Goal: Task Accomplishment & Management: Complete application form

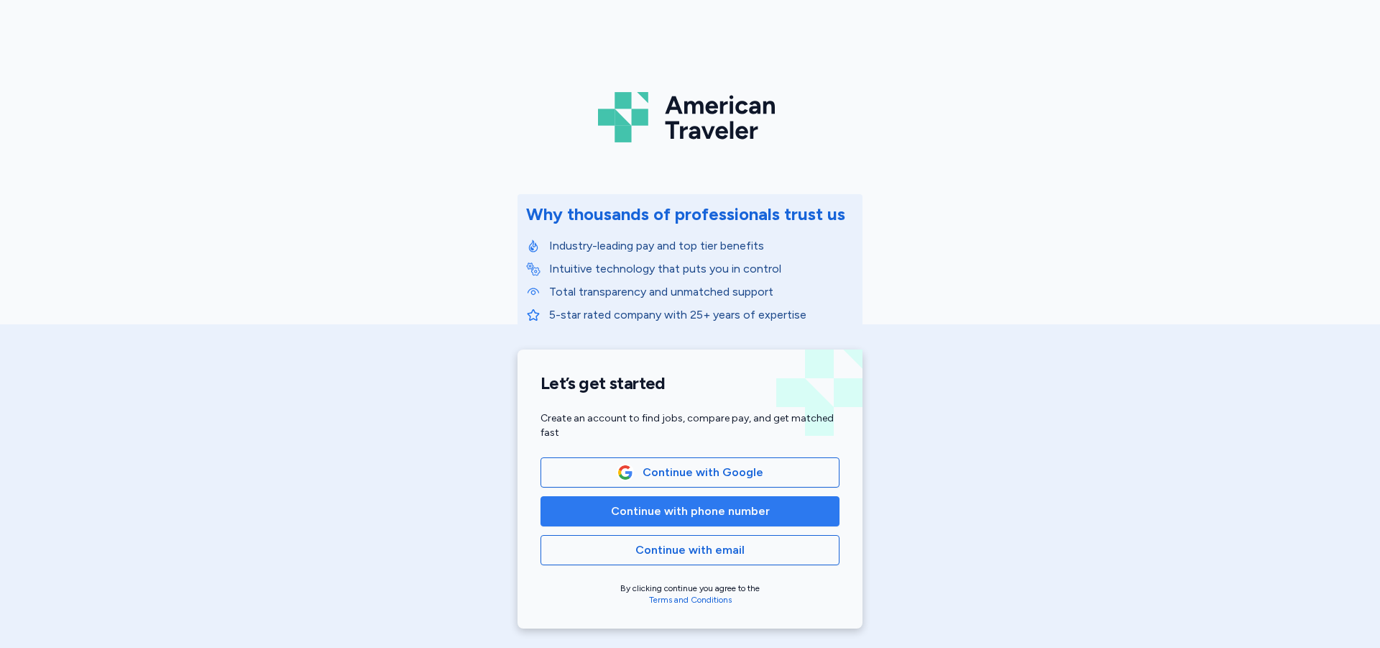
click at [804, 505] on span "Continue with phone number" at bounding box center [690, 511] width 275 height 17
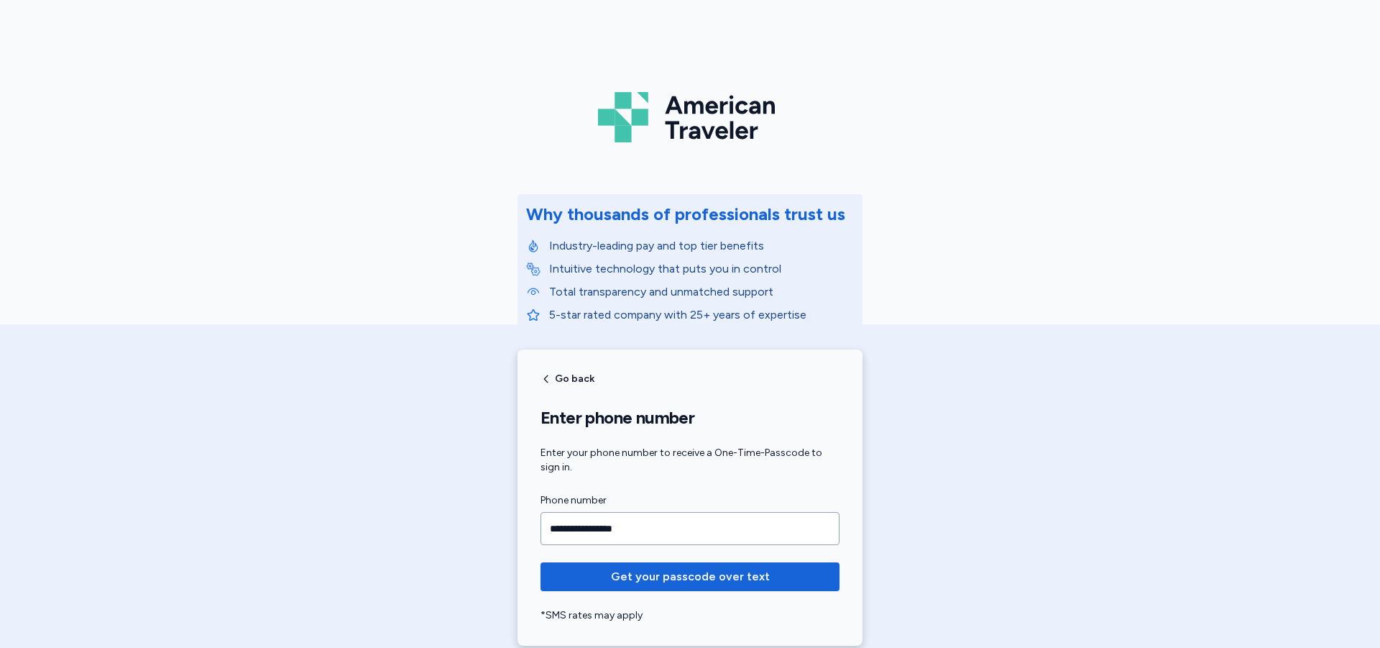
type input "**********"
click at [541, 562] on button "Get your passcode over text" at bounding box center [690, 576] width 299 height 29
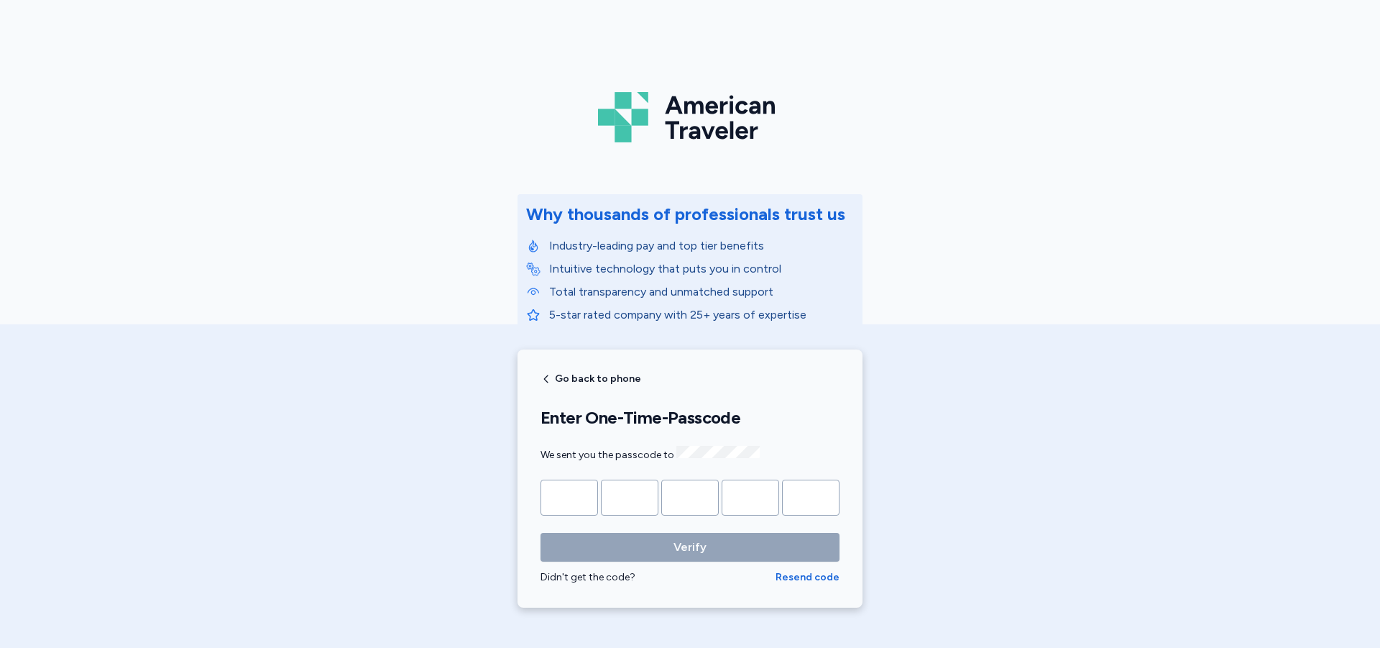
type input "*"
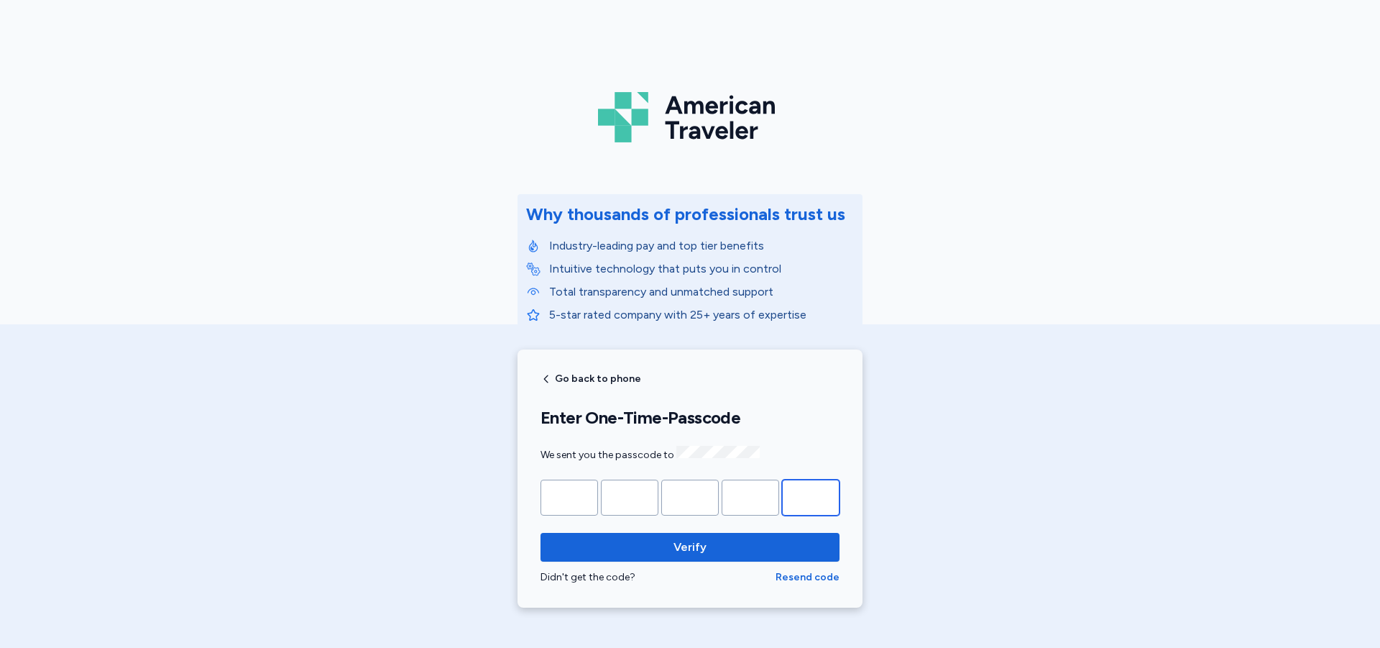
type input "*"
click at [541, 533] on button "Verify" at bounding box center [690, 547] width 299 height 29
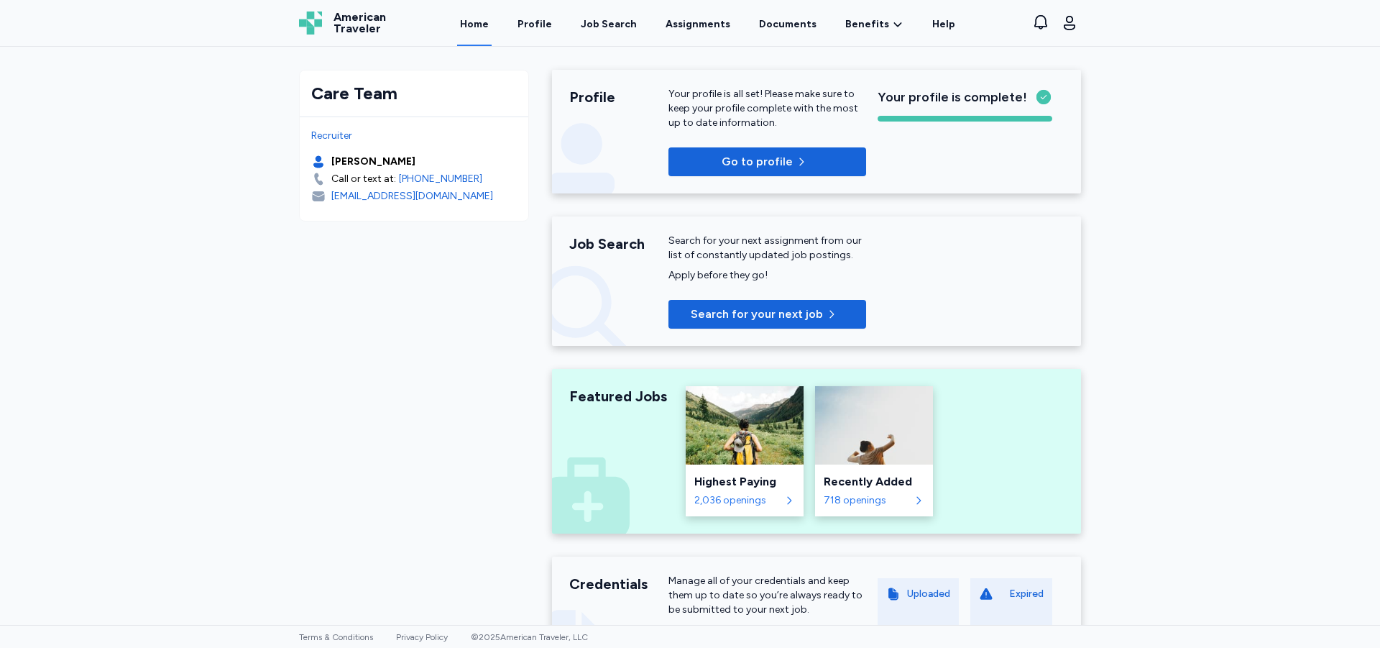
scroll to position [72, 0]
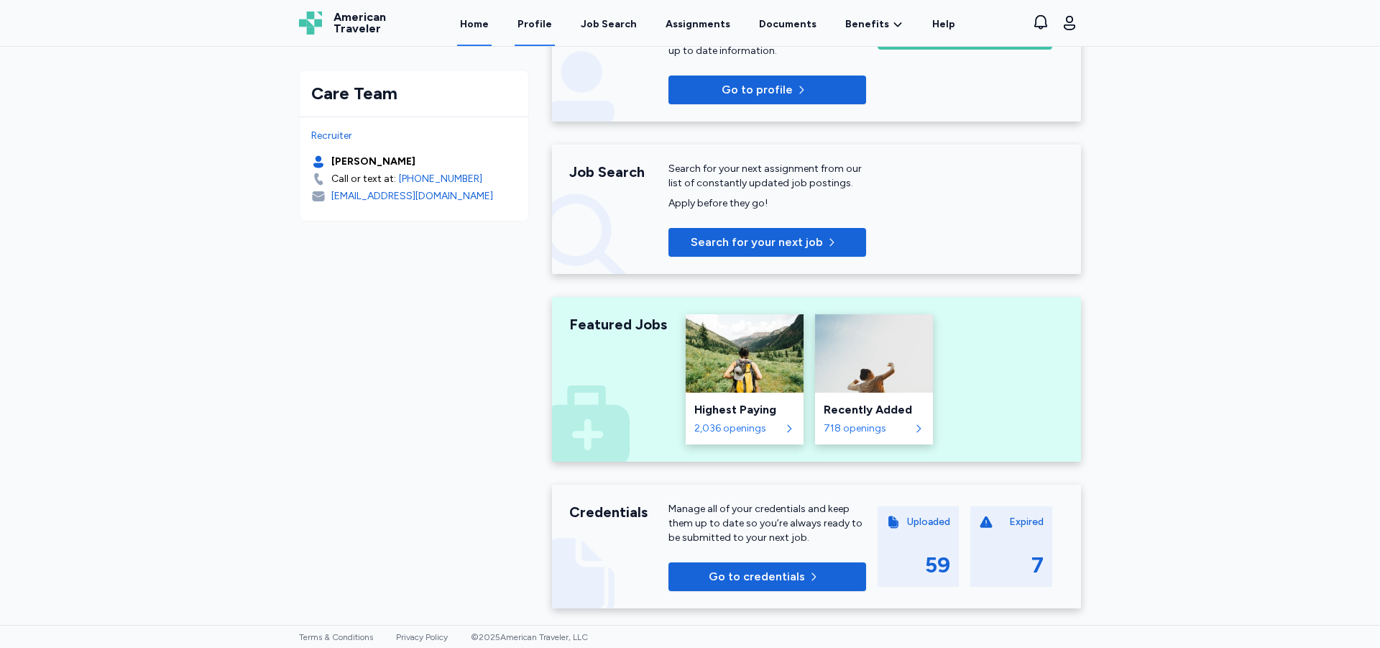
click at [551, 26] on link "Profile" at bounding box center [535, 23] width 40 height 45
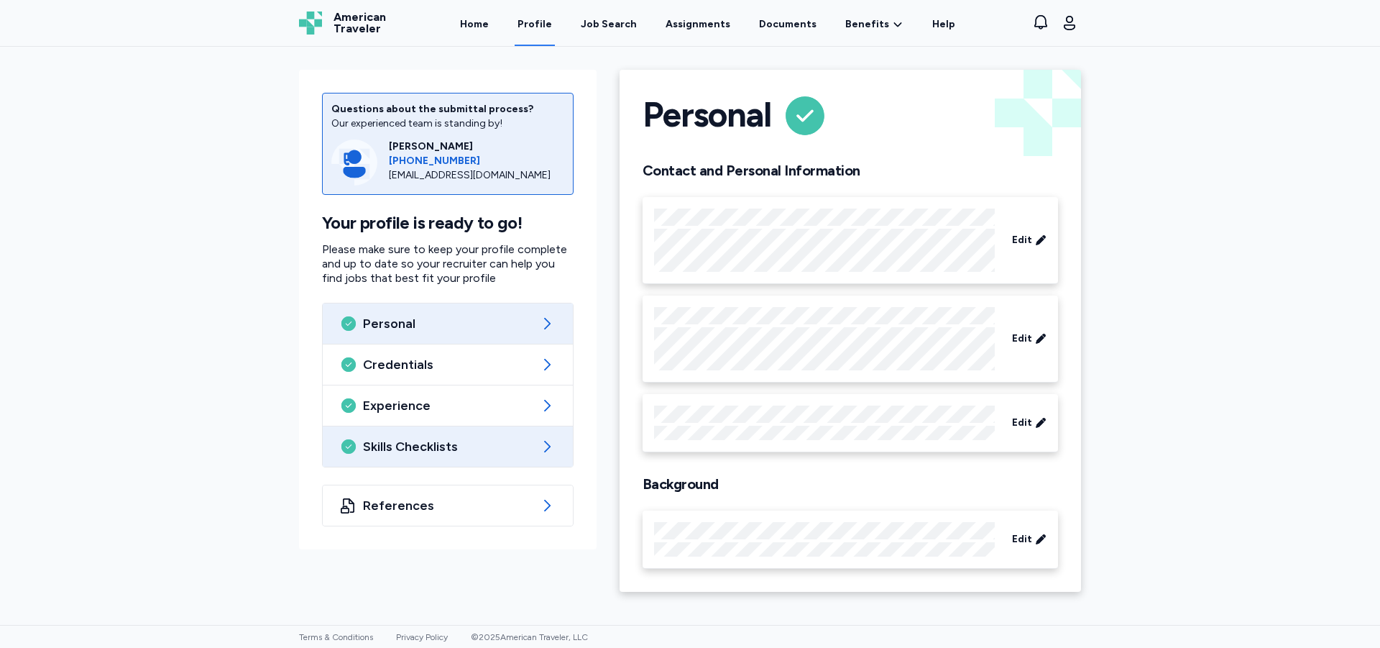
click at [490, 440] on span "Skills Checklists" at bounding box center [448, 446] width 170 height 17
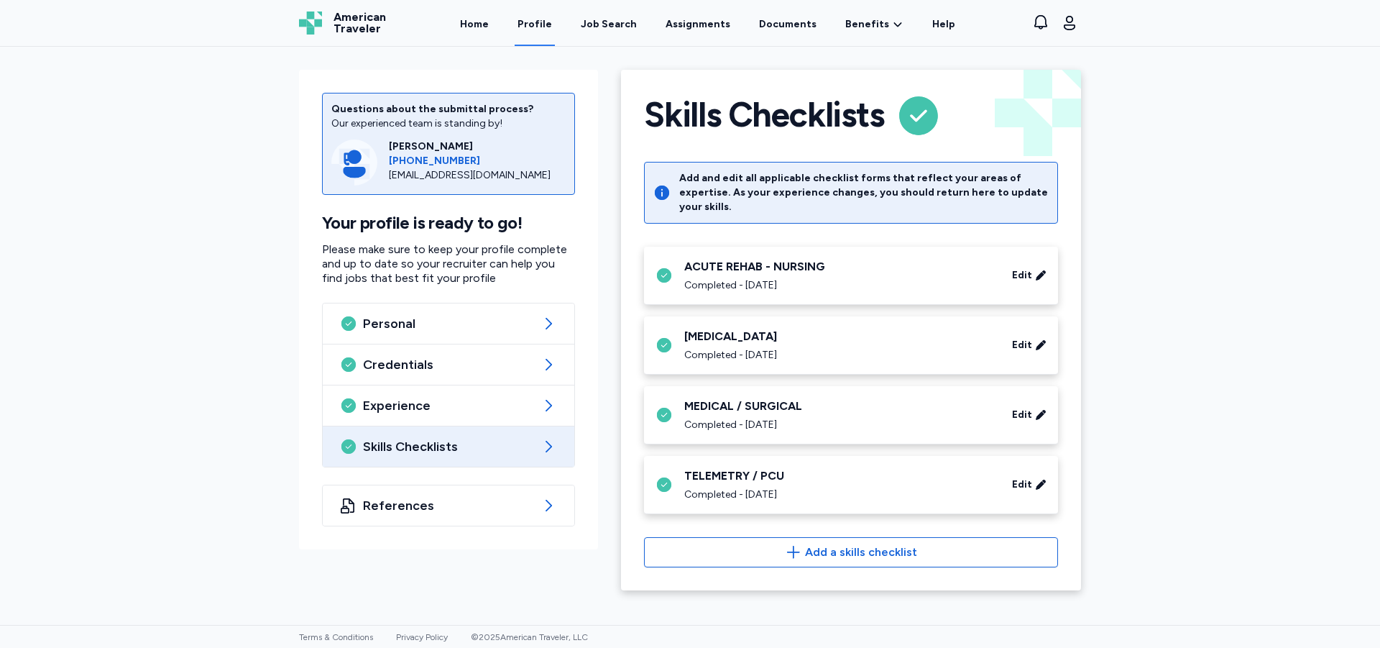
click at [899, 487] on div "Completed - [DATE]" at bounding box center [839, 494] width 311 height 14
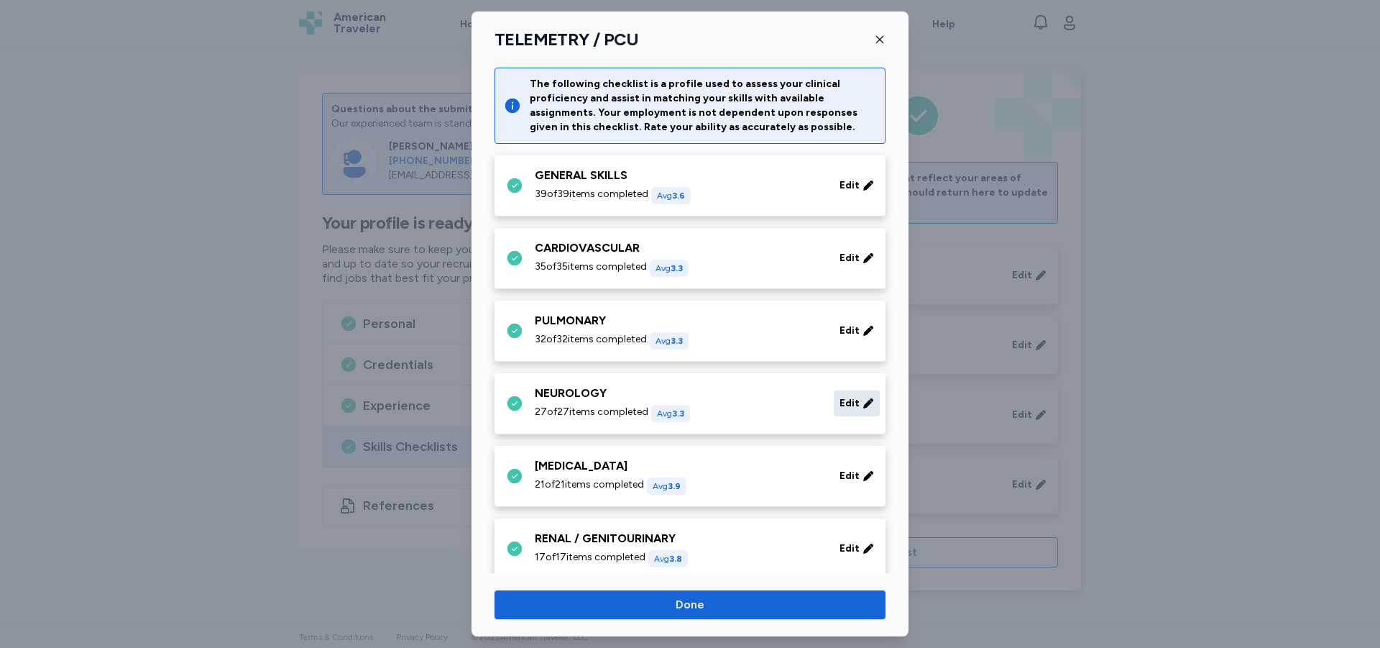
click at [863, 400] on icon at bounding box center [869, 403] width 12 height 14
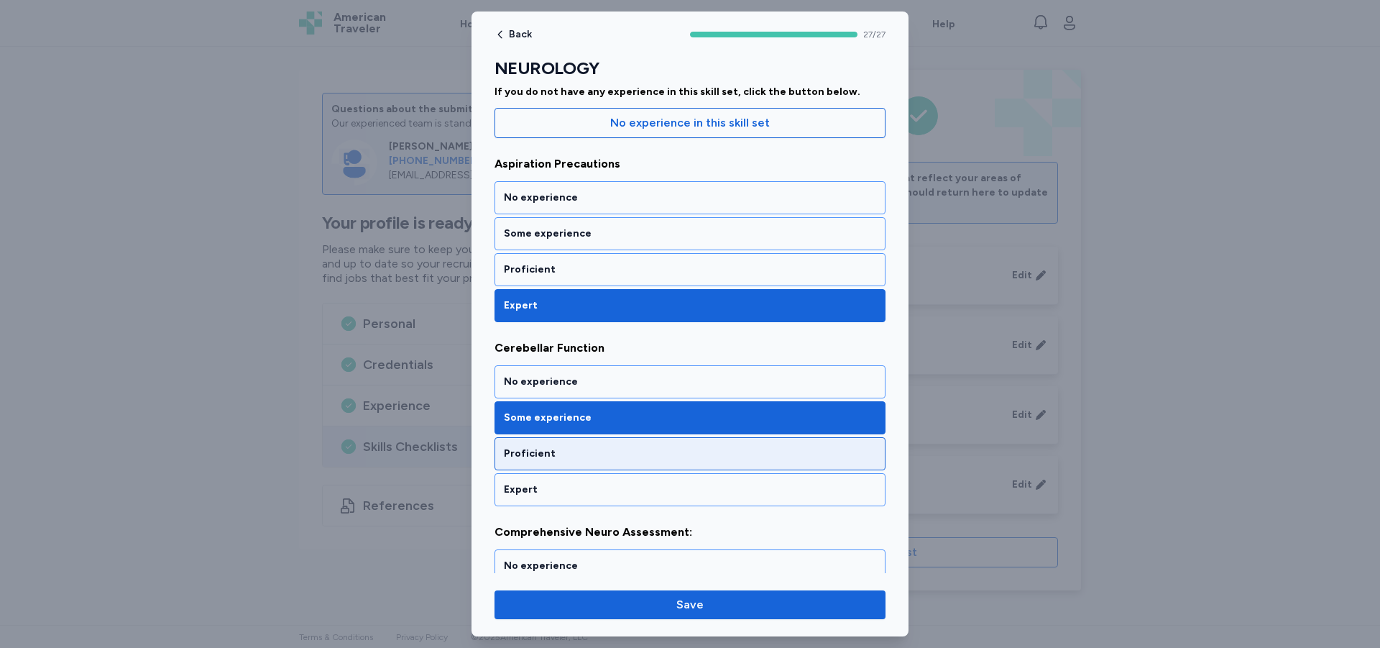
scroll to position [288, 0]
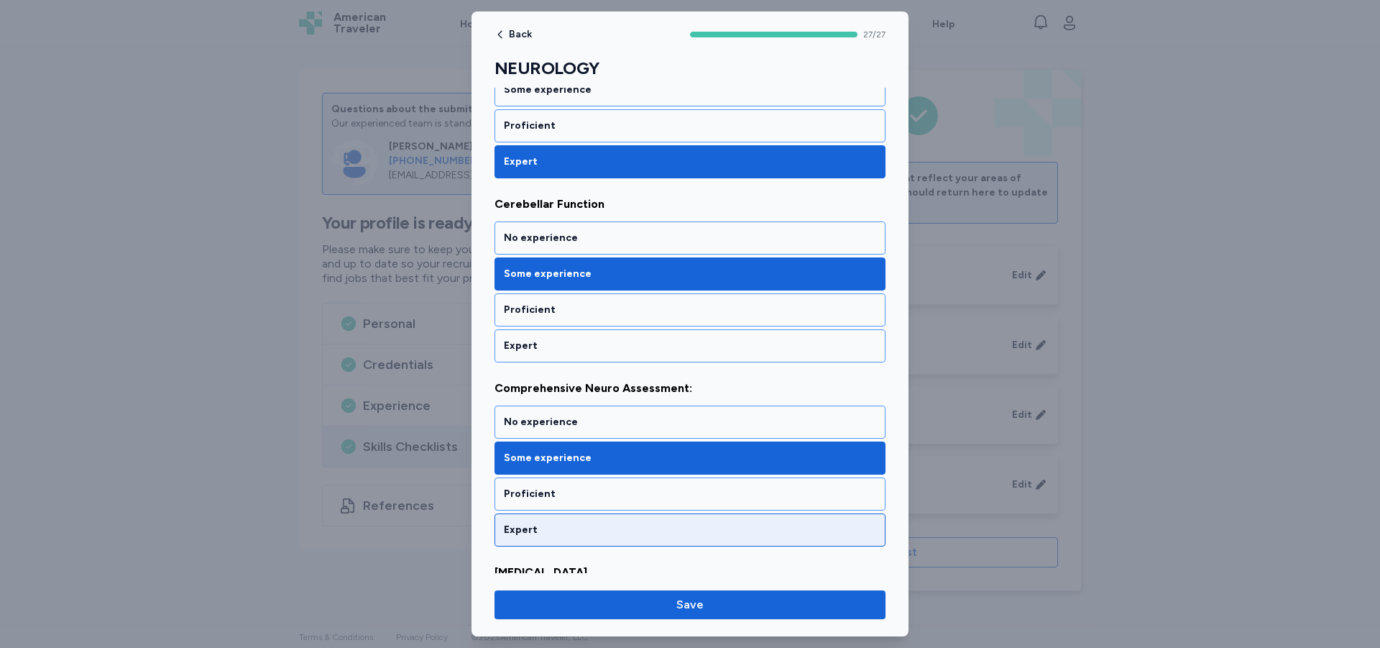
click at [799, 539] on div "Expert" at bounding box center [690, 529] width 391 height 33
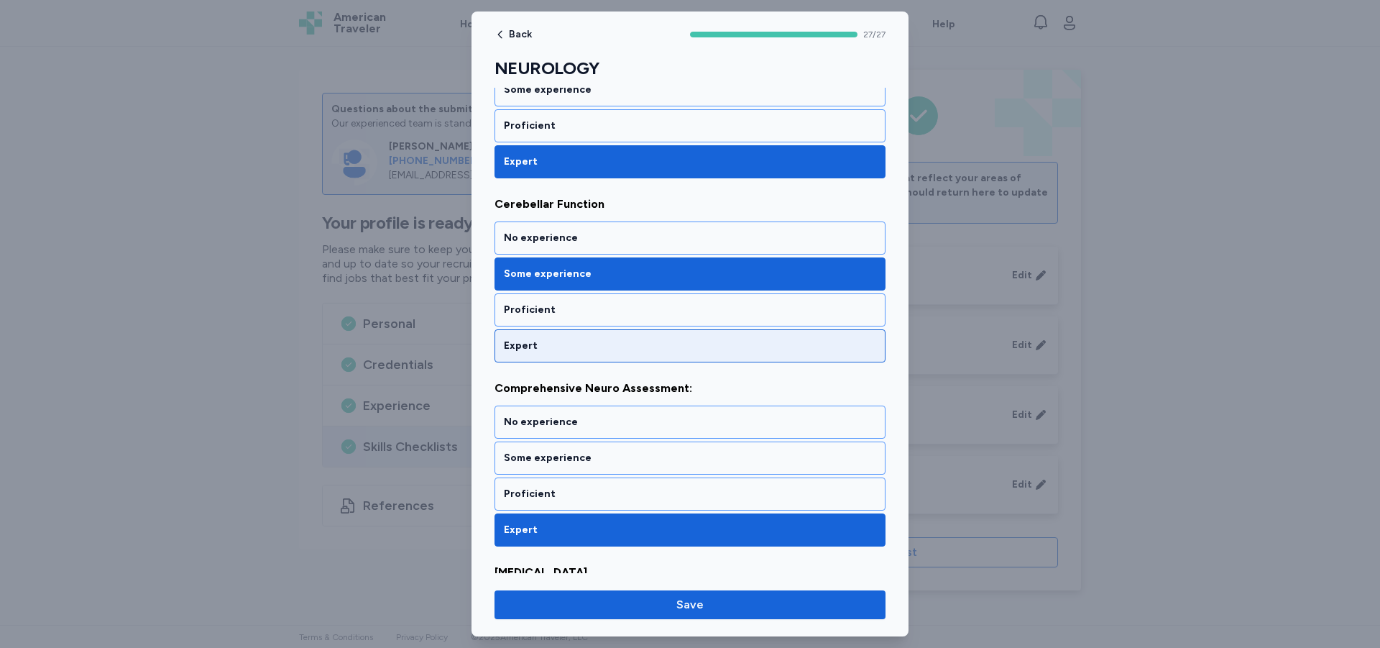
click at [637, 349] on div "Expert" at bounding box center [690, 346] width 372 height 14
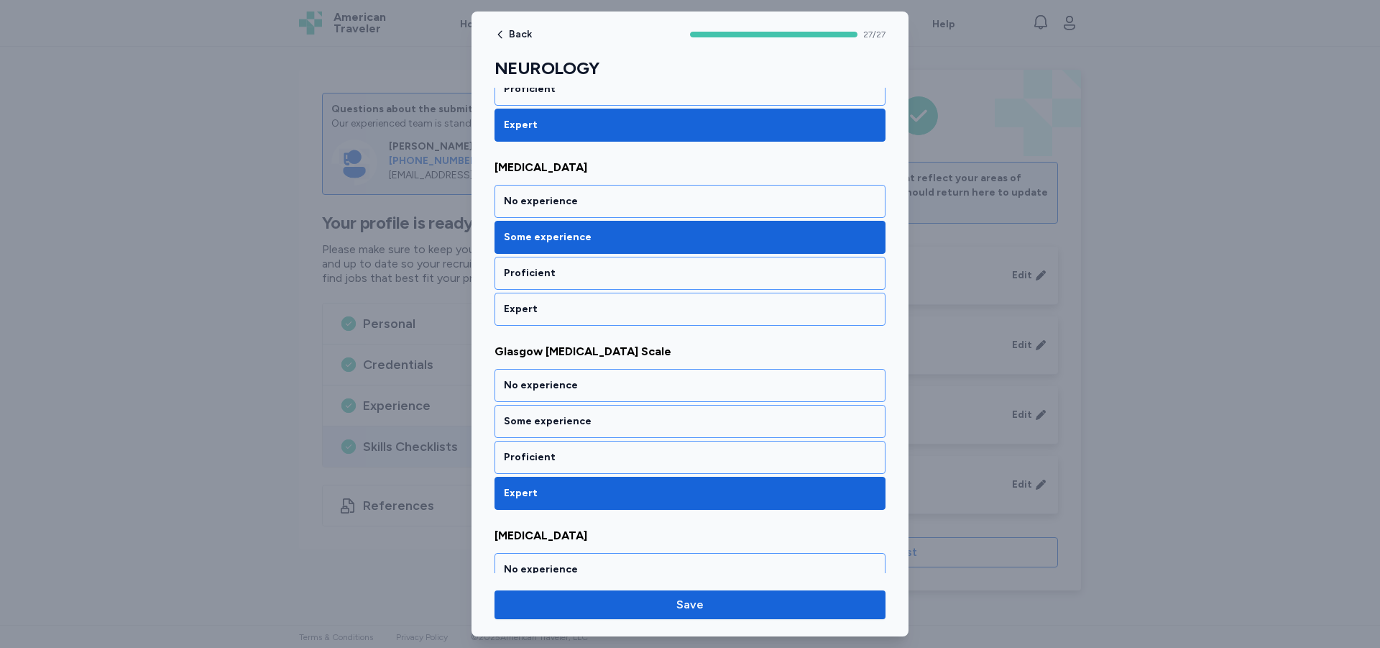
scroll to position [719, 0]
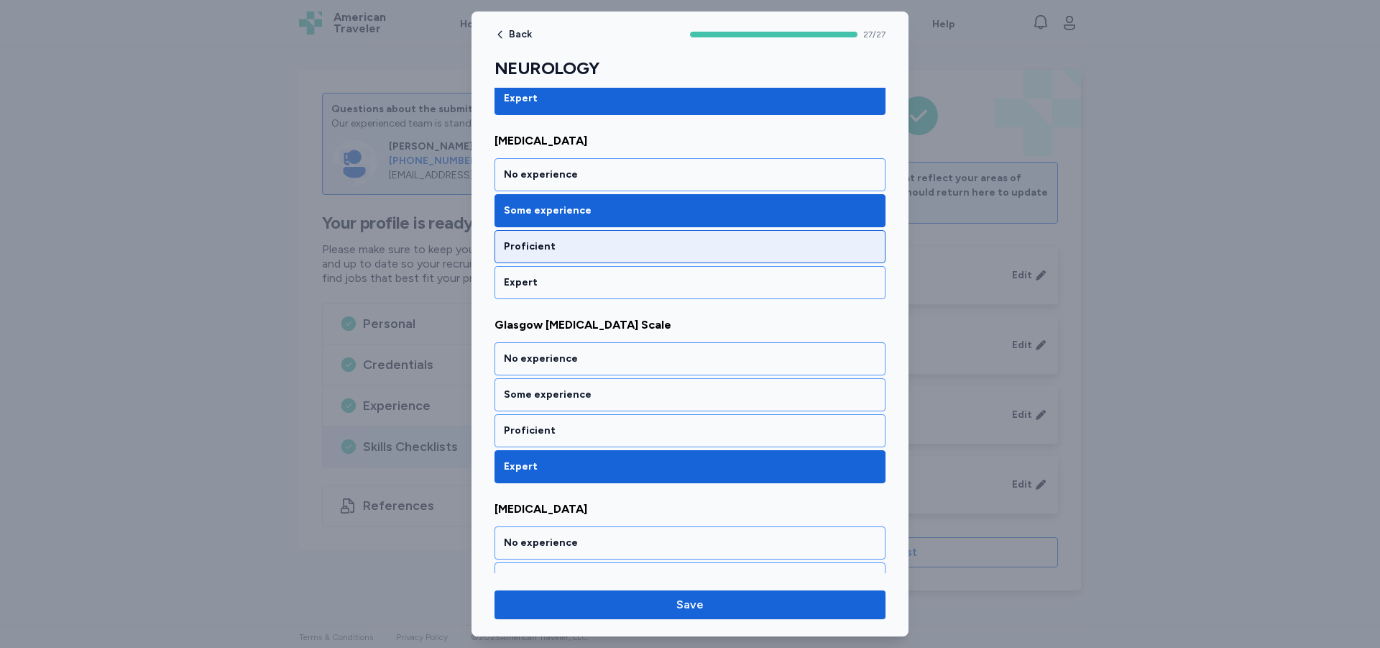
click at [607, 247] on div "Proficient" at bounding box center [690, 246] width 372 height 14
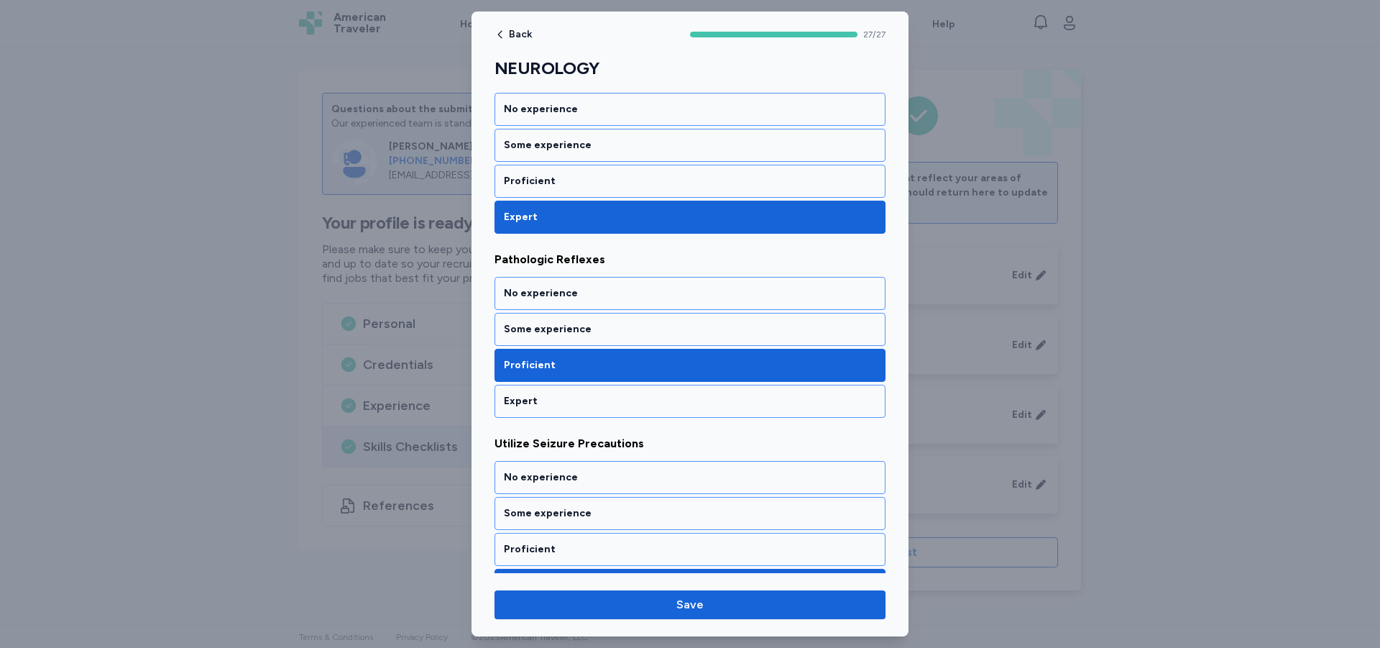
scroll to position [1222, 0]
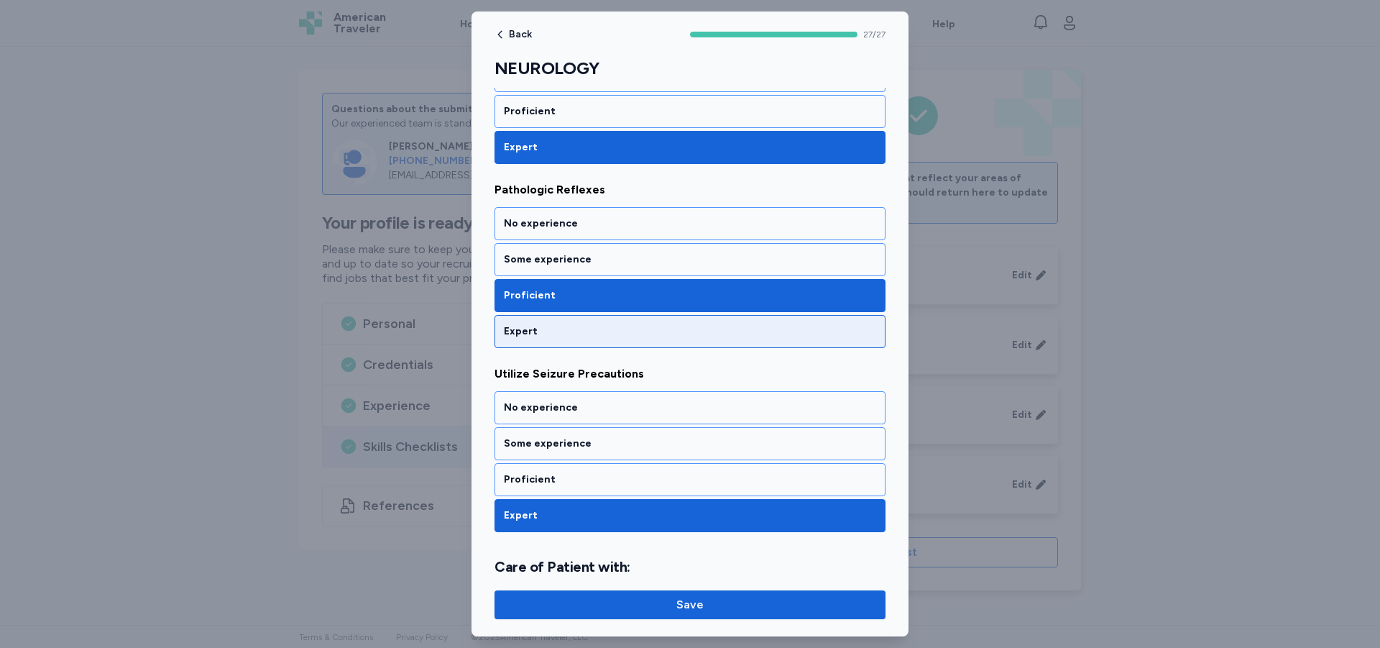
click at [605, 332] on div "Expert" at bounding box center [690, 331] width 372 height 14
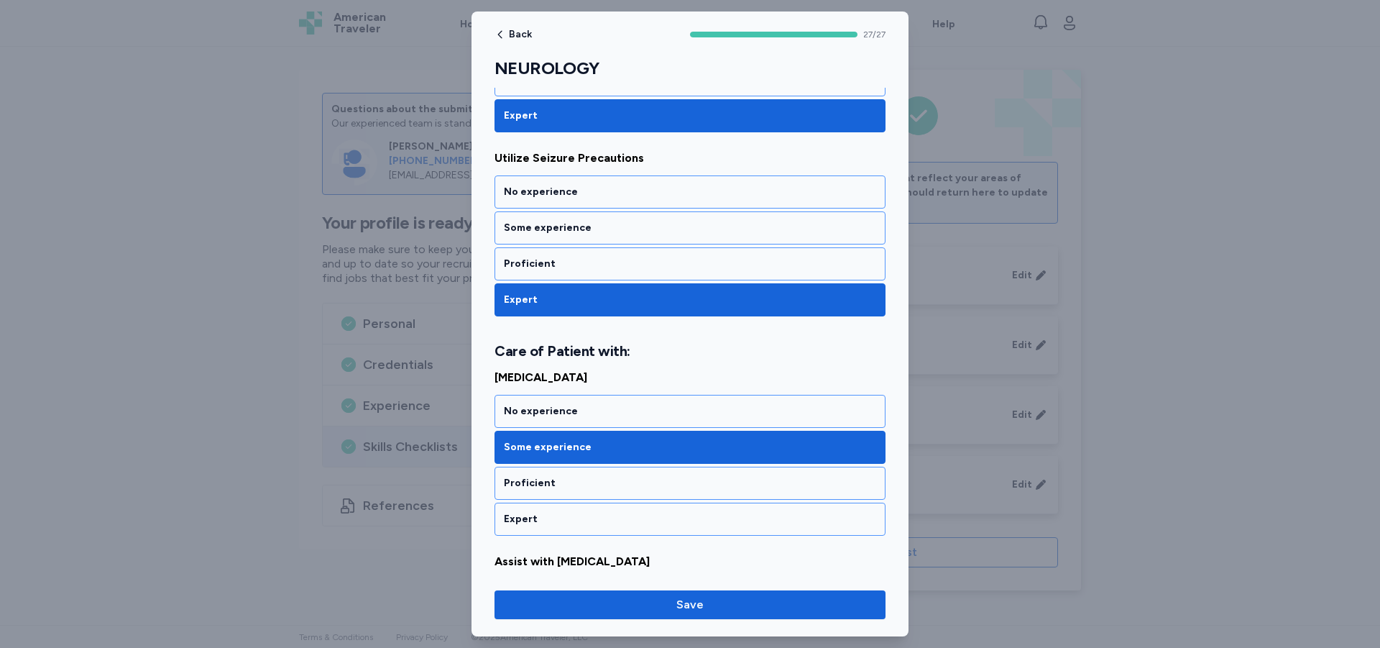
scroll to position [1510, 0]
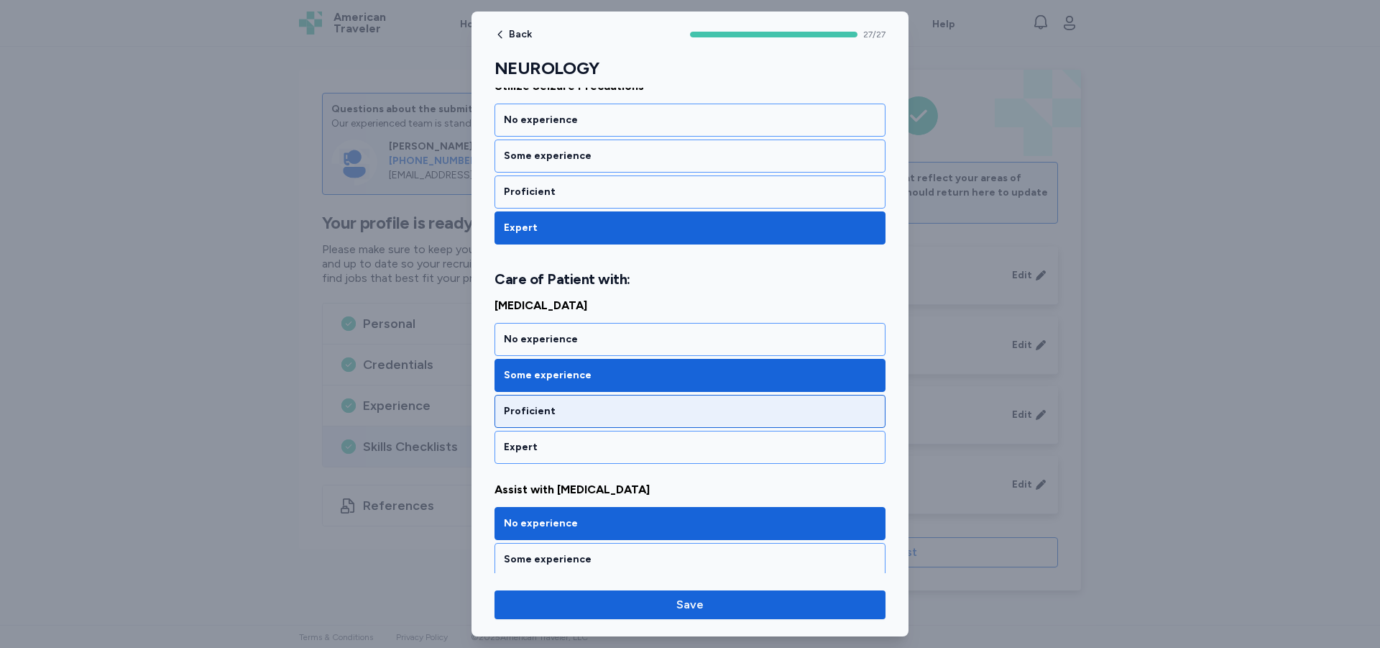
click at [603, 418] on div "Proficient" at bounding box center [690, 411] width 391 height 33
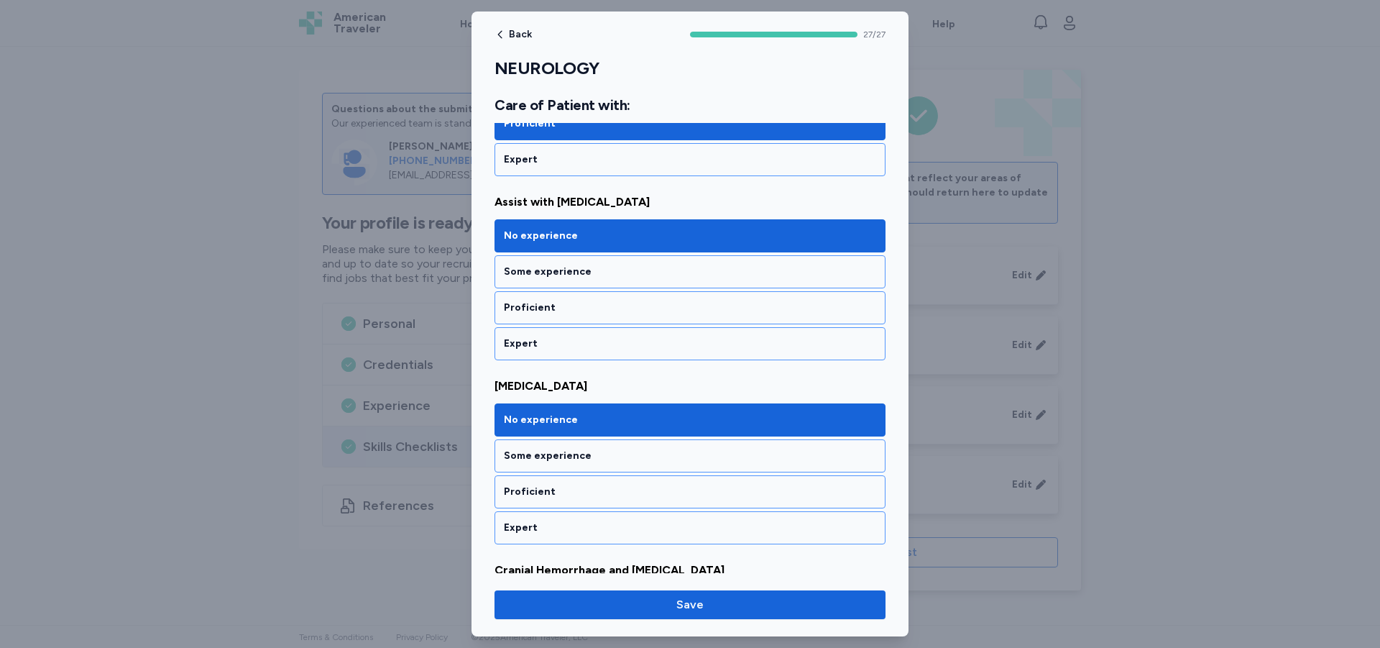
scroll to position [1869, 0]
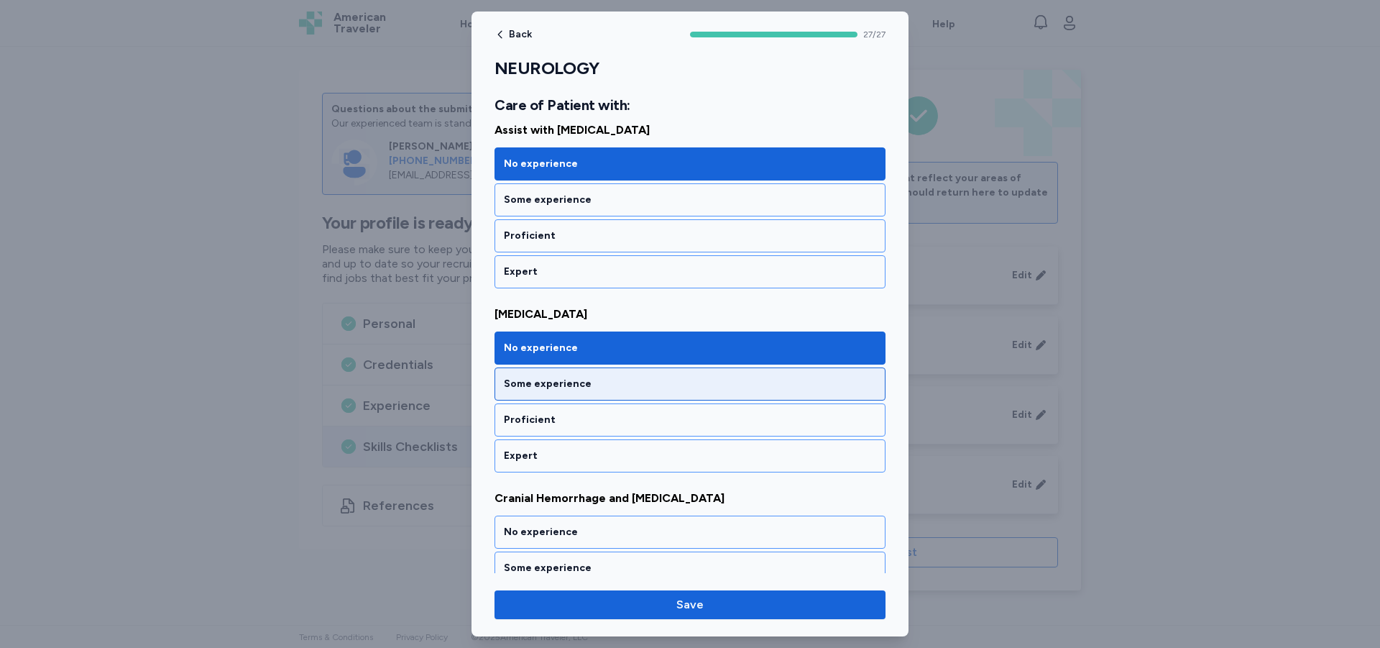
click at [600, 388] on div "Some experience" at bounding box center [690, 384] width 372 height 14
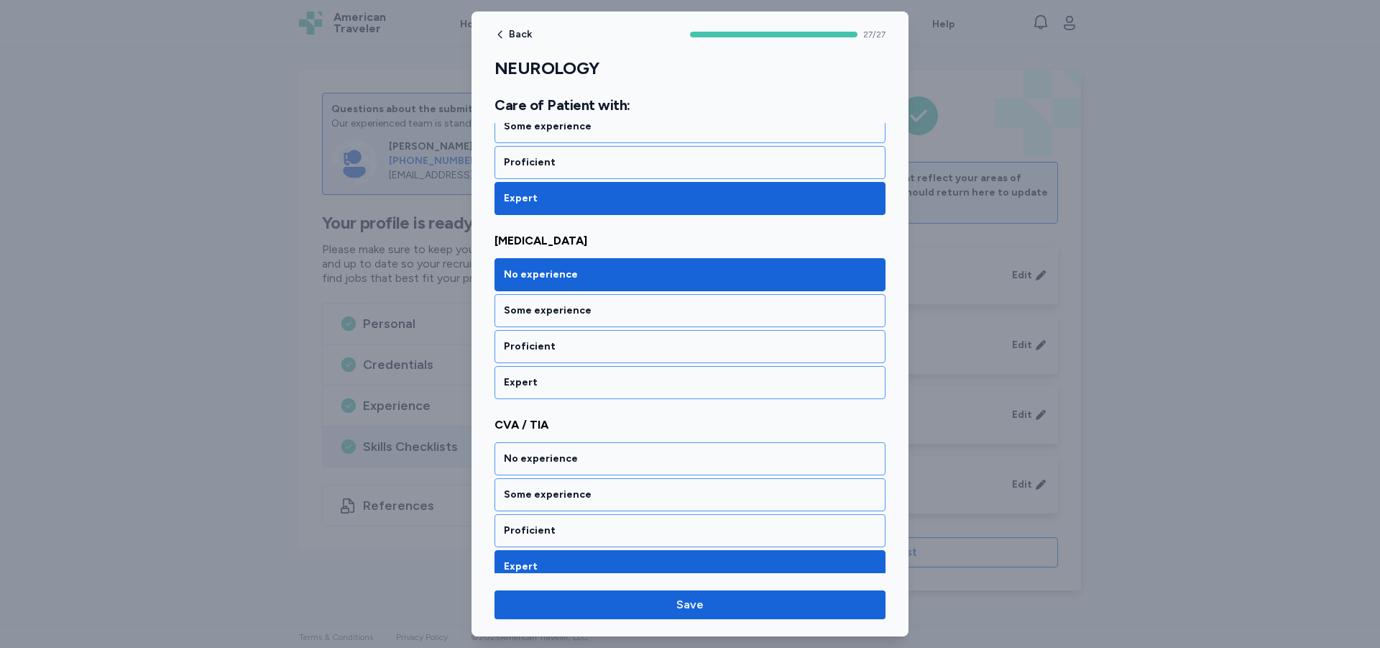
scroll to position [2516, 0]
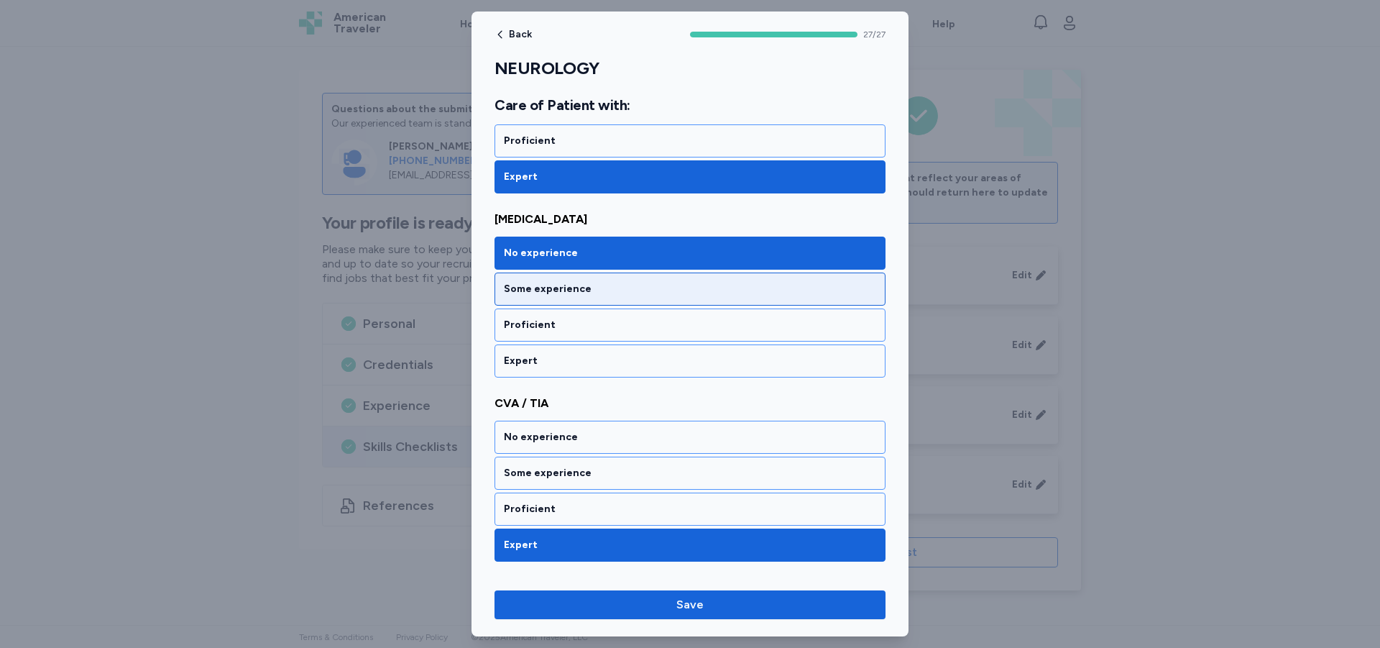
click at [569, 279] on div "Some experience" at bounding box center [690, 288] width 391 height 33
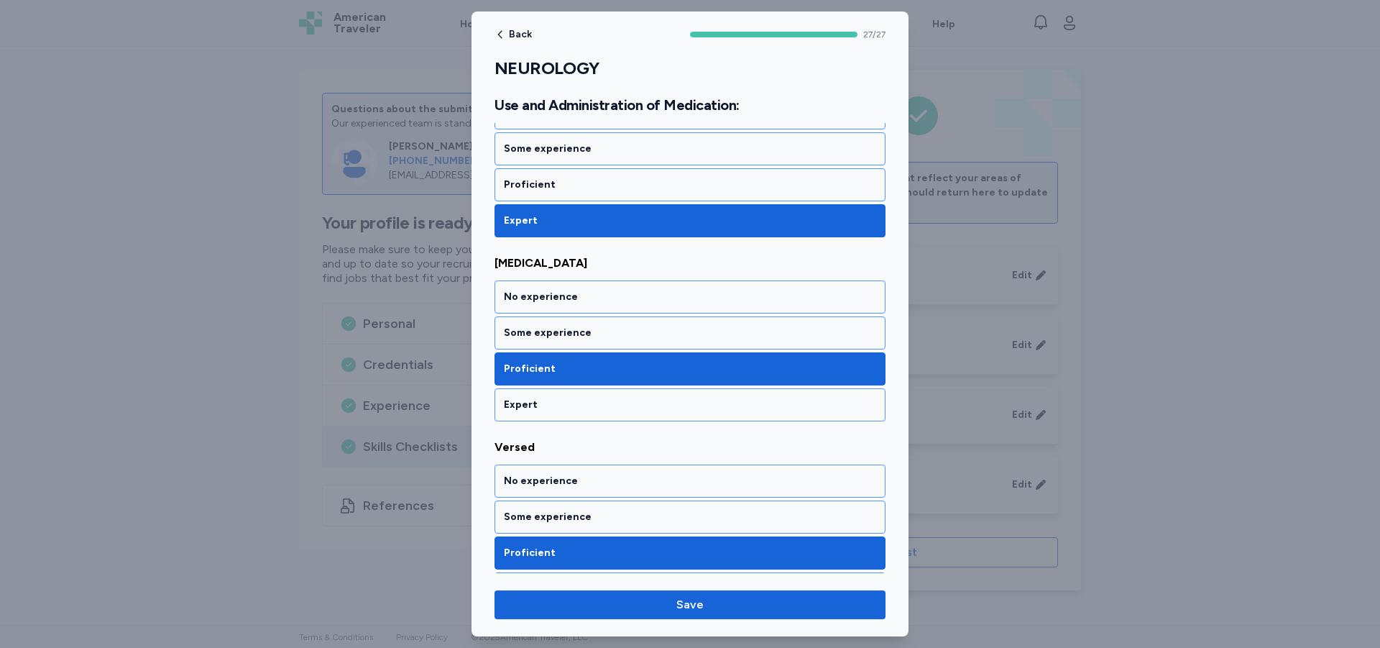
scroll to position [4752, 0]
click at [571, 397] on div "Expert" at bounding box center [690, 404] width 372 height 14
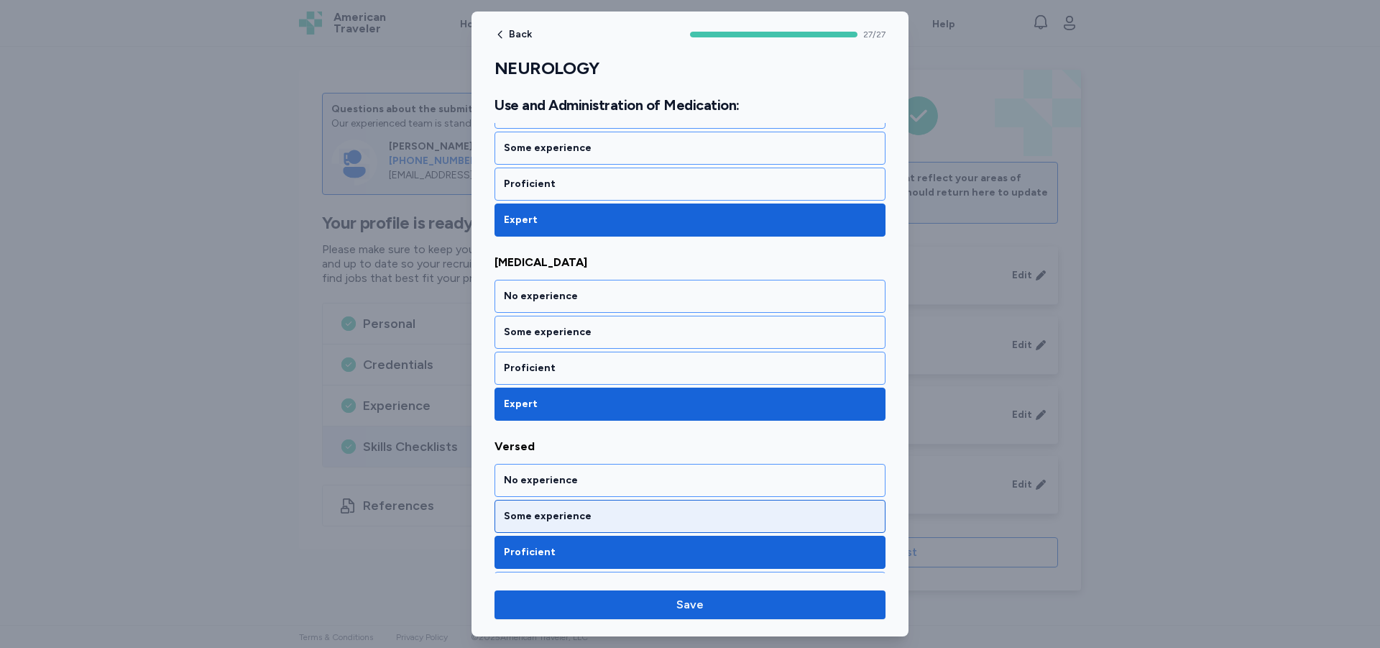
click at [571, 509] on div "Some experience" at bounding box center [690, 516] width 372 height 14
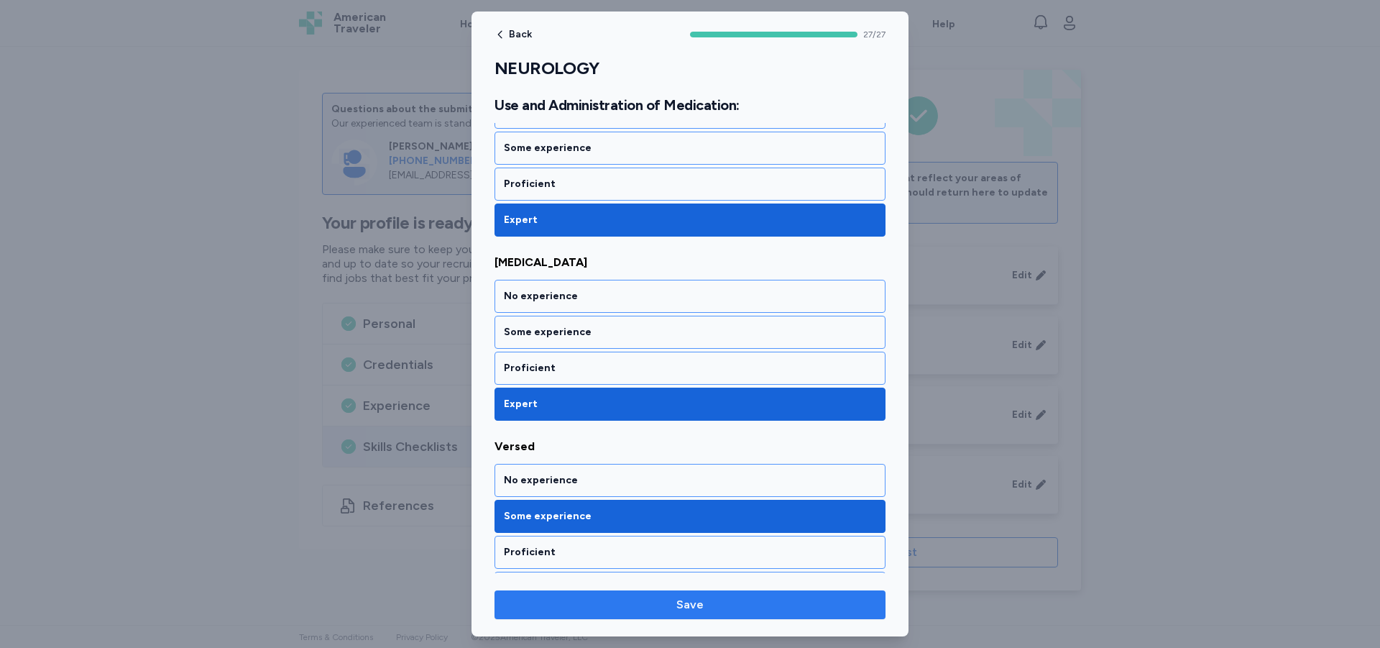
click at [613, 611] on span "Save" at bounding box center [690, 604] width 368 height 17
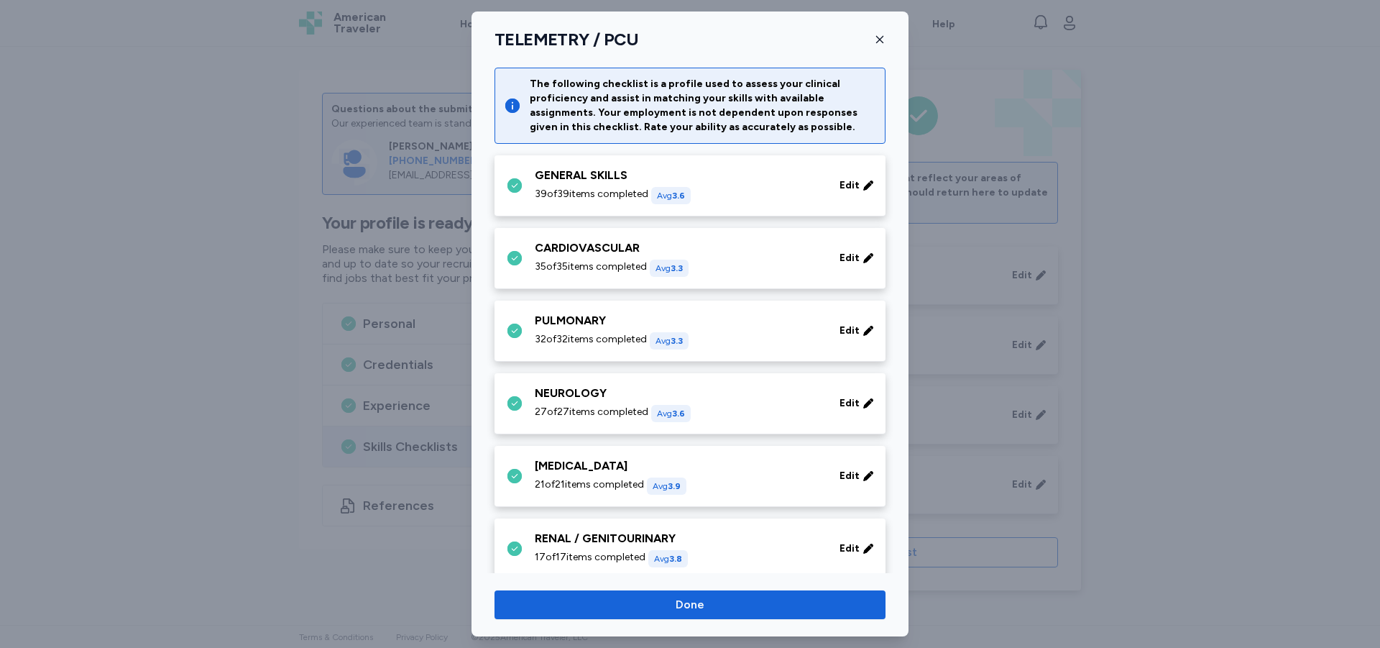
scroll to position [144, 0]
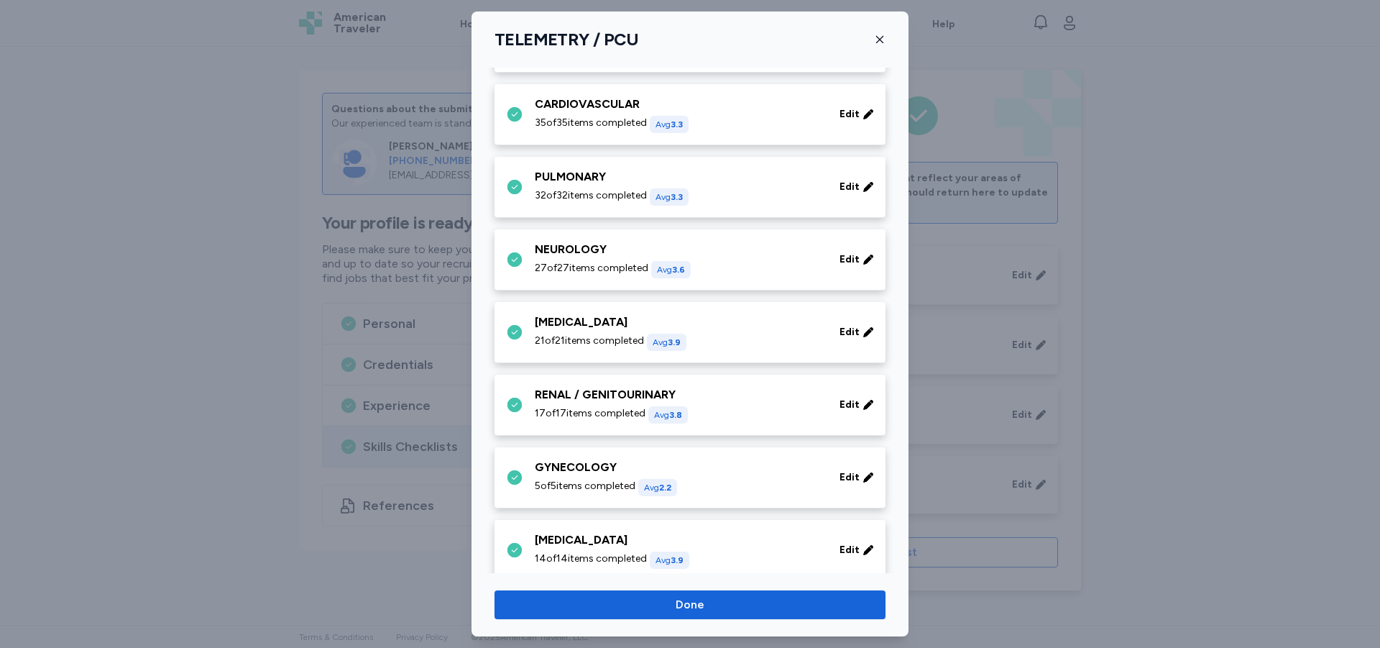
click at [723, 344] on div "21 of 21 items completed Avg 3.9" at bounding box center [679, 342] width 288 height 17
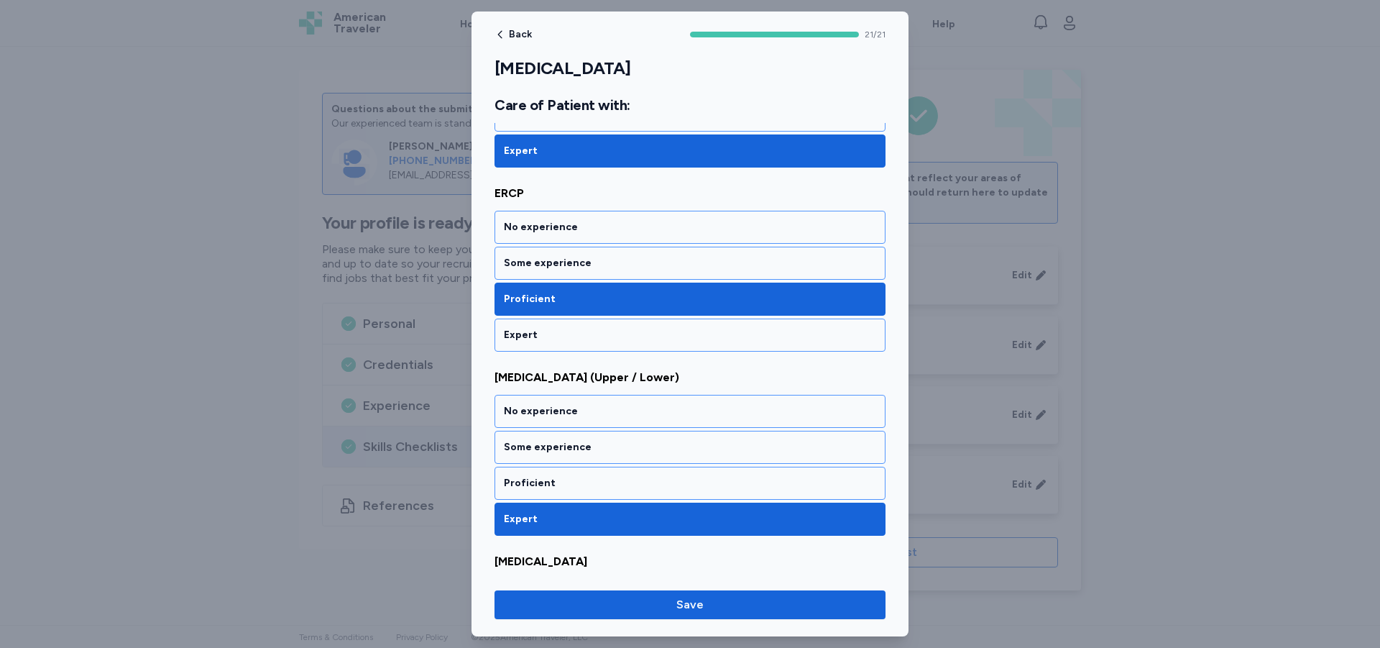
scroll to position [1510, 0]
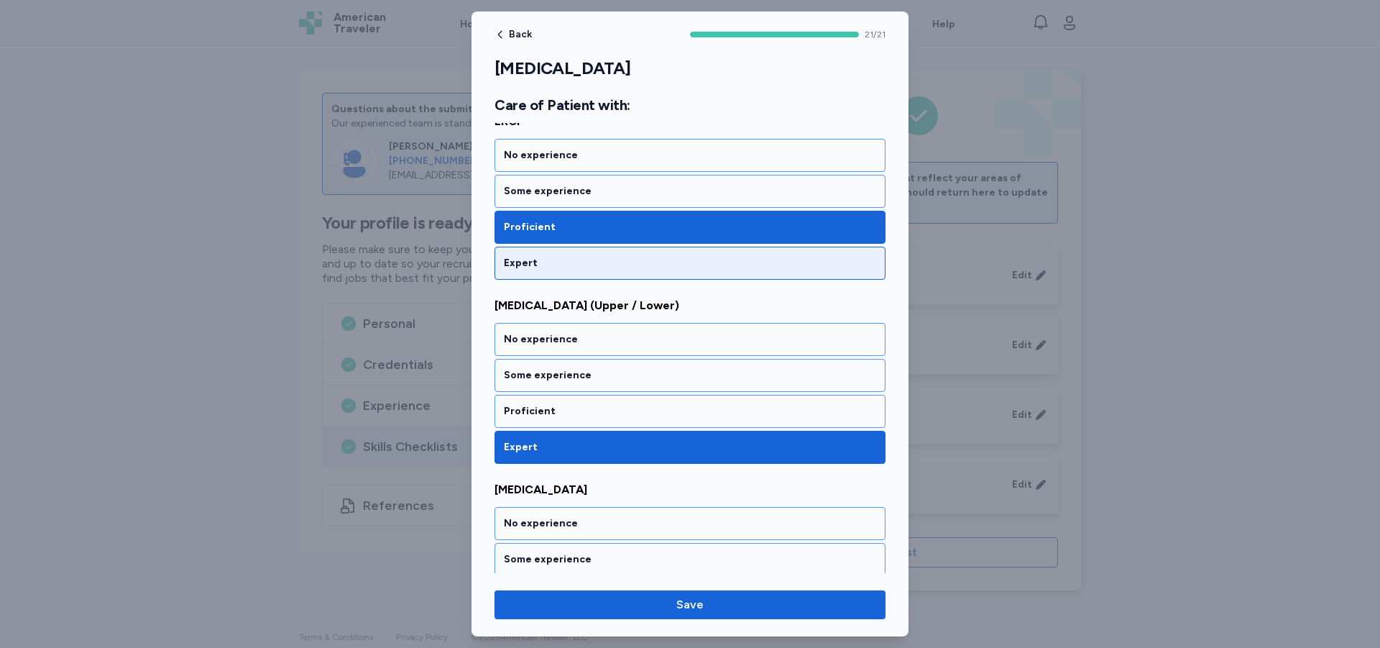
click at [713, 266] on div "Expert" at bounding box center [690, 263] width 372 height 14
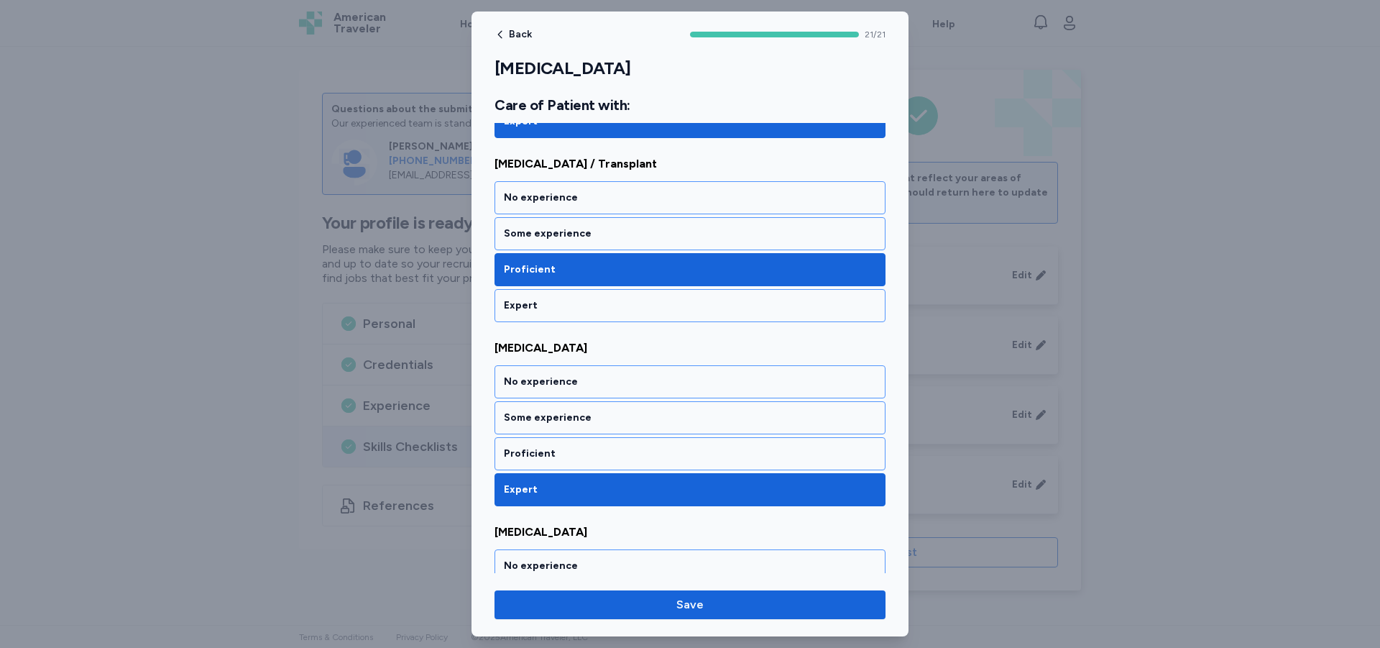
scroll to position [2229, 0]
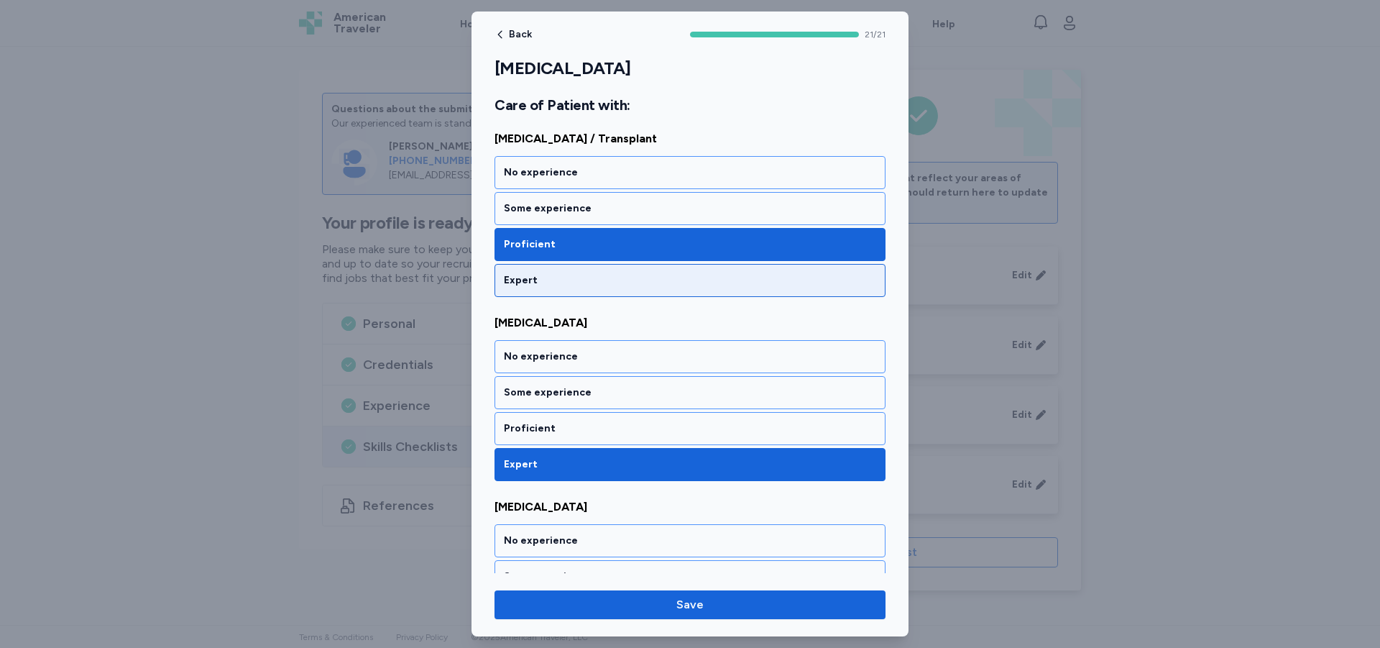
click at [705, 279] on div "Expert" at bounding box center [690, 280] width 372 height 14
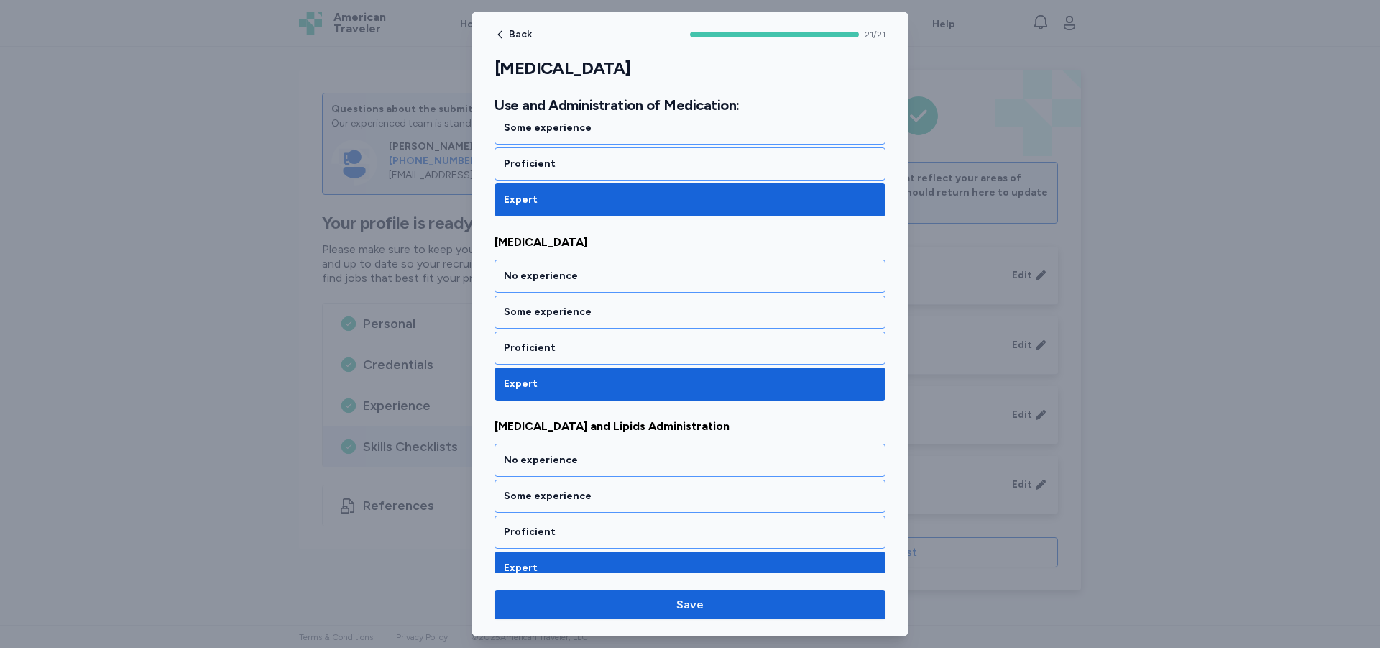
scroll to position [3647, 0]
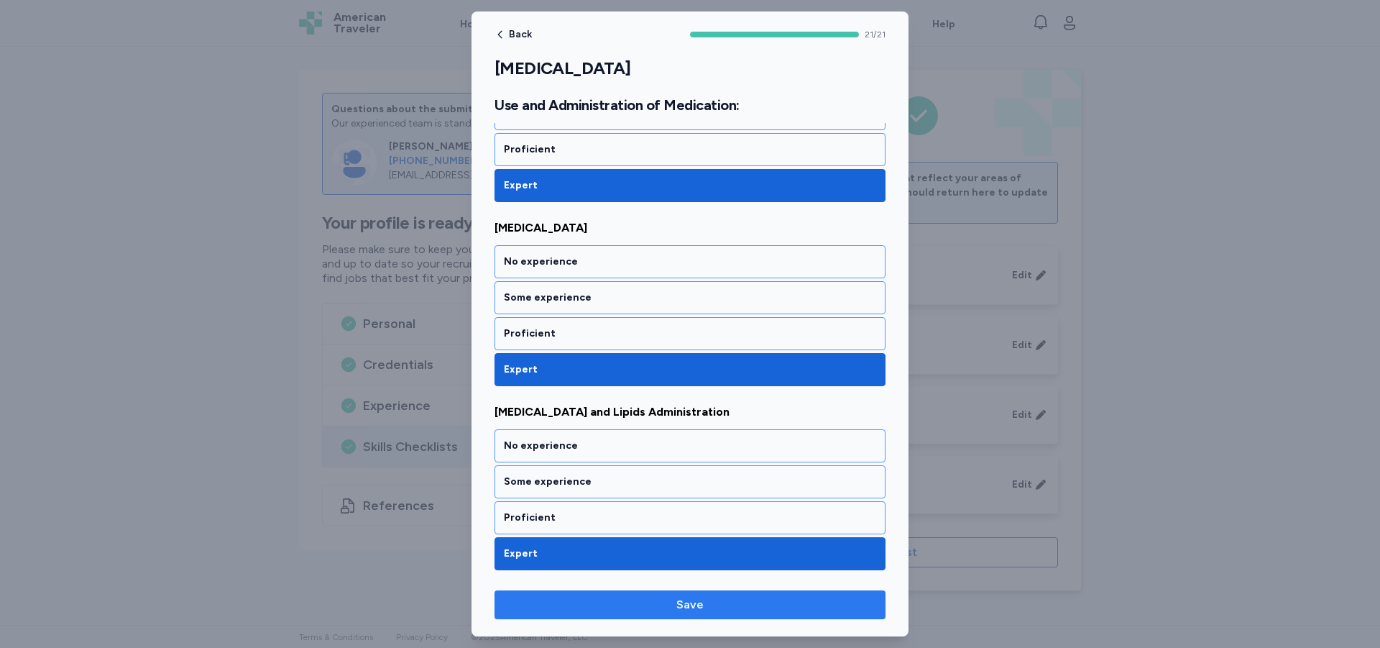
click at [659, 601] on span "Save" at bounding box center [690, 604] width 368 height 17
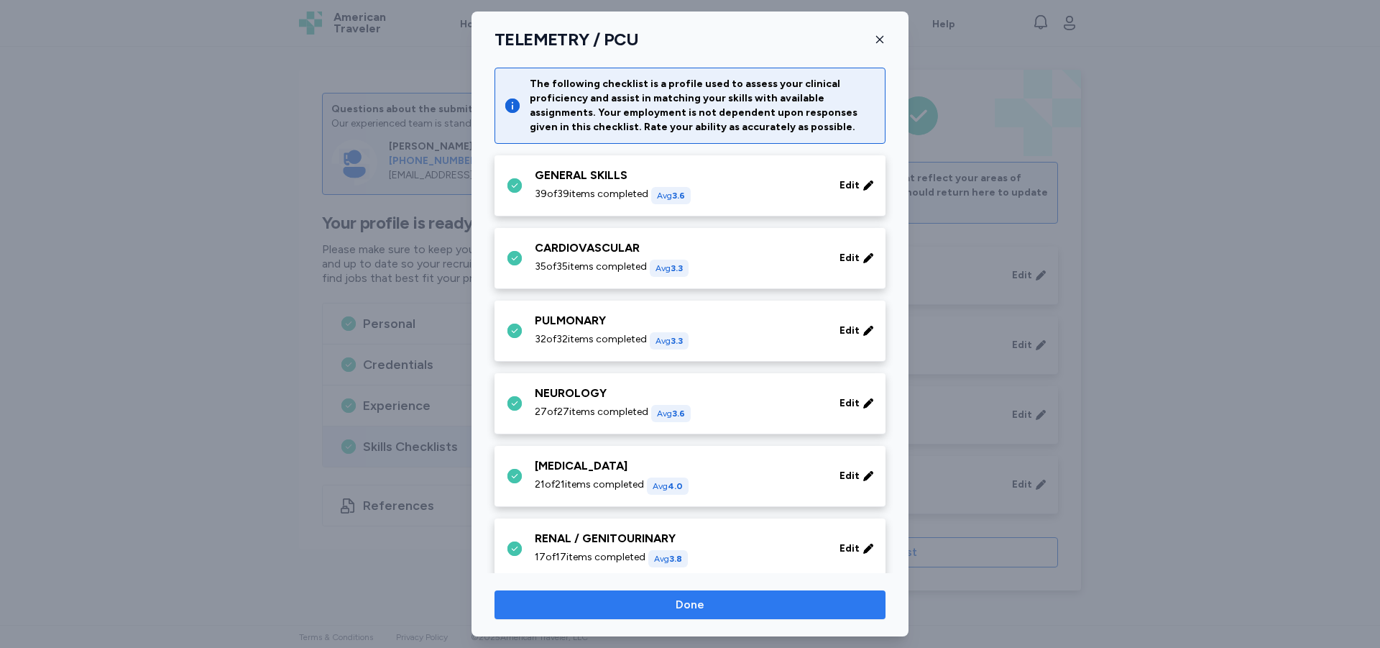
scroll to position [144, 0]
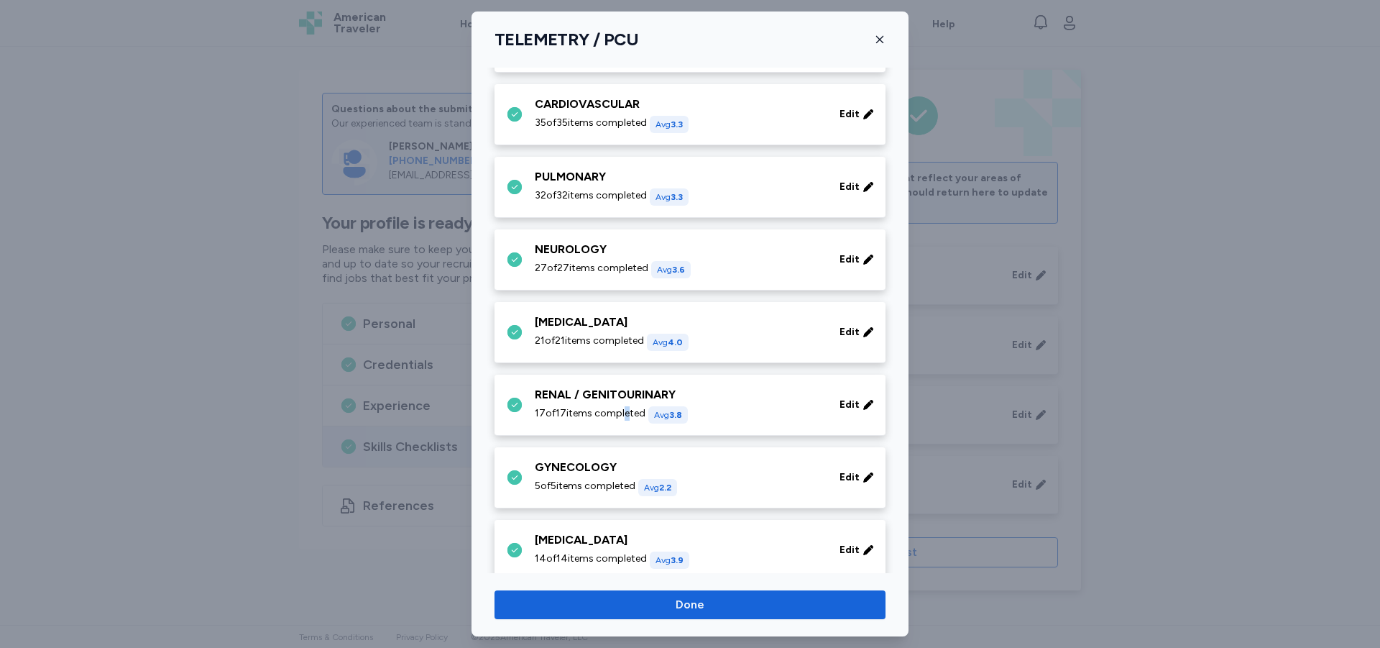
click at [624, 409] on span "17 of 17 items completed" at bounding box center [590, 413] width 111 height 14
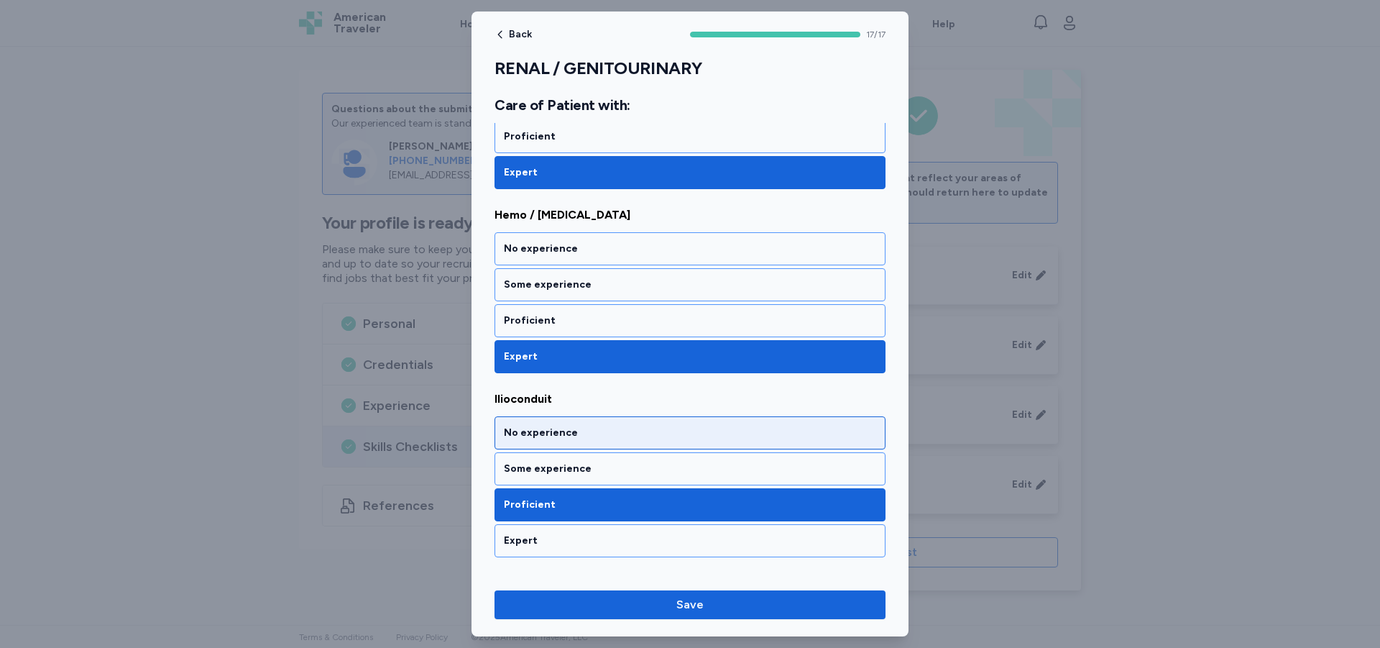
scroll to position [1726, 0]
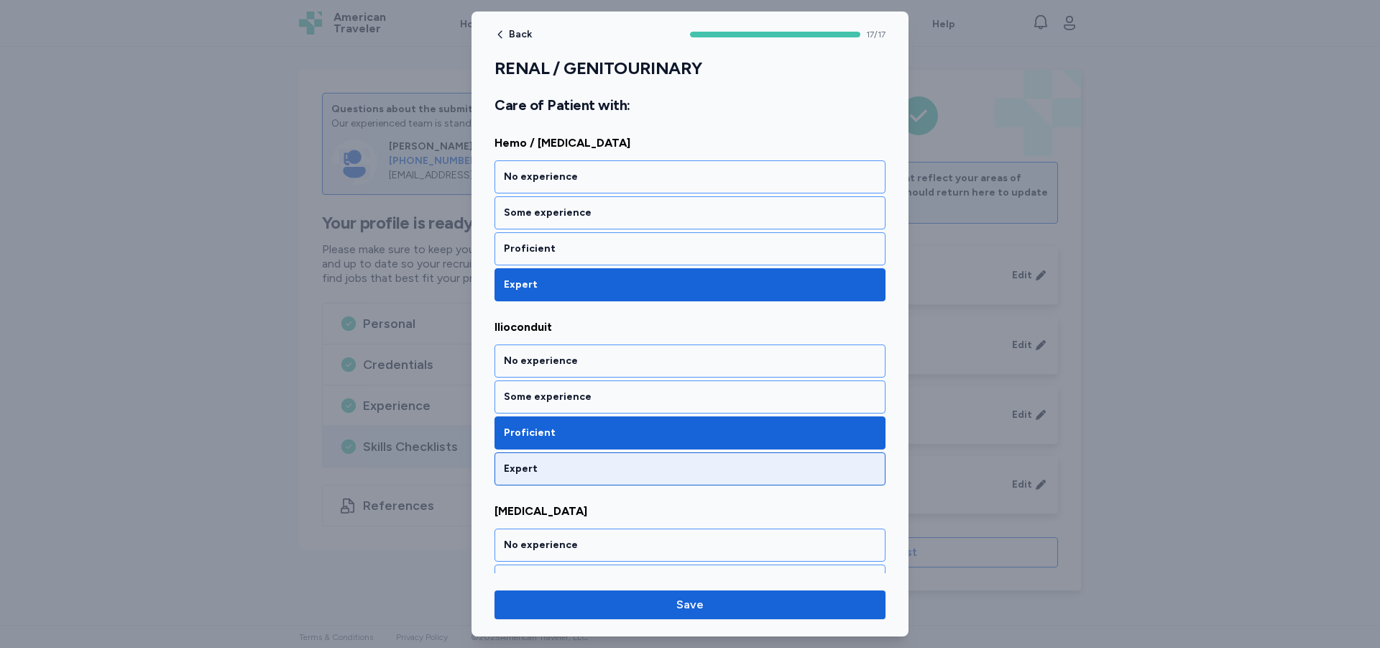
click at [619, 462] on div "Expert" at bounding box center [690, 469] width 372 height 14
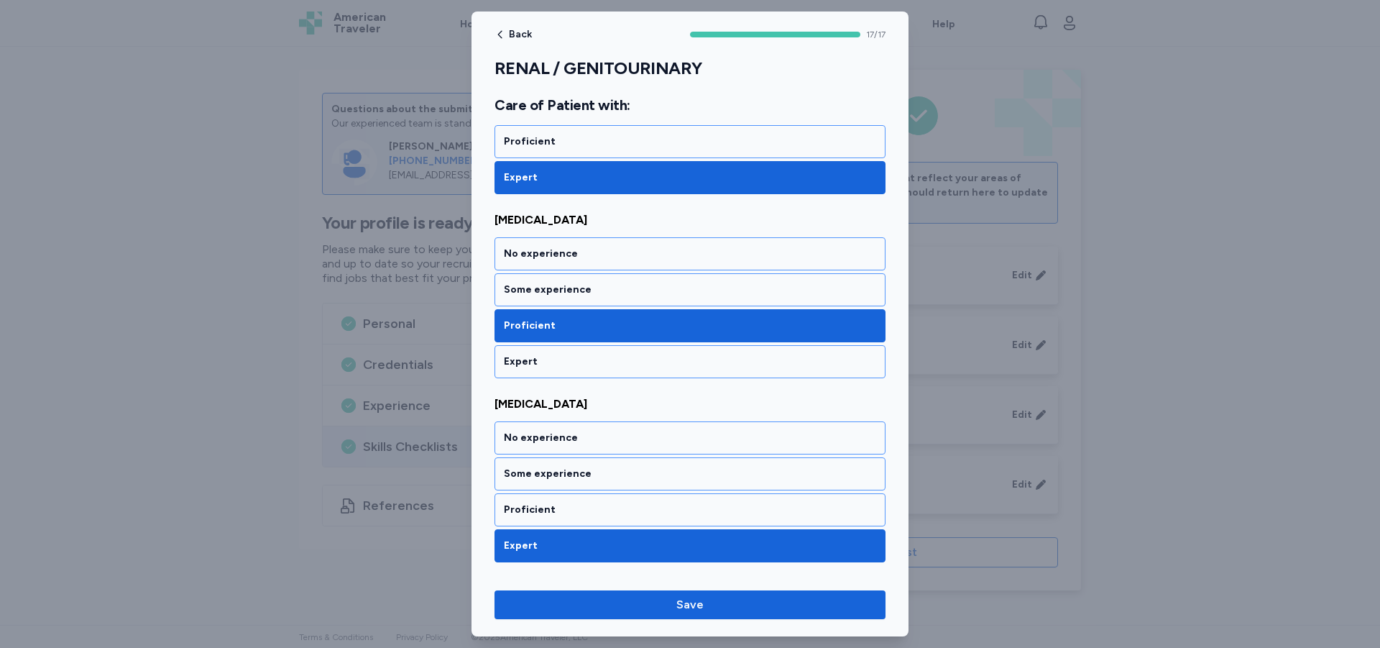
scroll to position [2013, 0]
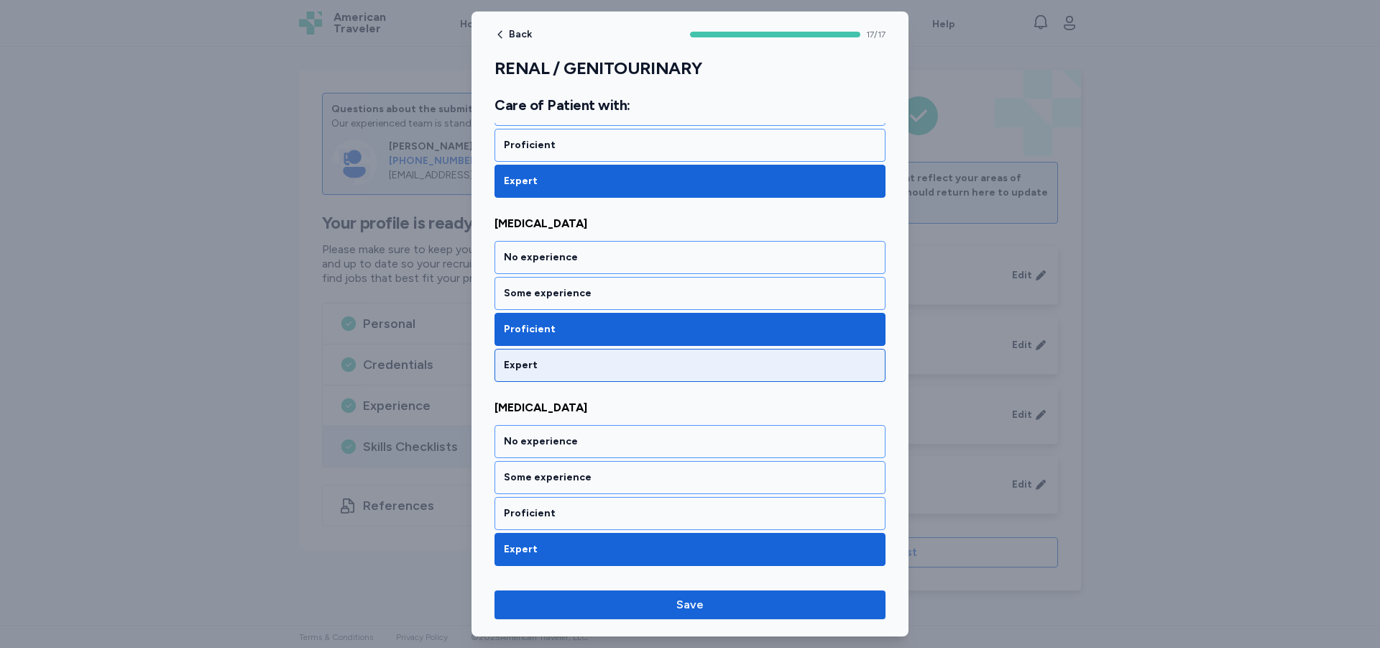
click at [569, 358] on div "Expert" at bounding box center [690, 365] width 372 height 14
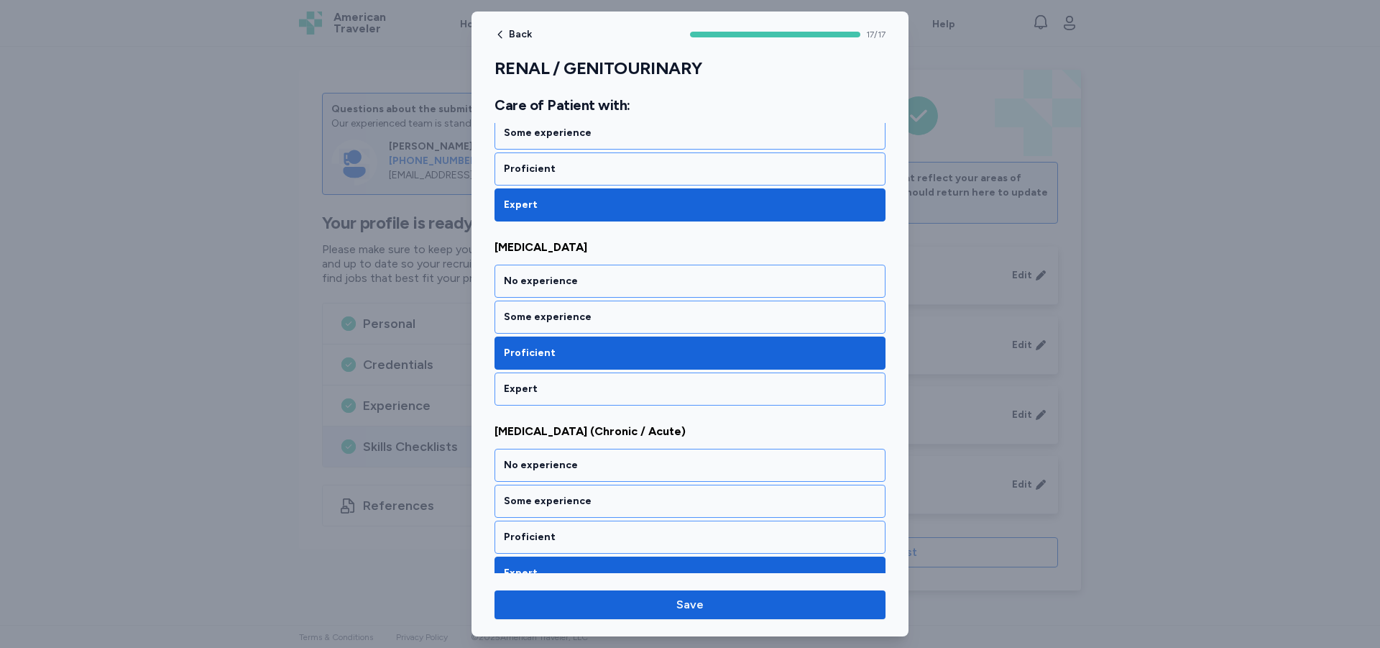
scroll to position [2373, 0]
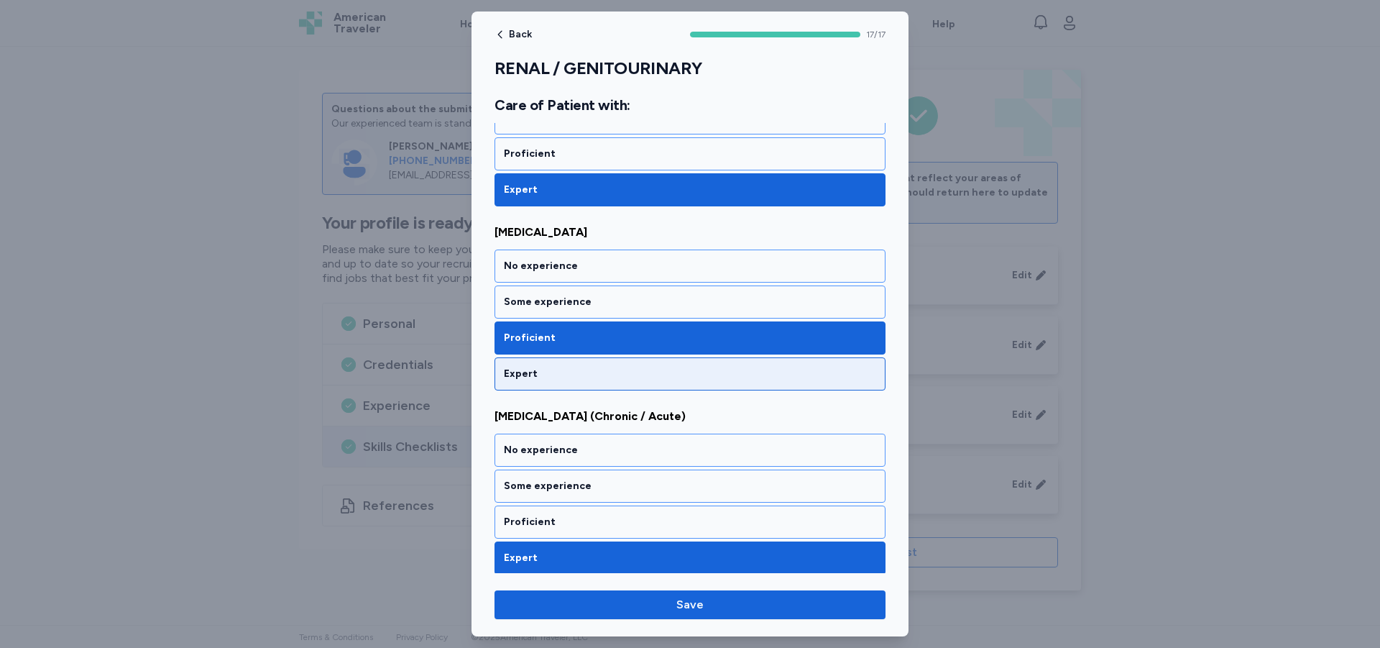
click at [569, 367] on div "Expert" at bounding box center [690, 374] width 372 height 14
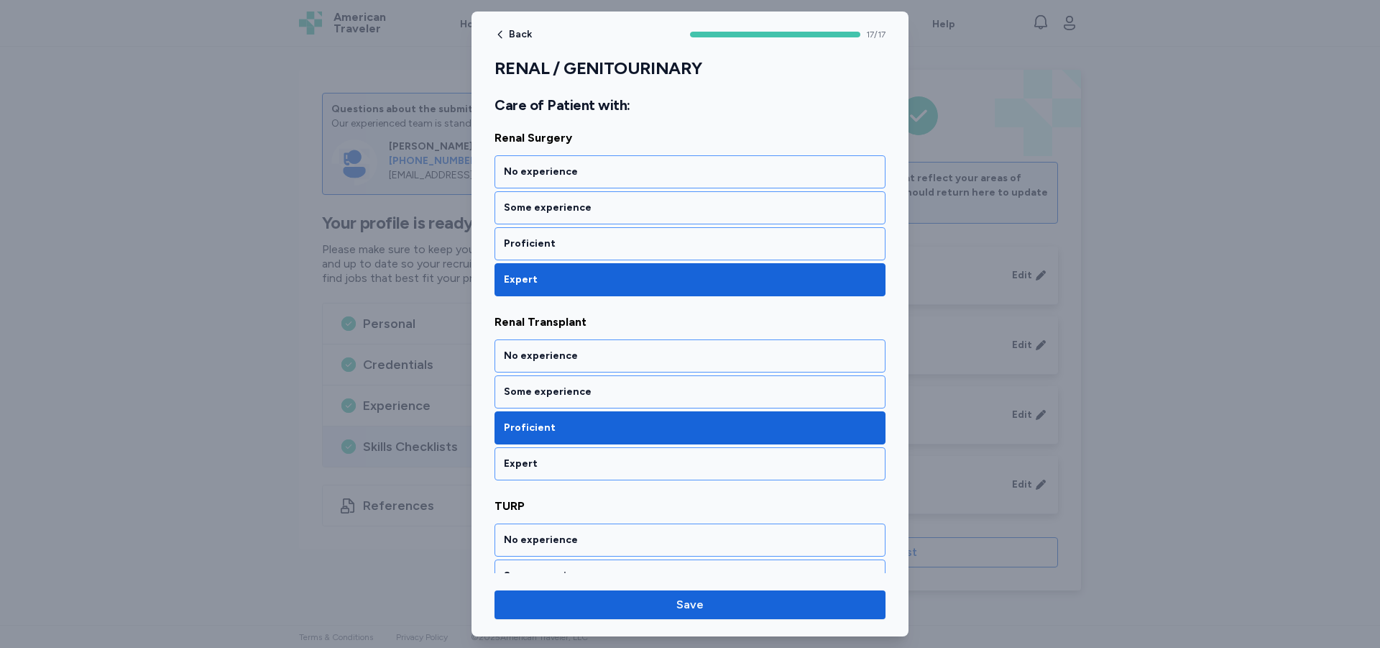
scroll to position [2876, 0]
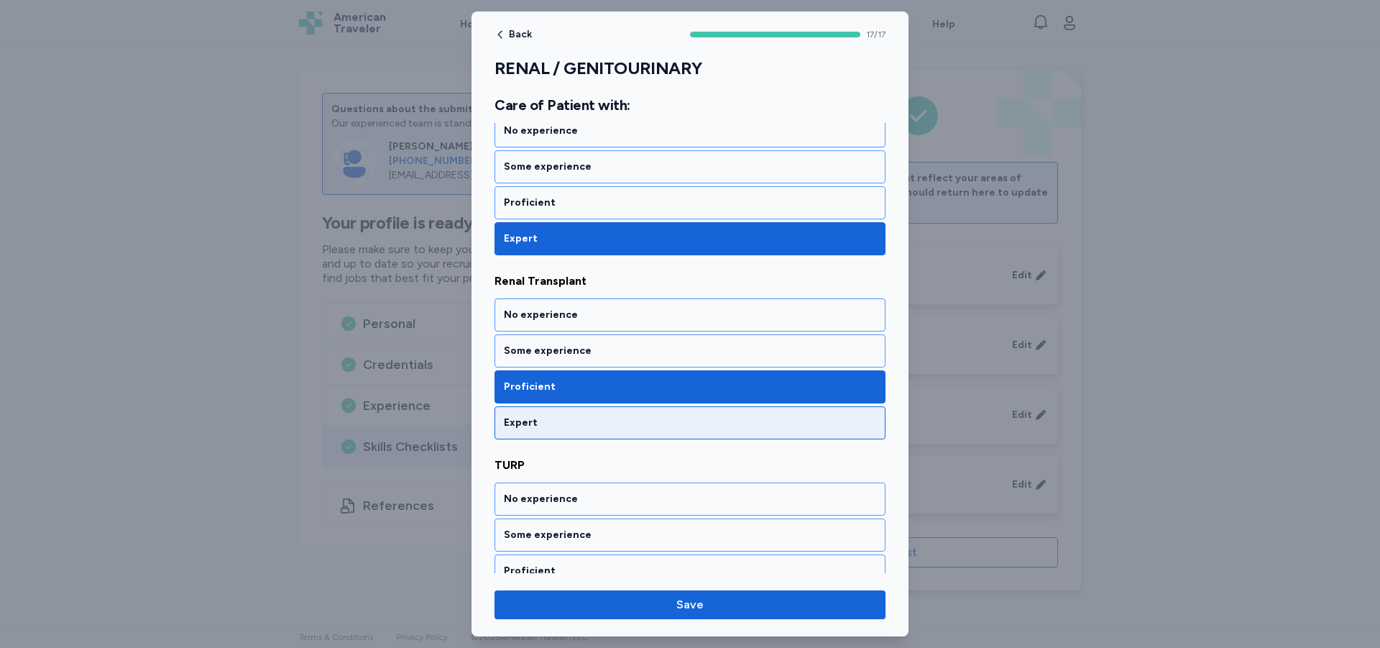
click at [577, 416] on div "Expert" at bounding box center [690, 423] width 372 height 14
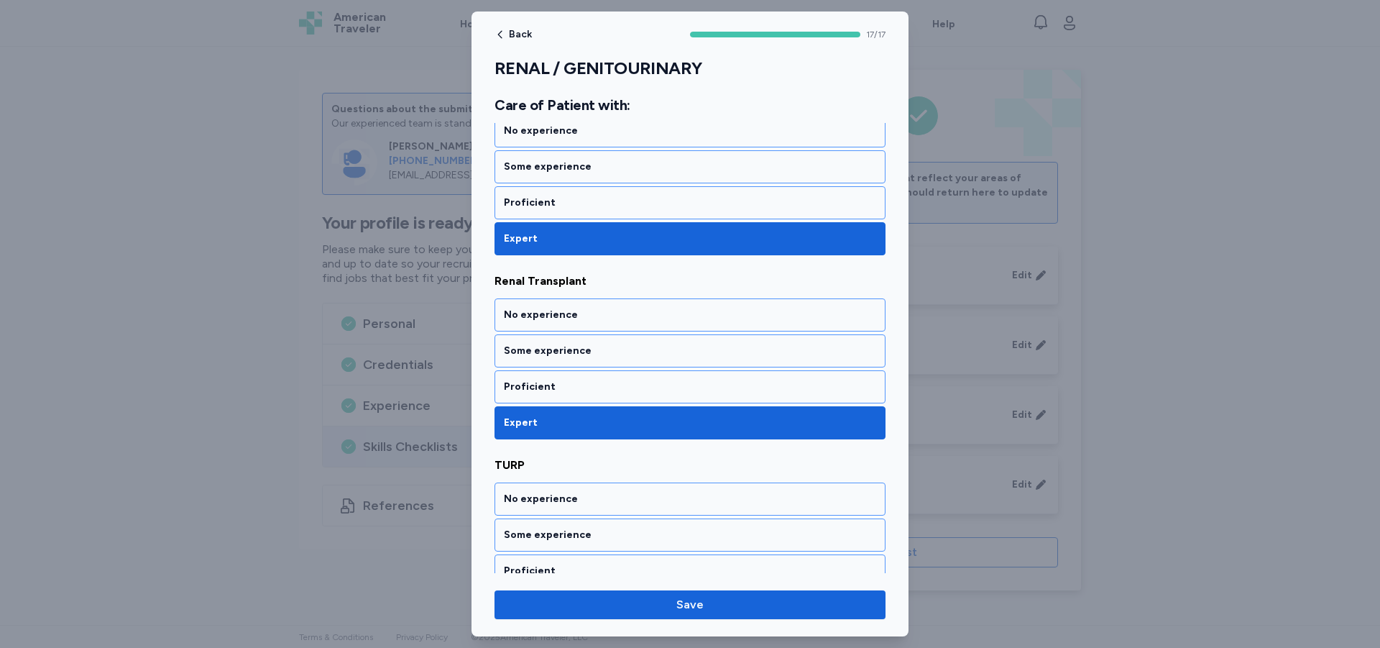
scroll to position [2911, 0]
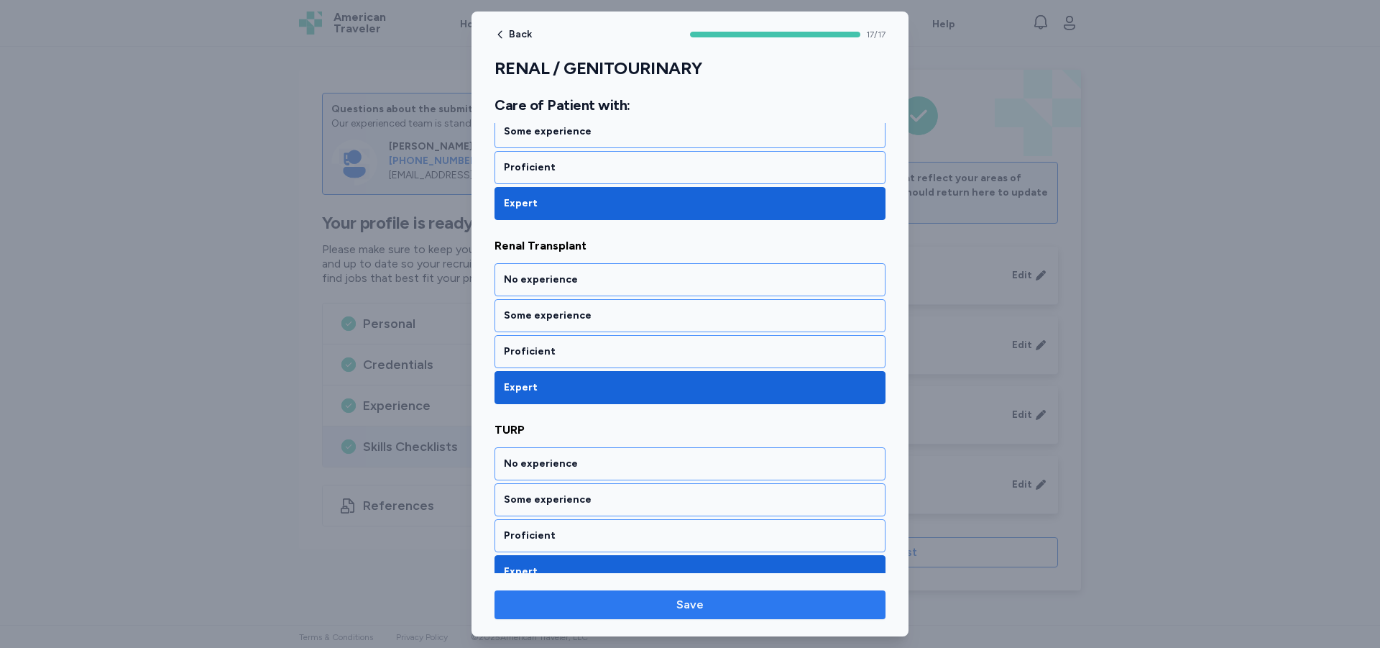
click at [659, 609] on span "Save" at bounding box center [690, 604] width 368 height 17
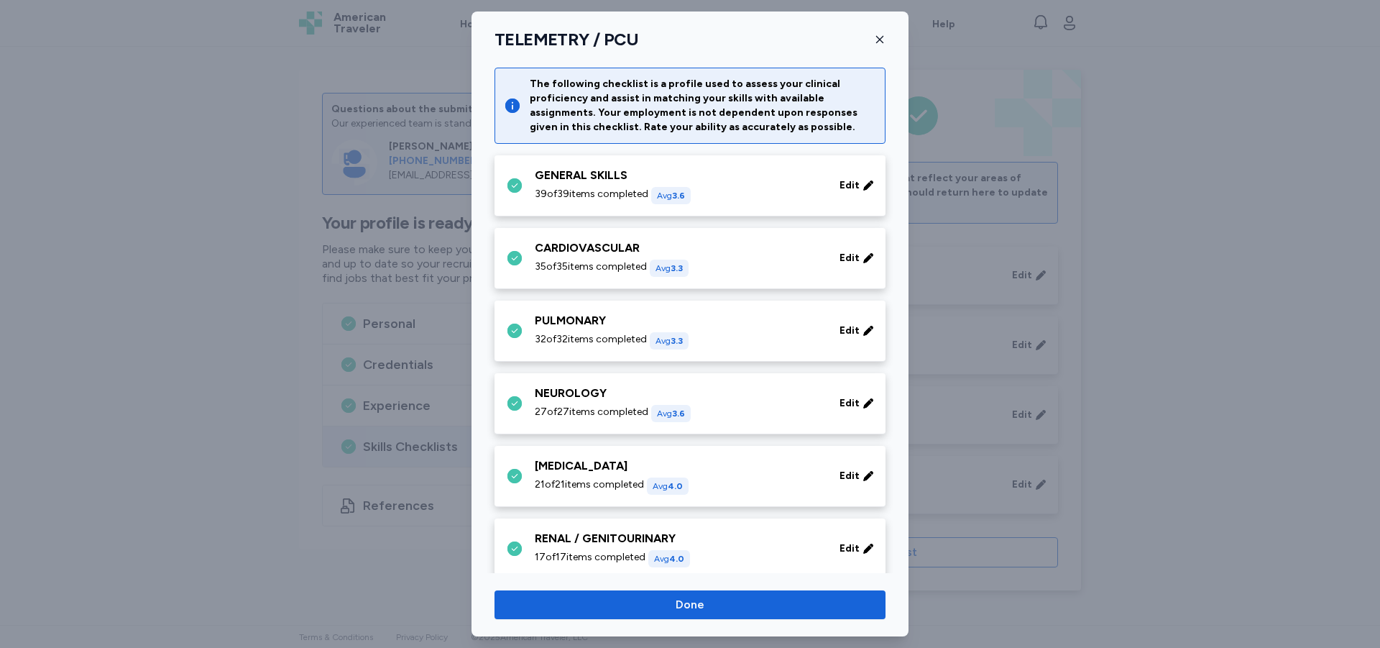
scroll to position [144, 0]
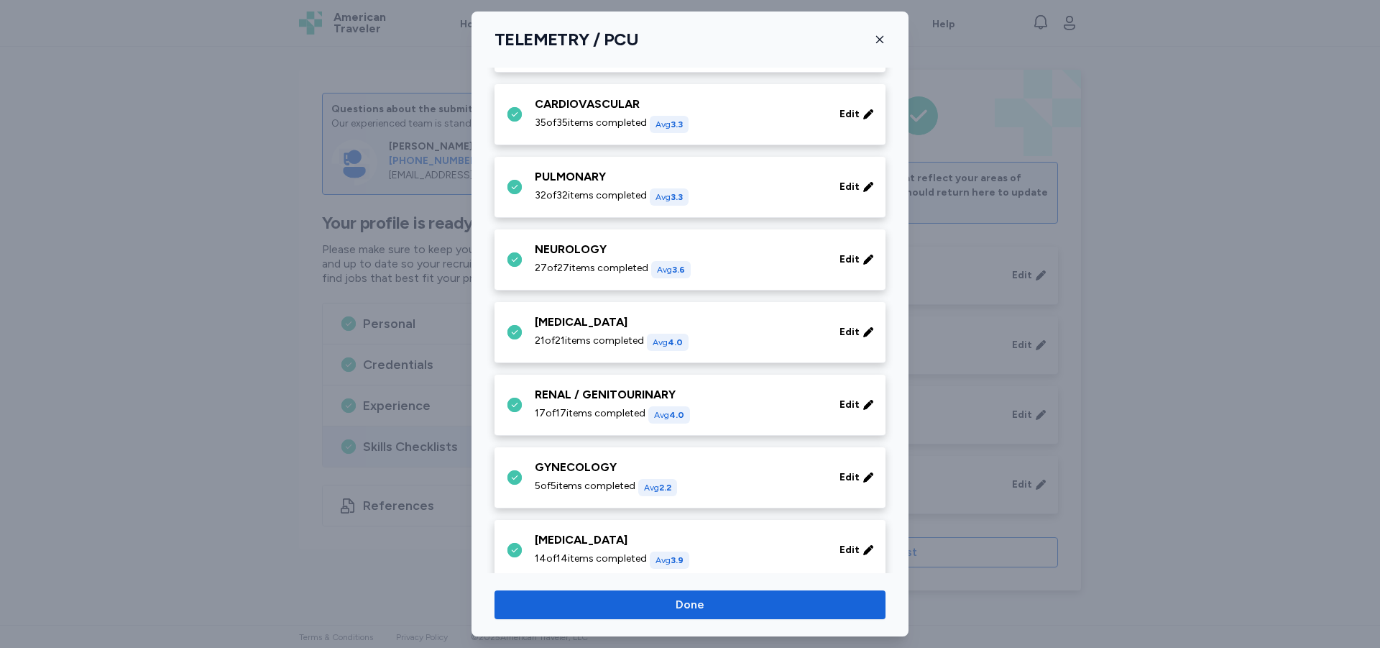
click at [636, 477] on div "GYNECOLOGY 5 of 5 items completed Avg 2.2" at bounding box center [679, 477] width 288 height 37
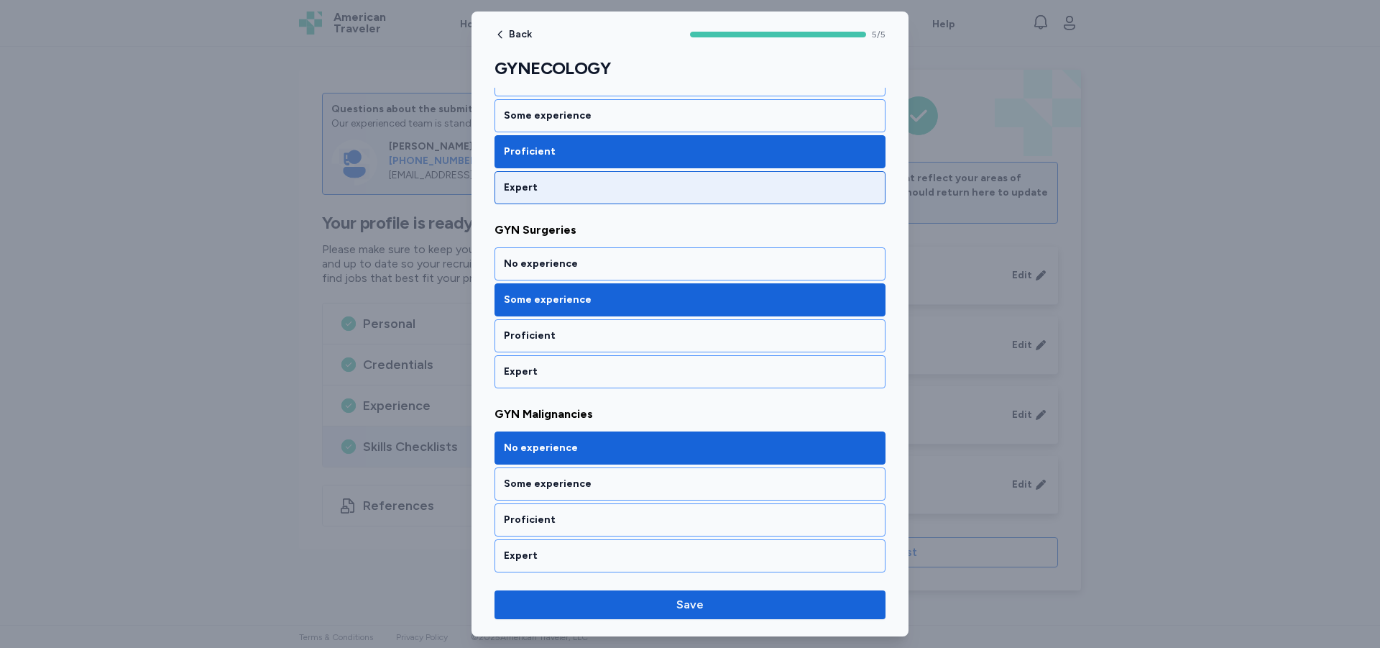
scroll to position [288, 0]
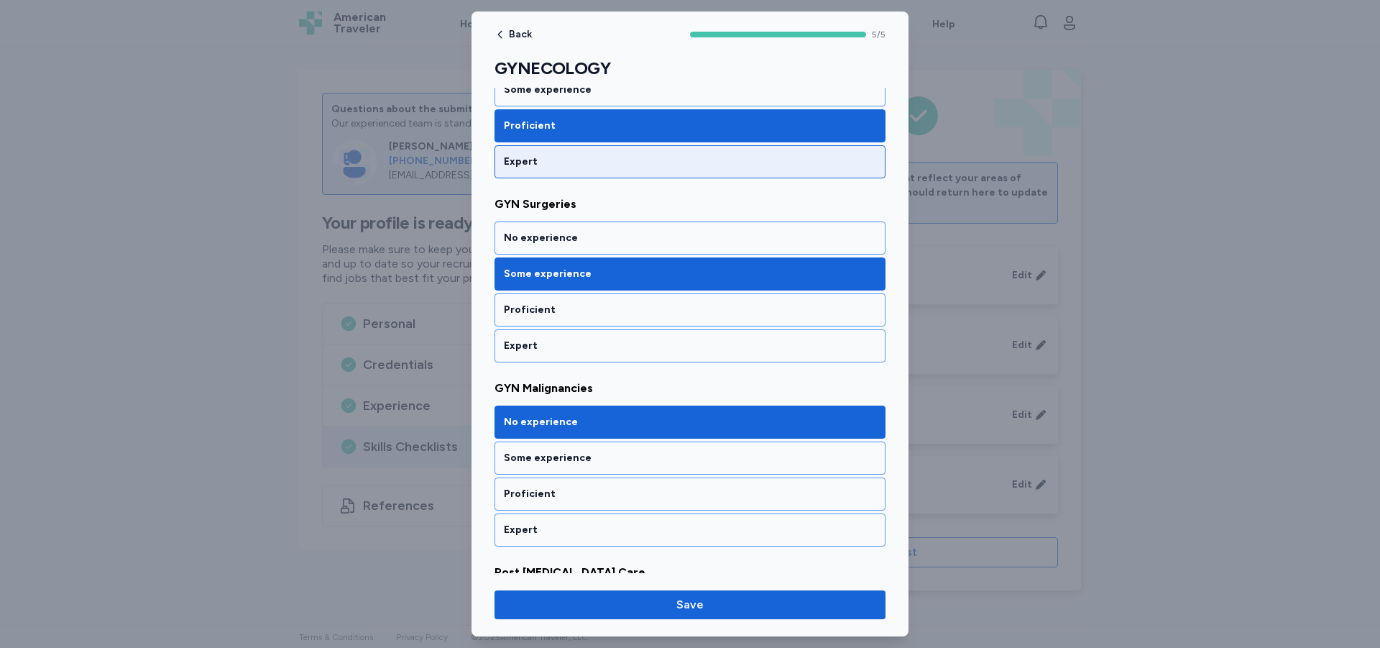
click at [631, 457] on div "Some experience" at bounding box center [690, 458] width 372 height 14
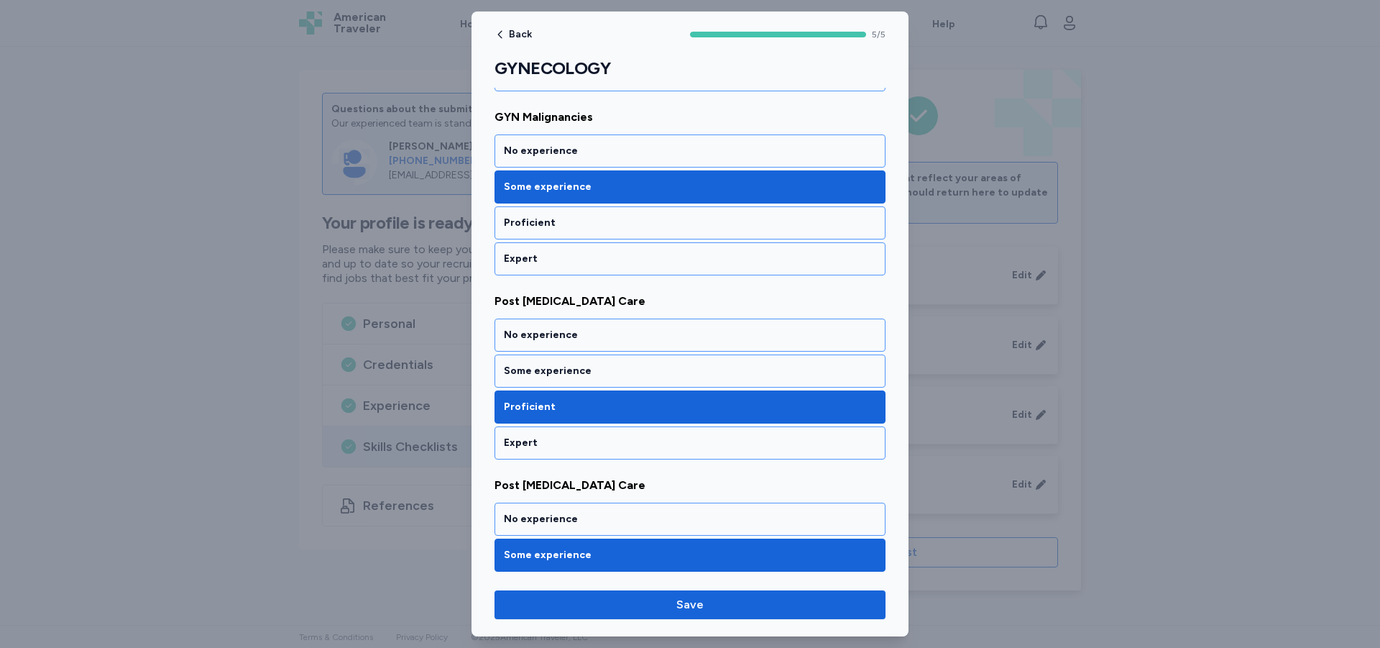
scroll to position [575, 0]
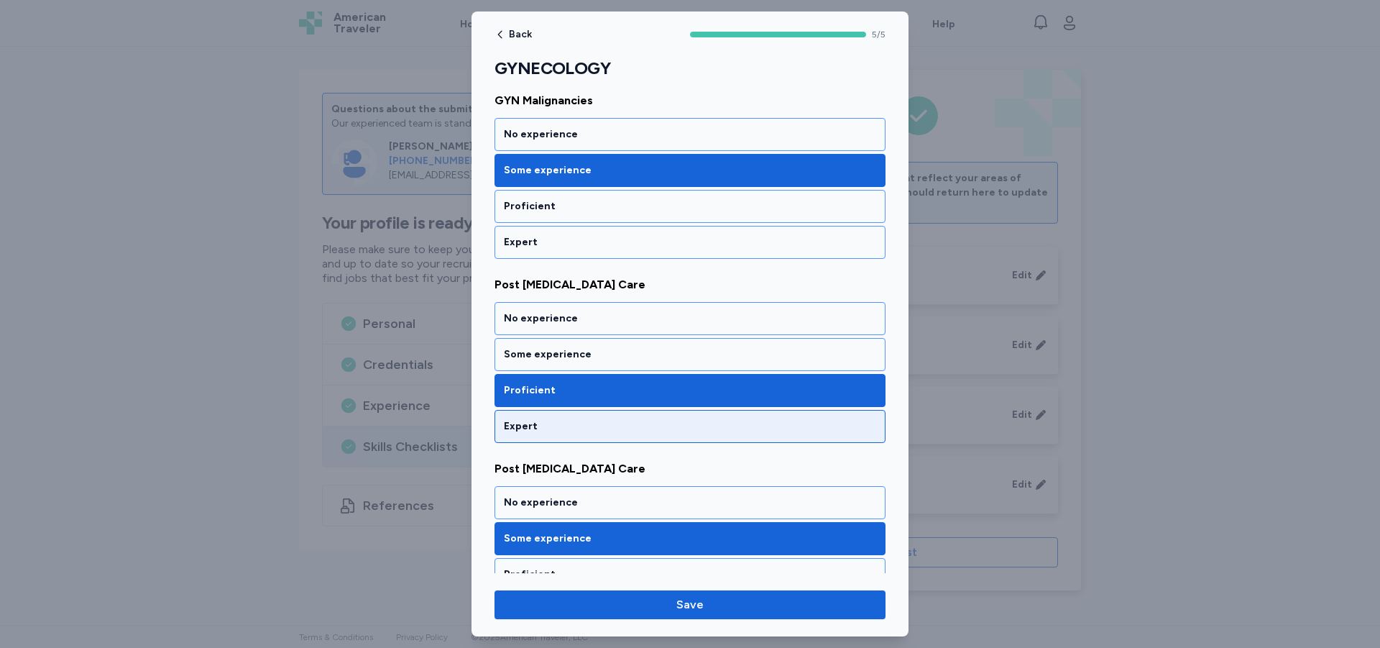
click at [625, 435] on div "Expert" at bounding box center [690, 426] width 391 height 33
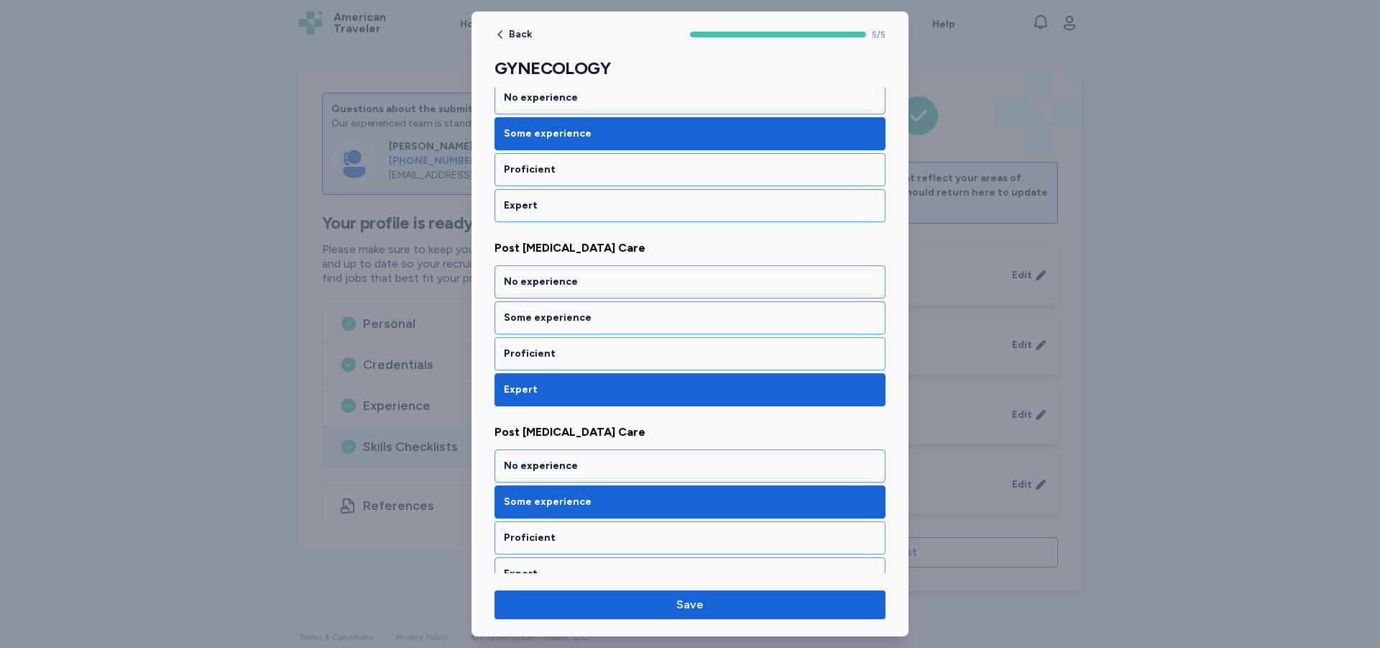
scroll to position [632, 0]
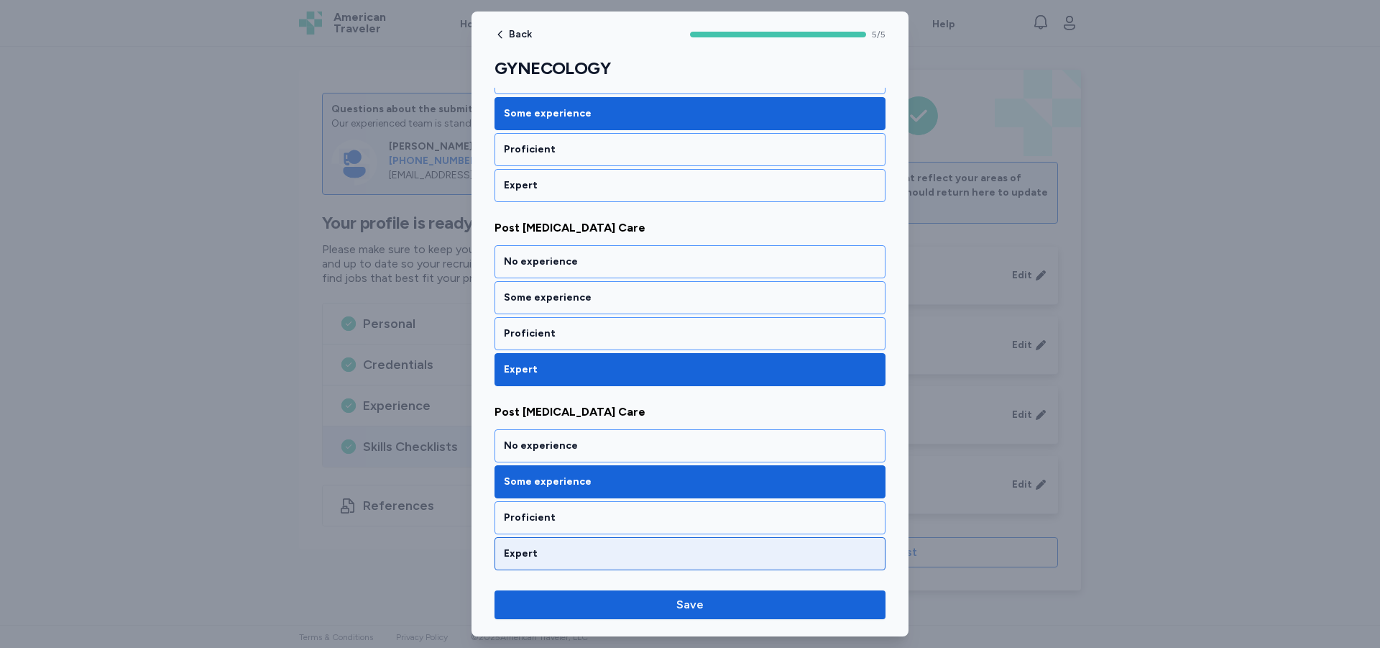
click at [617, 551] on div "Expert" at bounding box center [690, 553] width 372 height 14
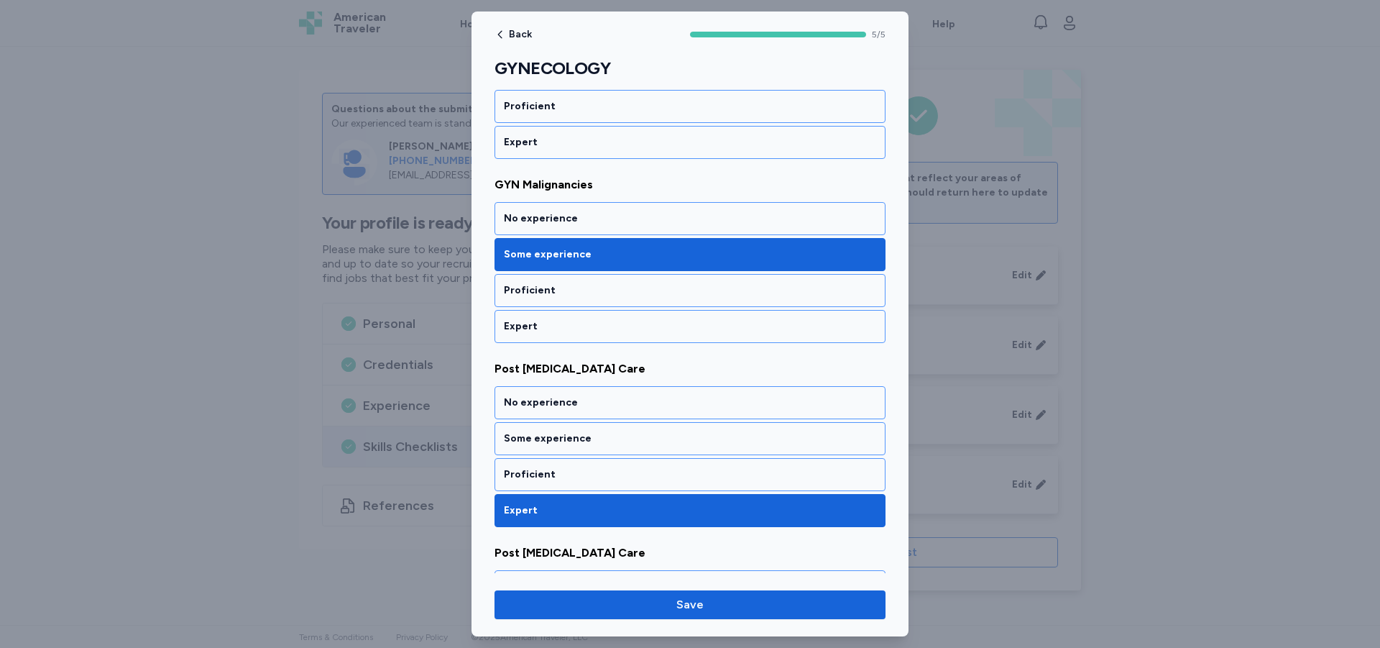
scroll to position [488, 0]
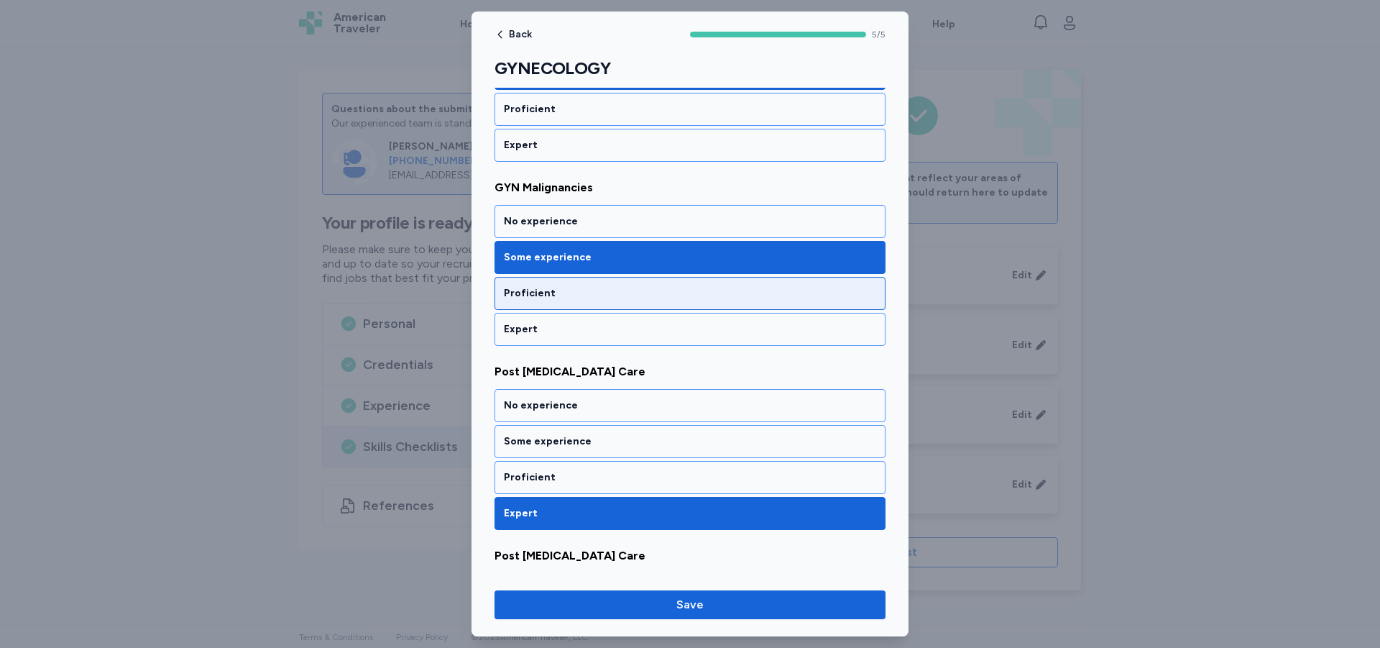
click at [539, 285] on div "Proficient" at bounding box center [690, 293] width 391 height 33
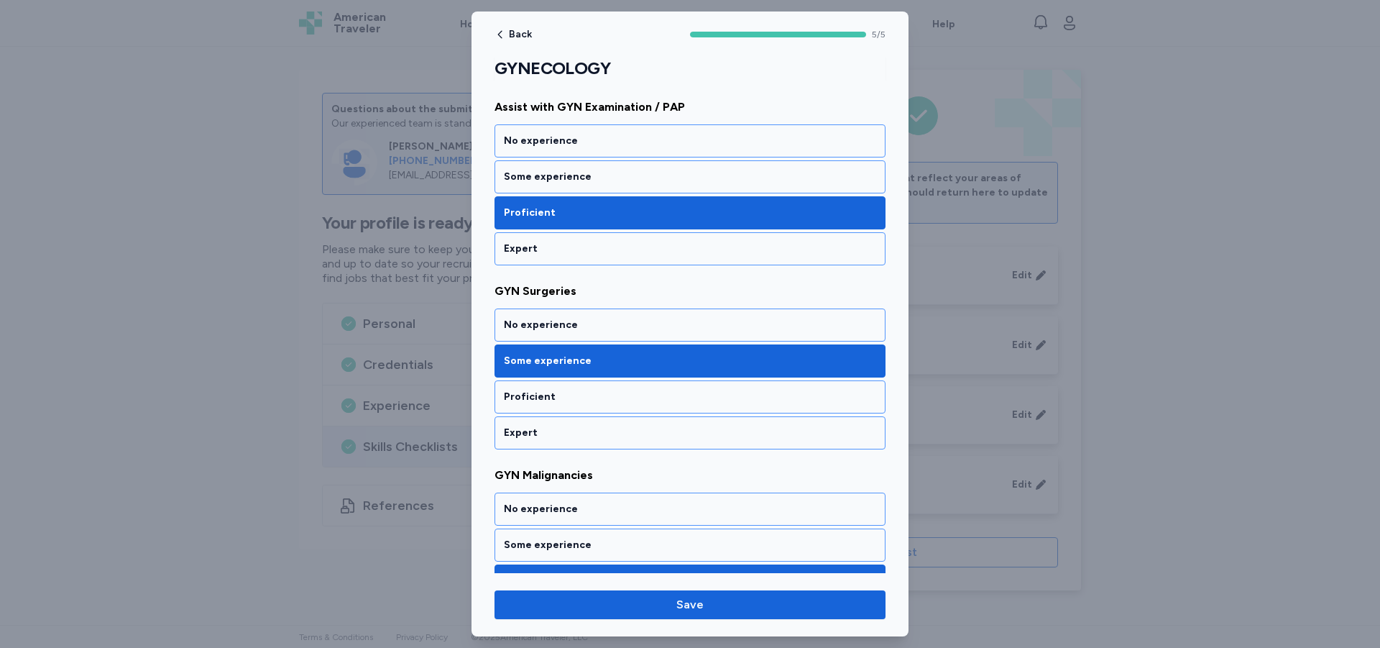
scroll to position [129, 0]
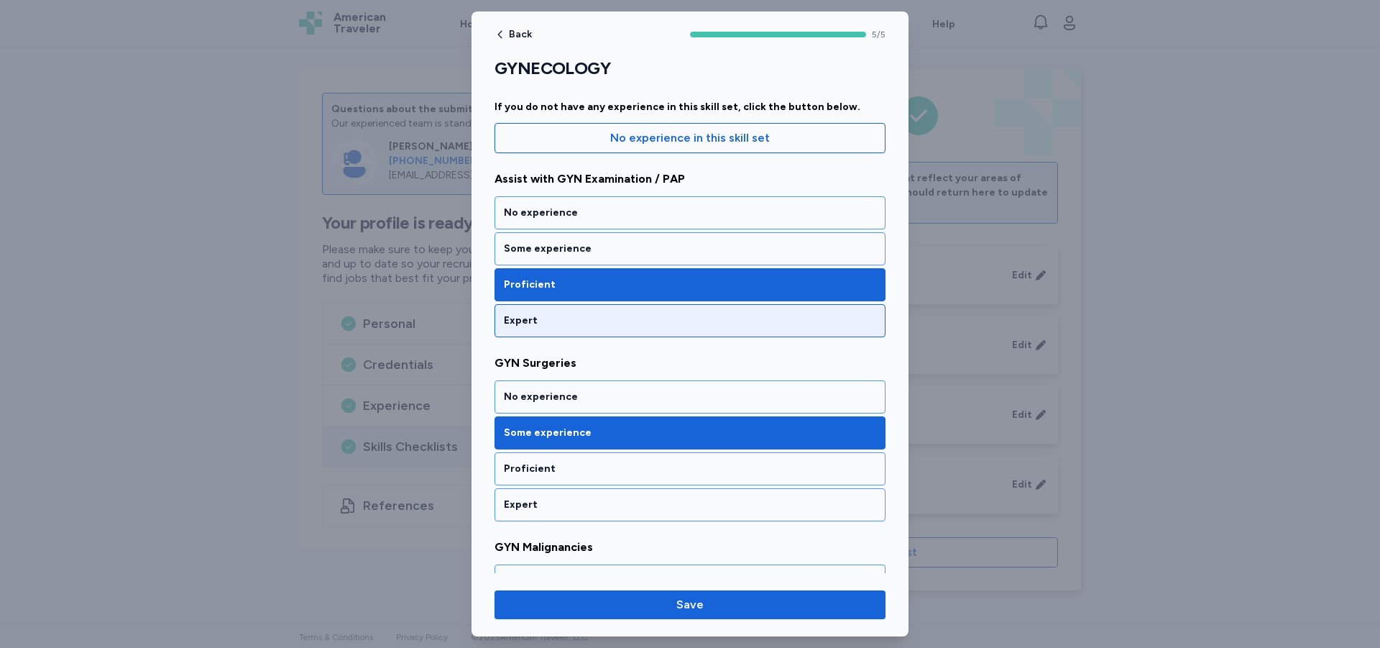
click at [553, 323] on div "Expert" at bounding box center [690, 320] width 372 height 14
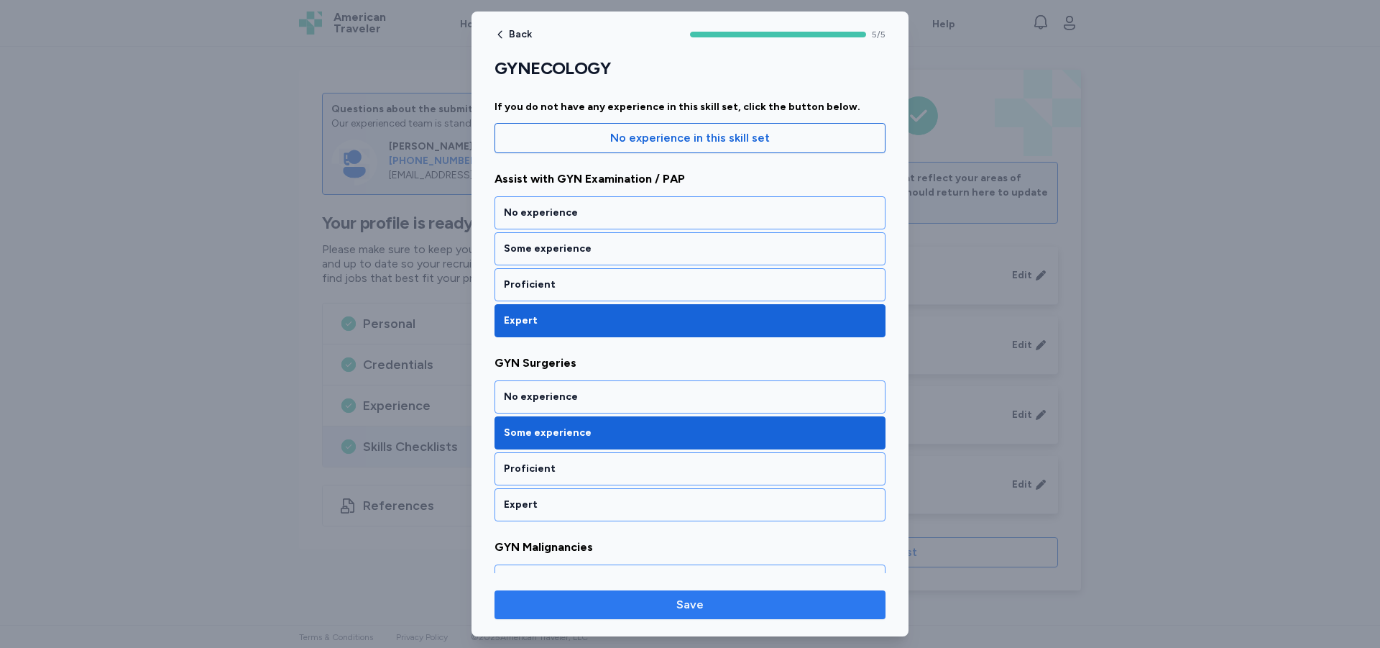
click at [684, 610] on span "Save" at bounding box center [690, 604] width 27 height 17
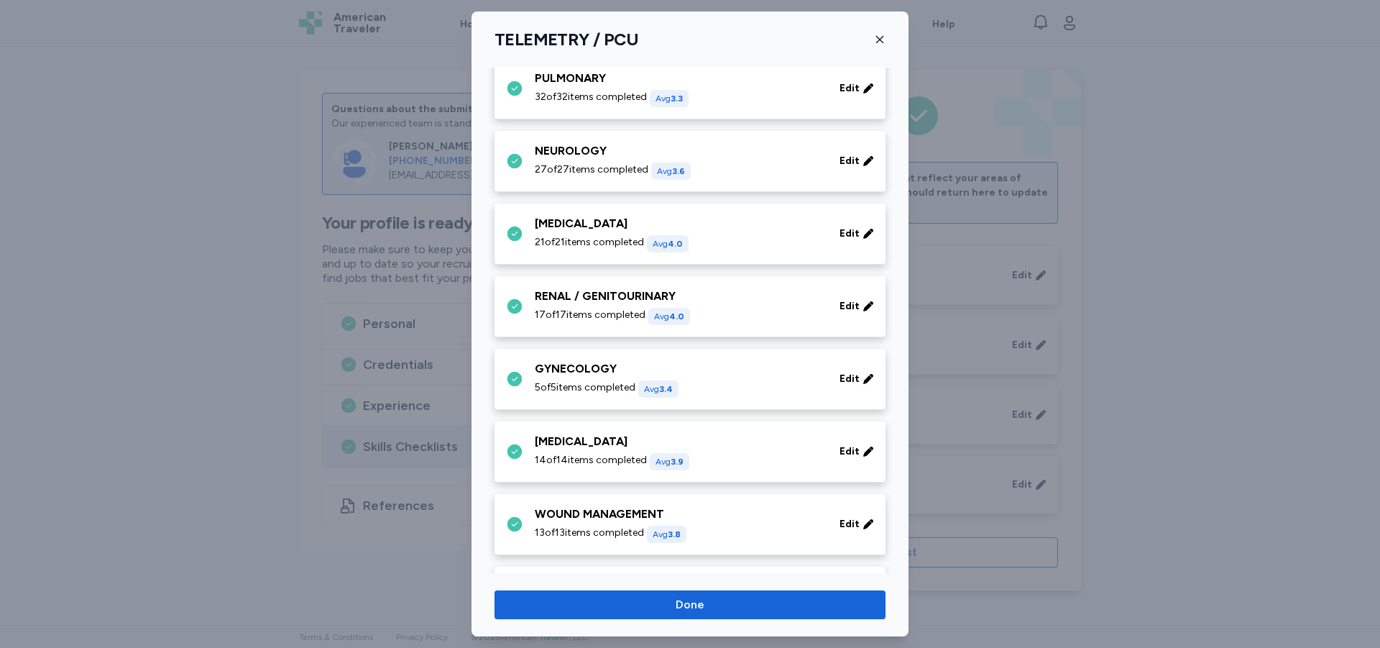
scroll to position [288, 0]
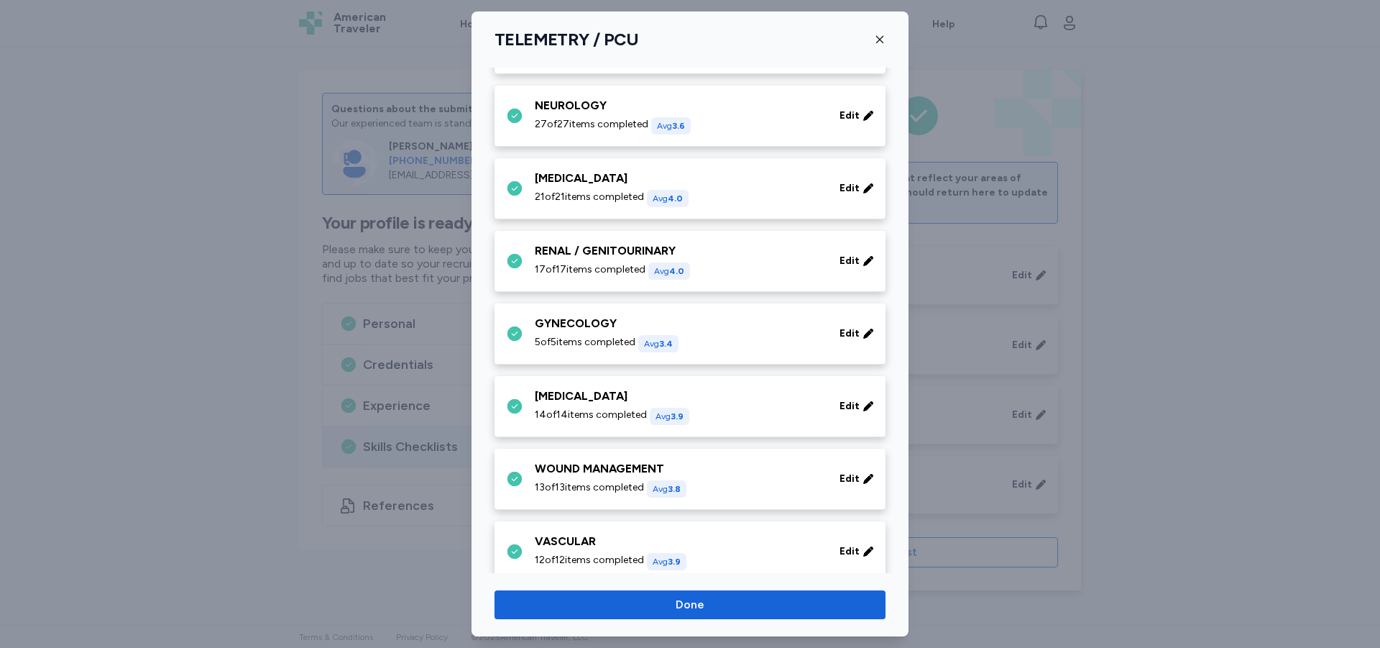
click at [666, 386] on div "[MEDICAL_DATA] 14 of 14 items completed Avg 3.9 Edit" at bounding box center [690, 406] width 391 height 61
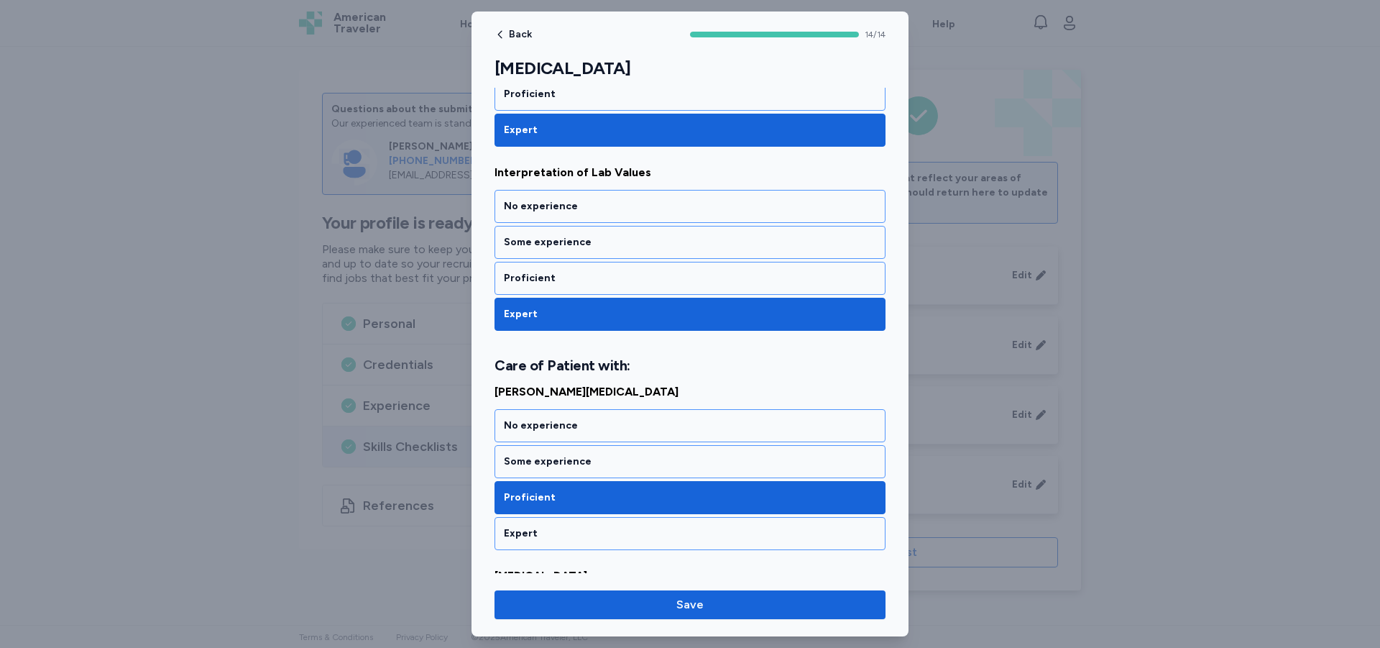
scroll to position [575, 0]
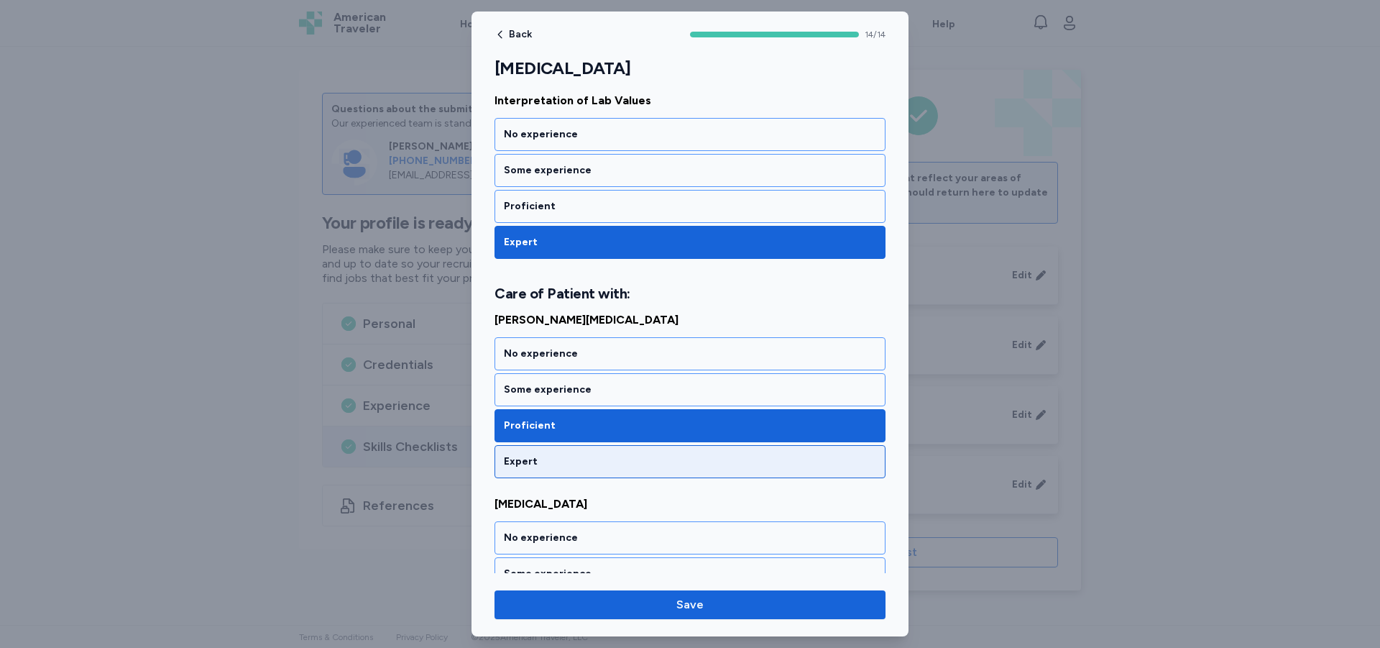
click at [599, 452] on div "Expert" at bounding box center [690, 461] width 391 height 33
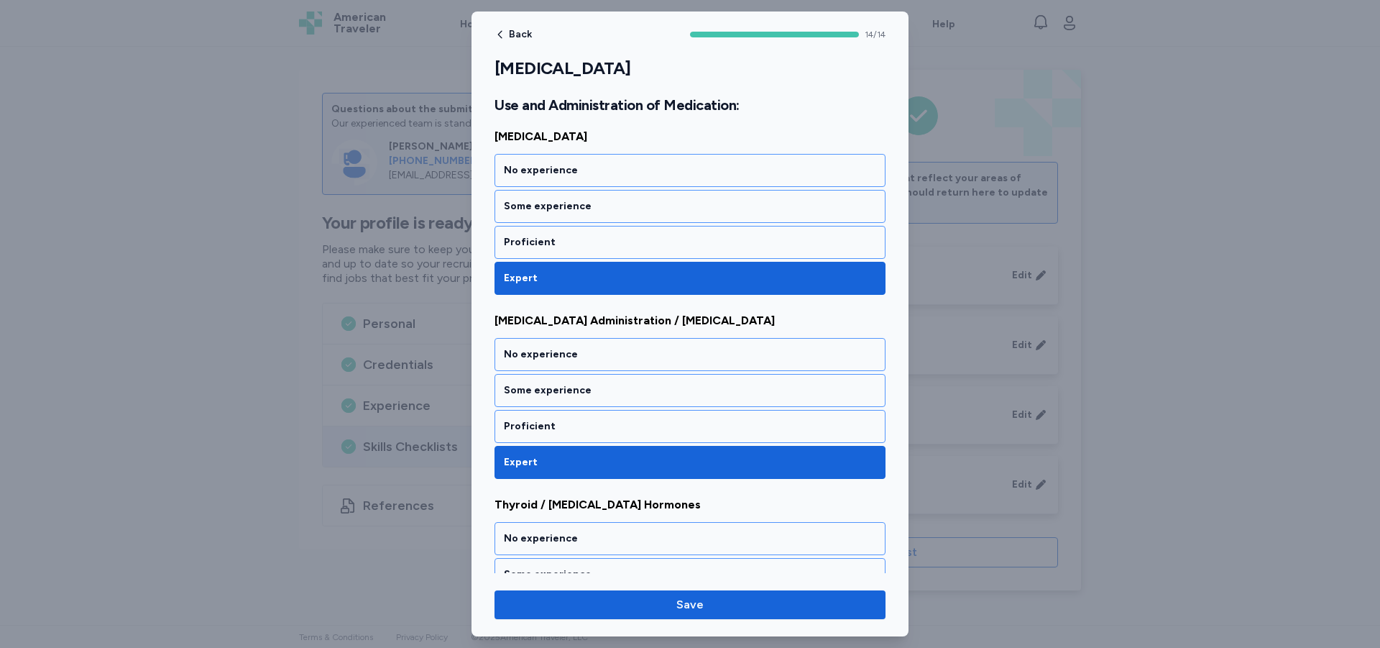
scroll to position [2359, 0]
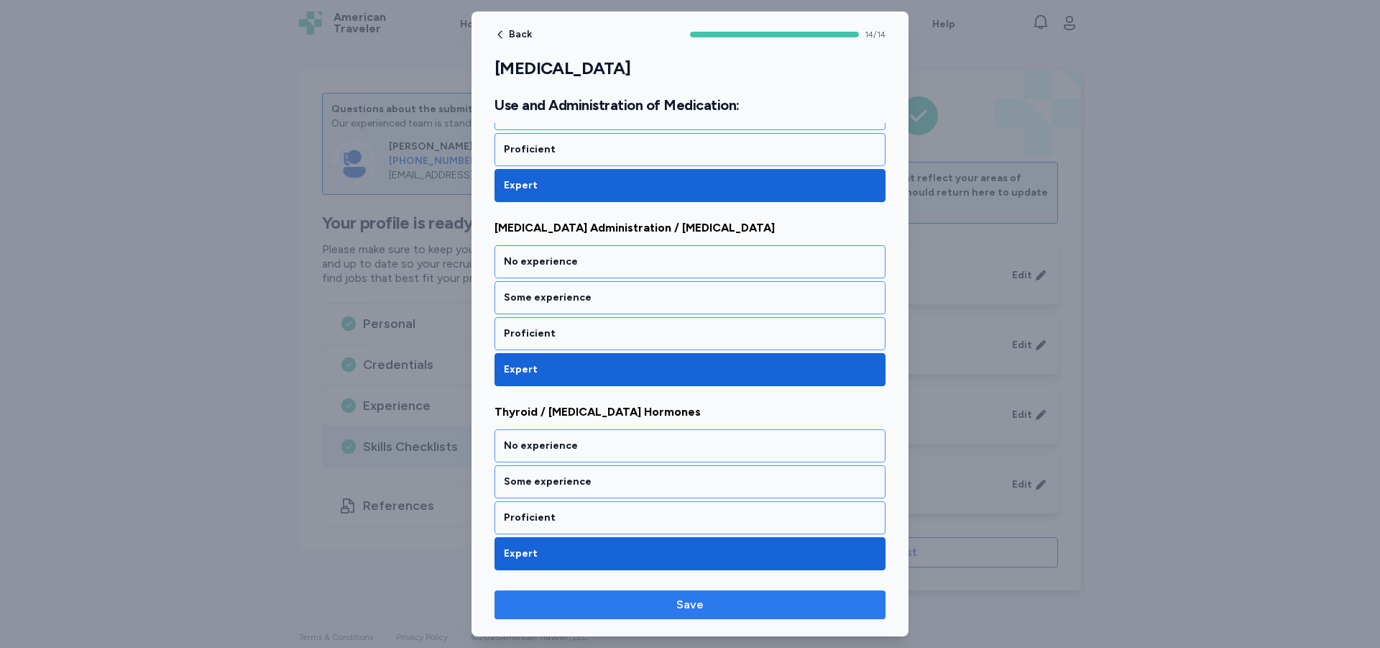
click at [651, 605] on span "Save" at bounding box center [690, 604] width 368 height 17
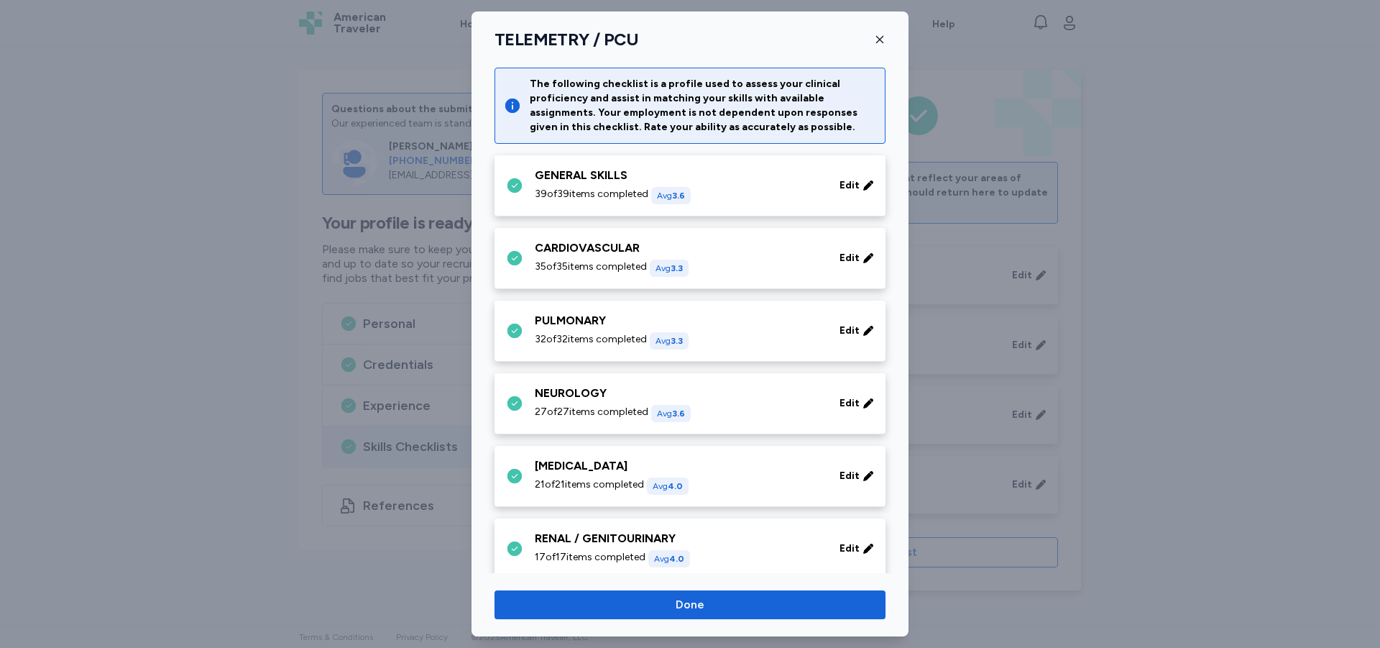
scroll to position [288, 0]
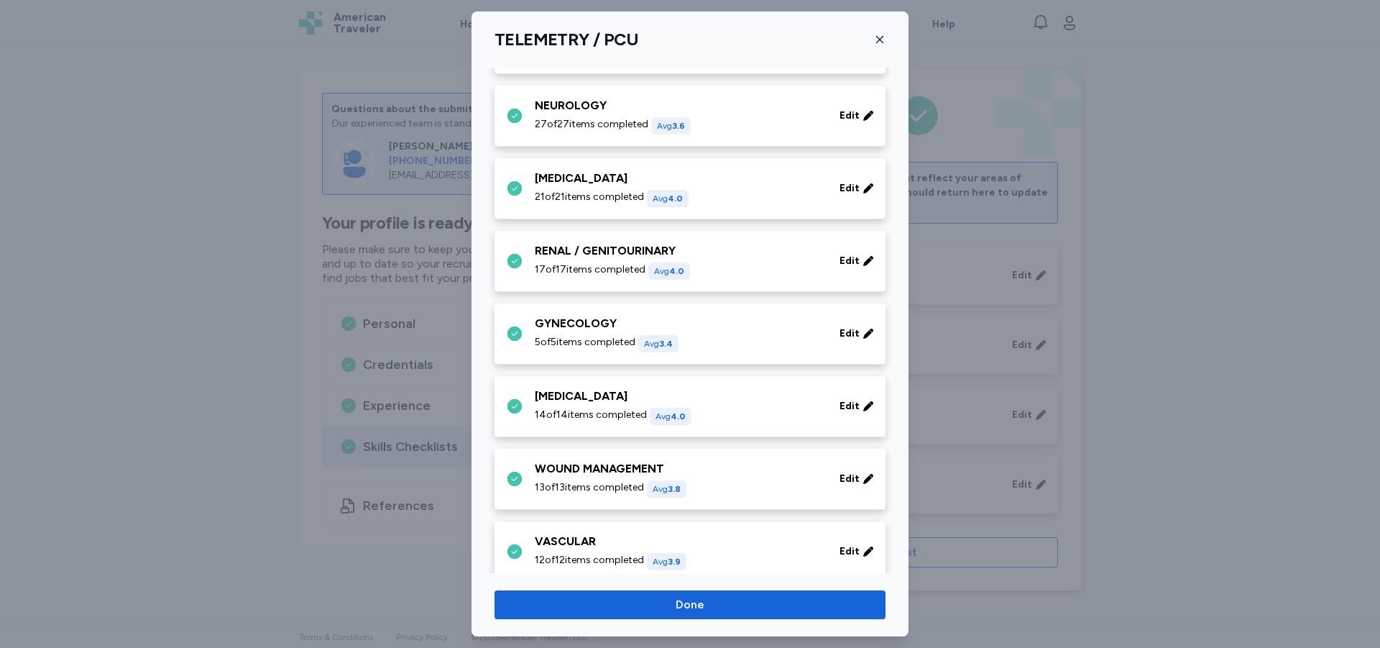
click at [618, 472] on div "WOUND MANAGEMENT" at bounding box center [679, 468] width 288 height 17
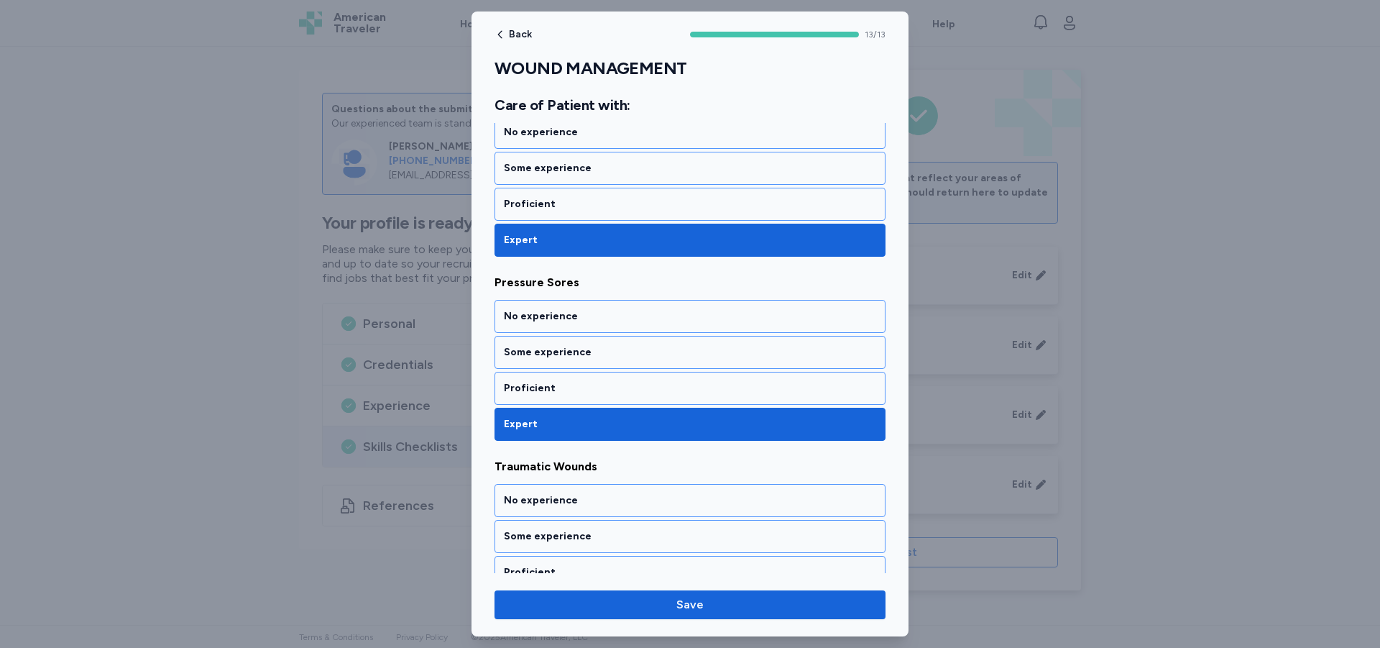
scroll to position [2140, 0]
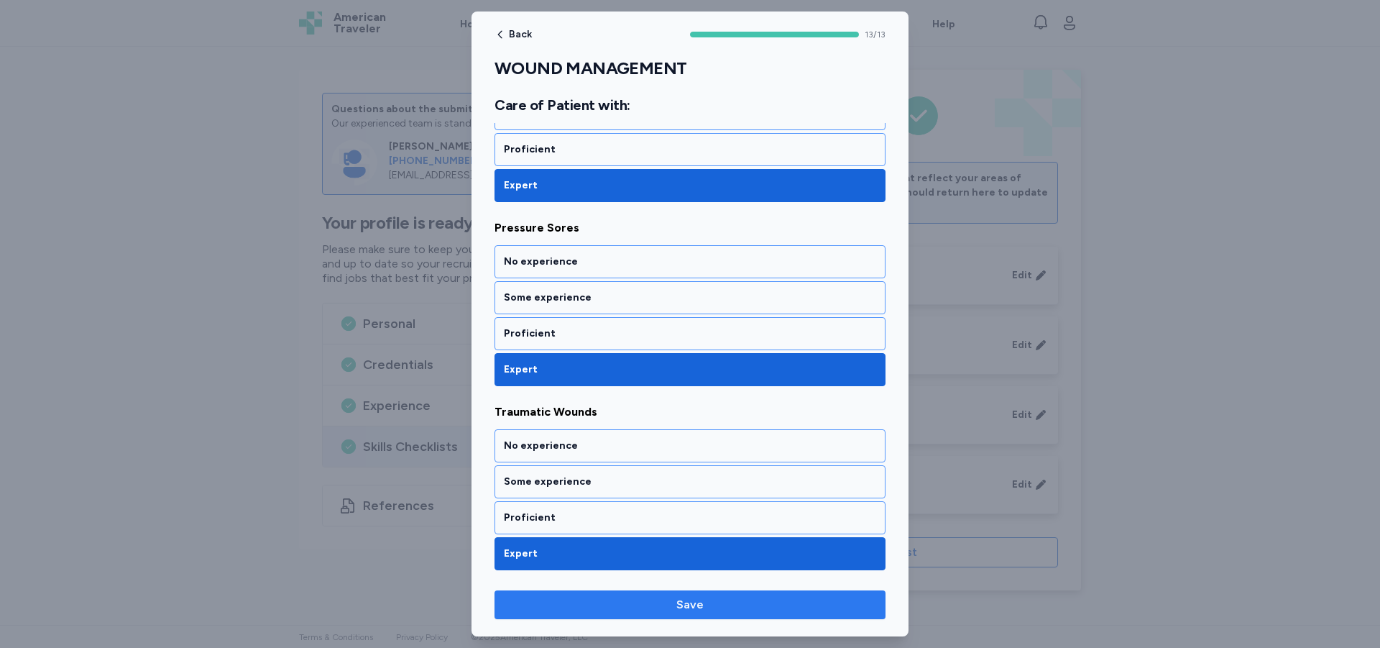
click at [664, 598] on span "Save" at bounding box center [690, 604] width 368 height 17
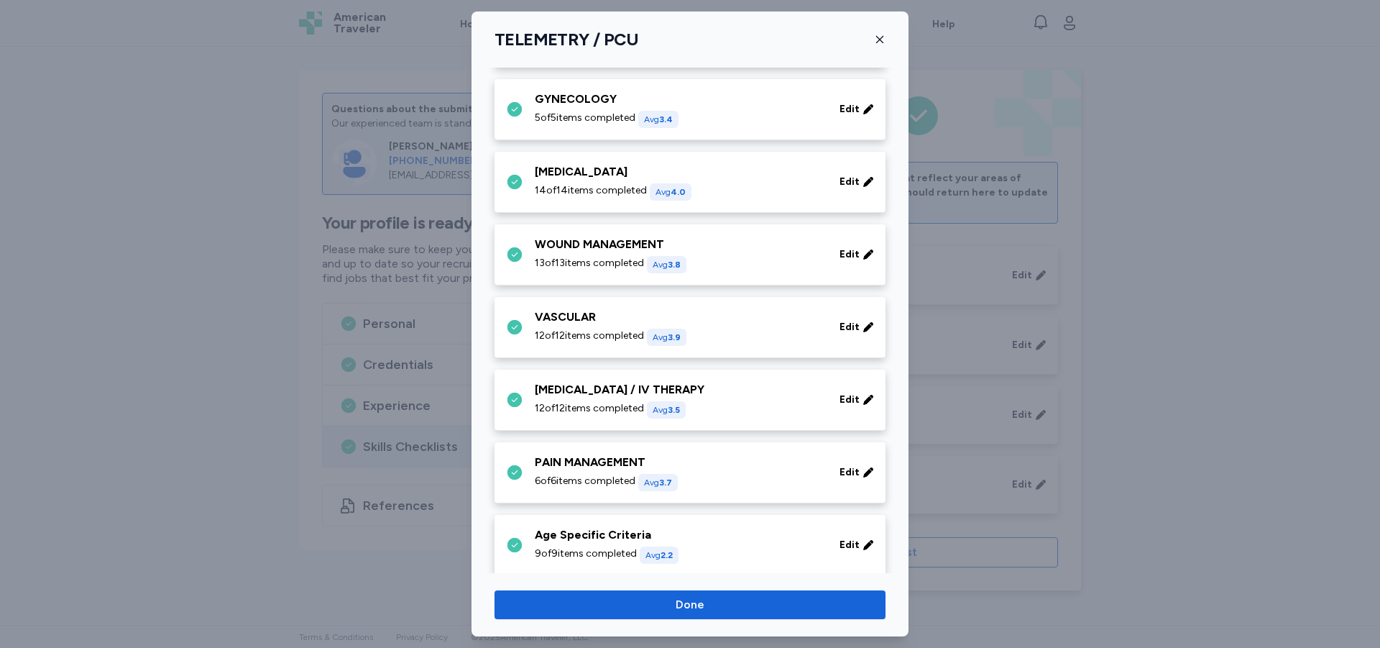
scroll to position [529, 0]
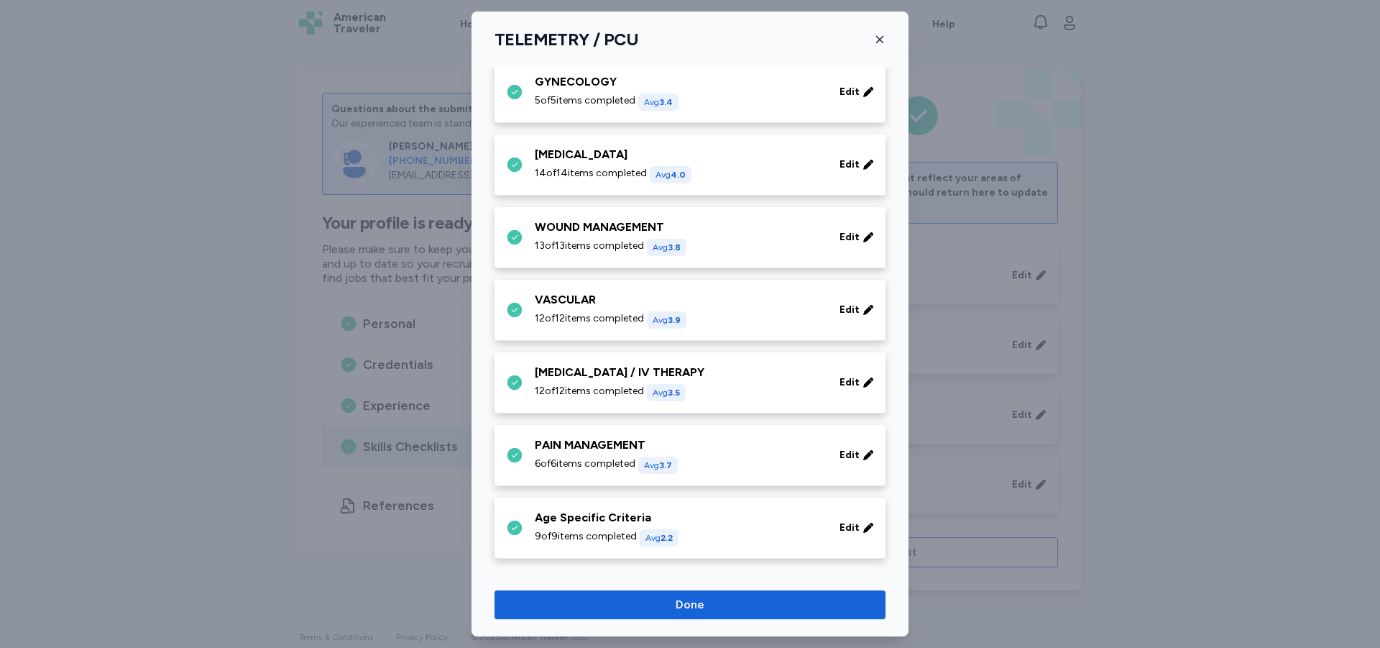
click at [586, 296] on div "VASCULAR" at bounding box center [679, 299] width 288 height 17
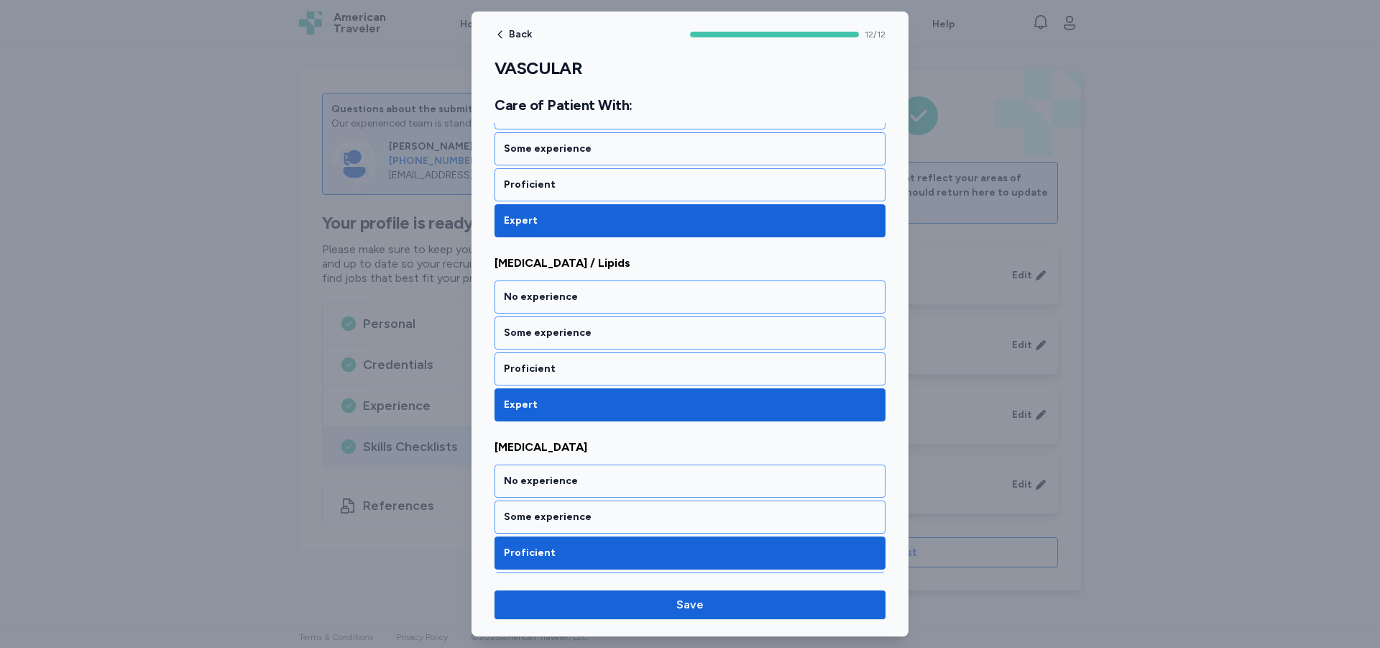
scroll to position [1956, 0]
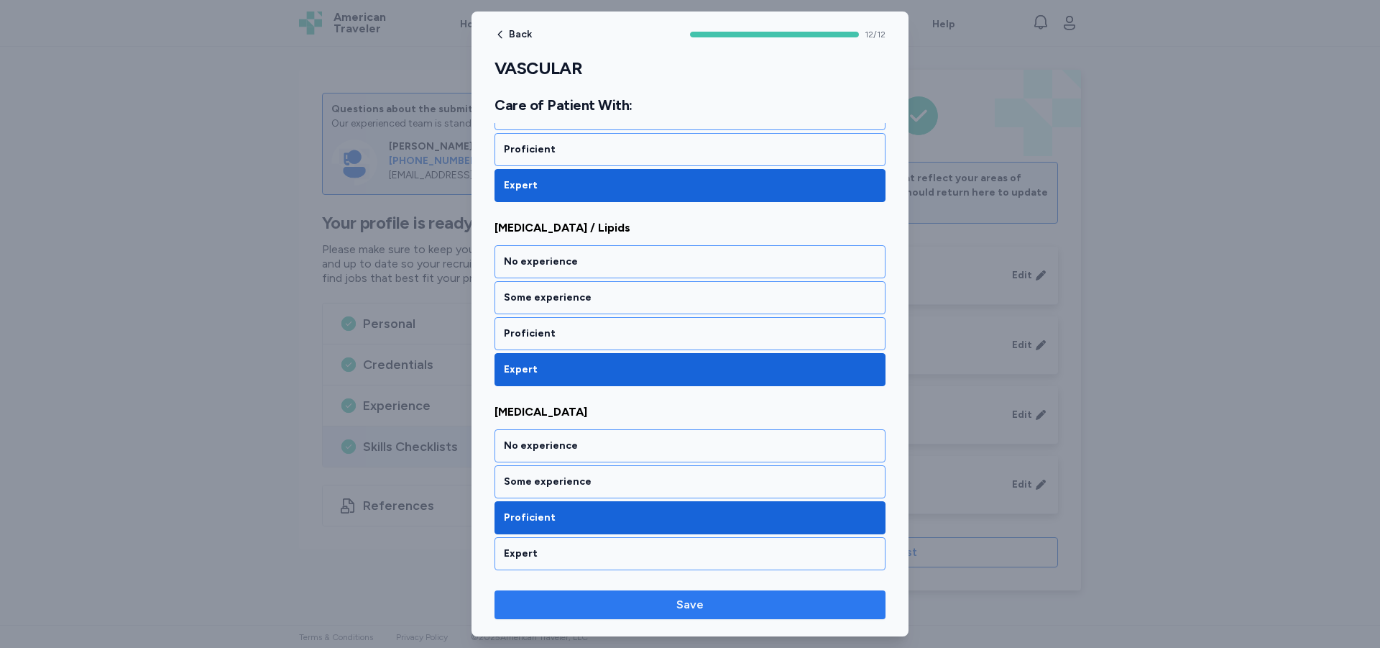
click at [751, 606] on span "Save" at bounding box center [690, 604] width 368 height 17
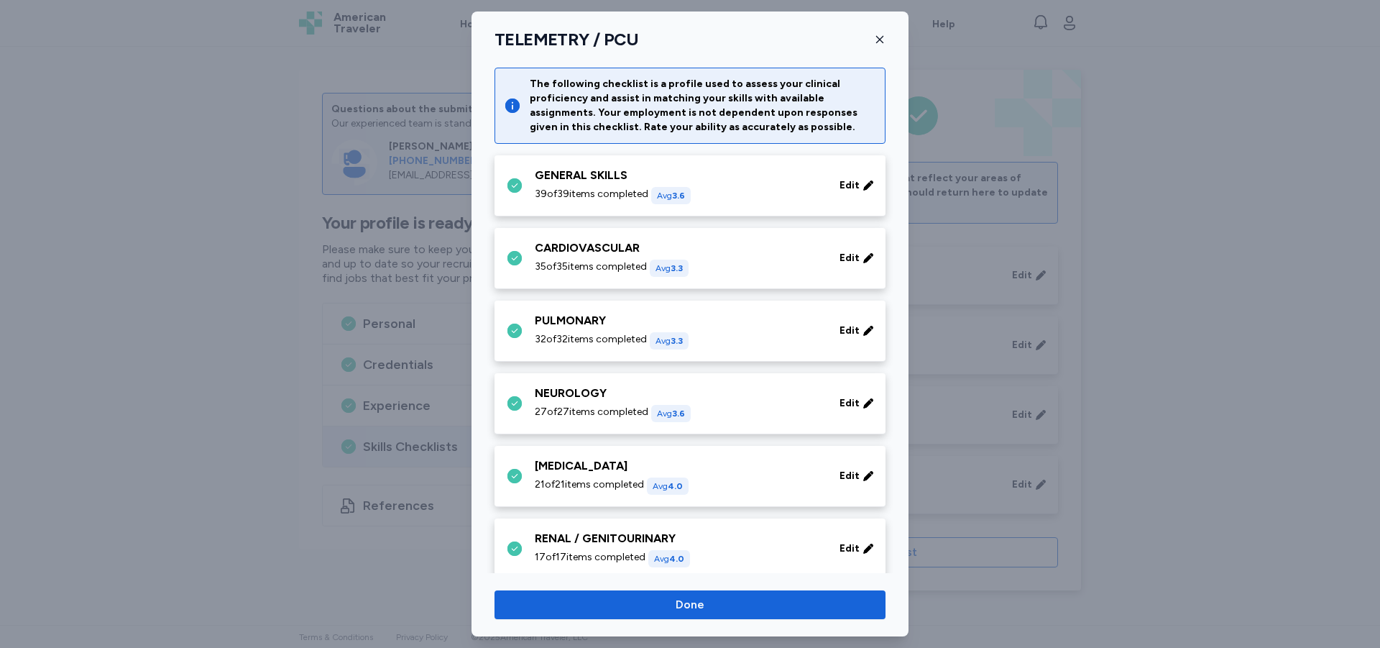
scroll to position [529, 0]
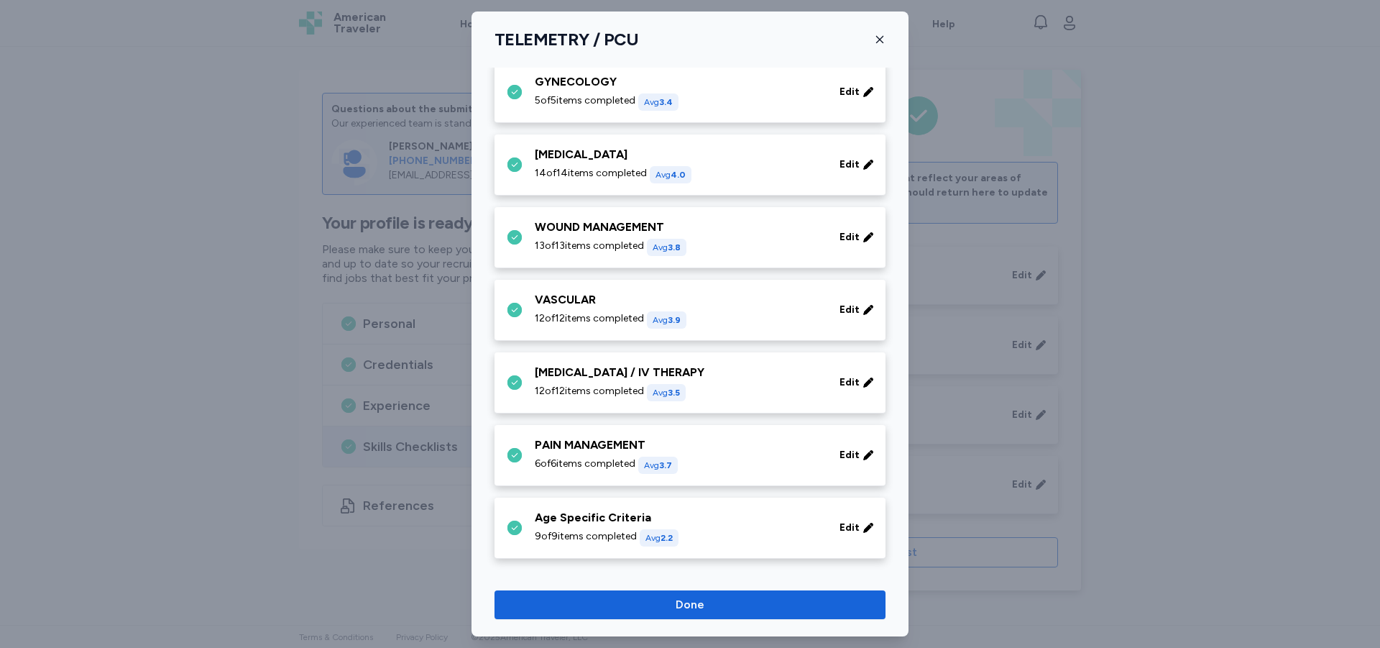
click at [738, 382] on div "[MEDICAL_DATA] / IV THERAPY 12 of 12 items completed Avg 3.5" at bounding box center [679, 382] width 288 height 37
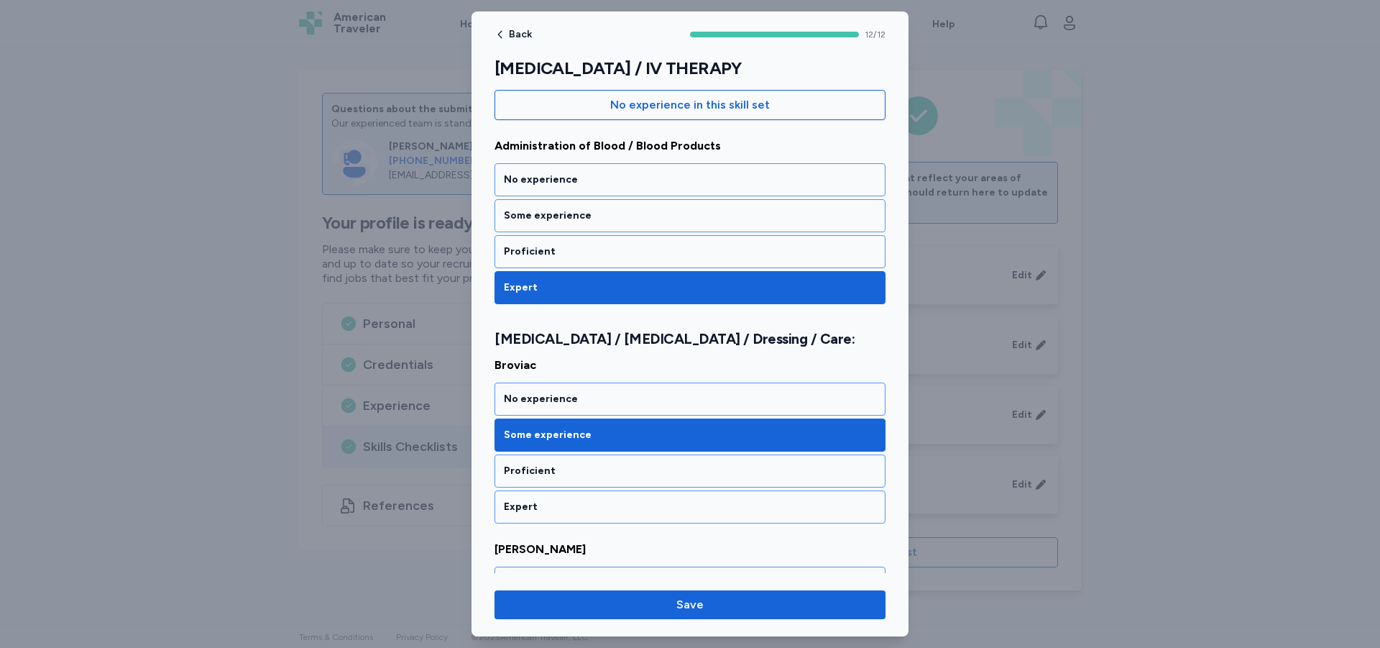
scroll to position [216, 0]
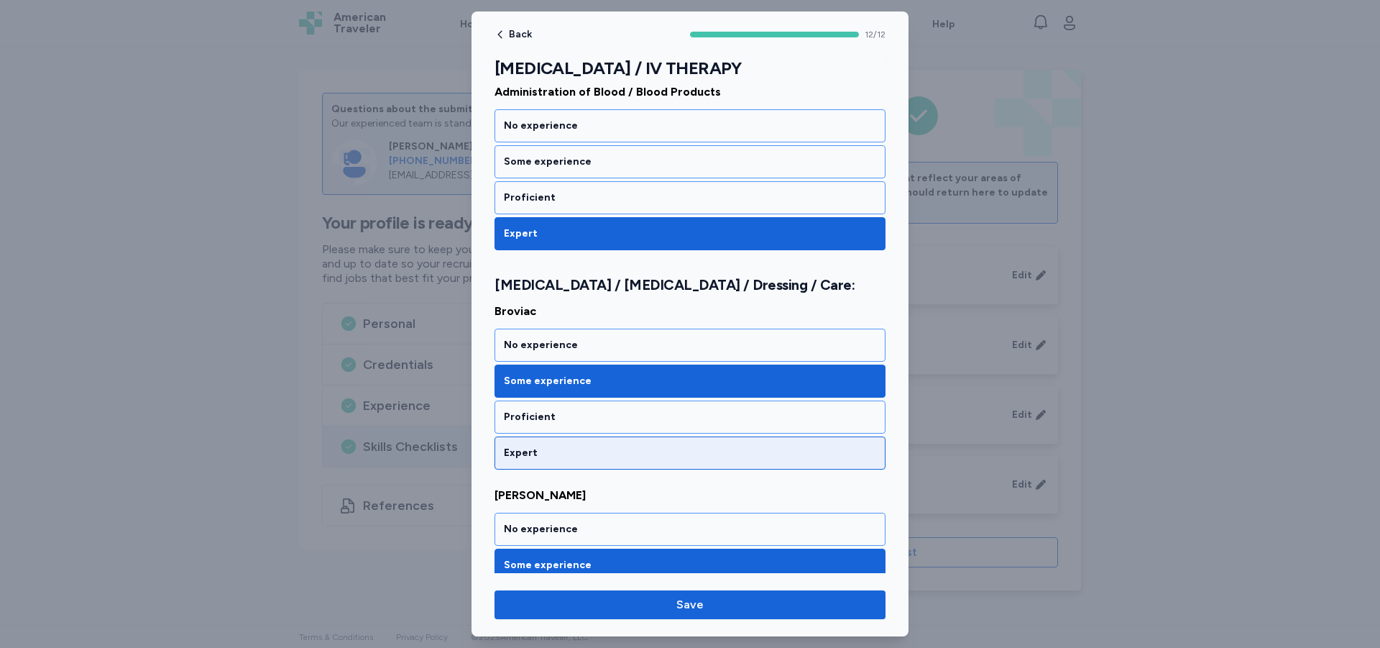
click at [649, 454] on div "Expert" at bounding box center [690, 453] width 372 height 14
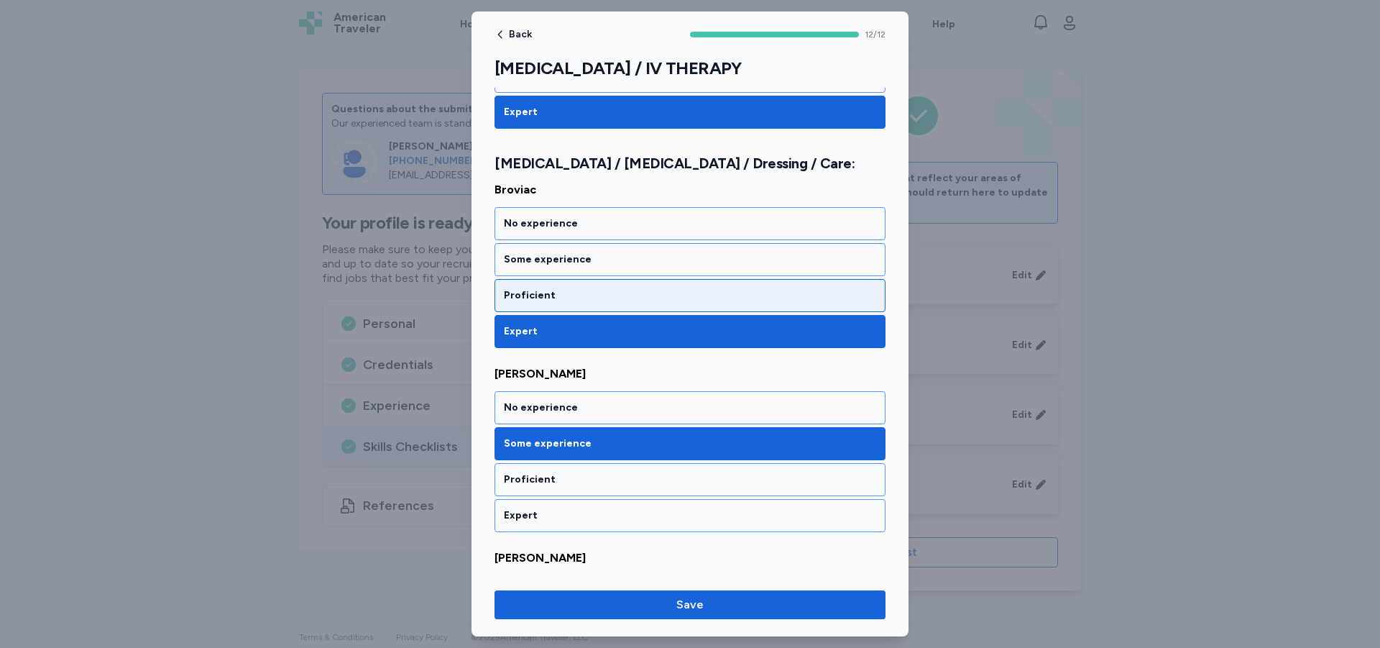
scroll to position [359, 0]
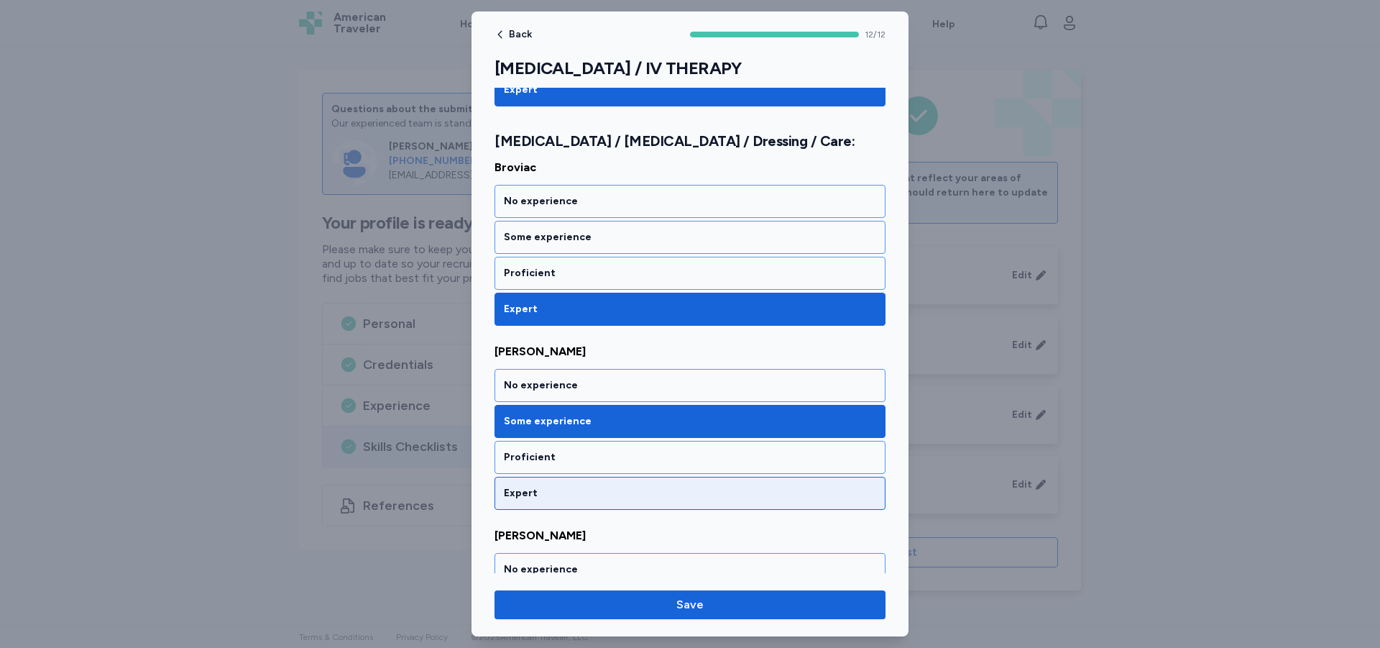
click at [531, 491] on div "Expert" at bounding box center [690, 493] width 372 height 14
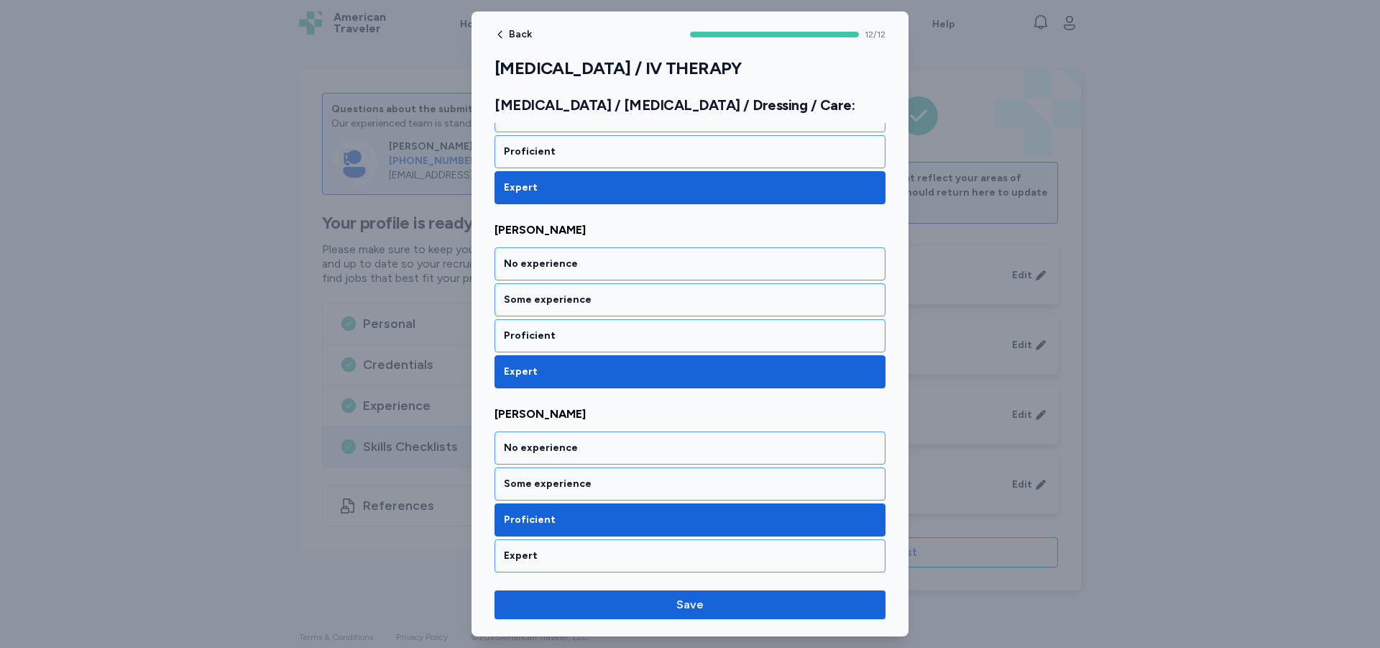
scroll to position [503, 0]
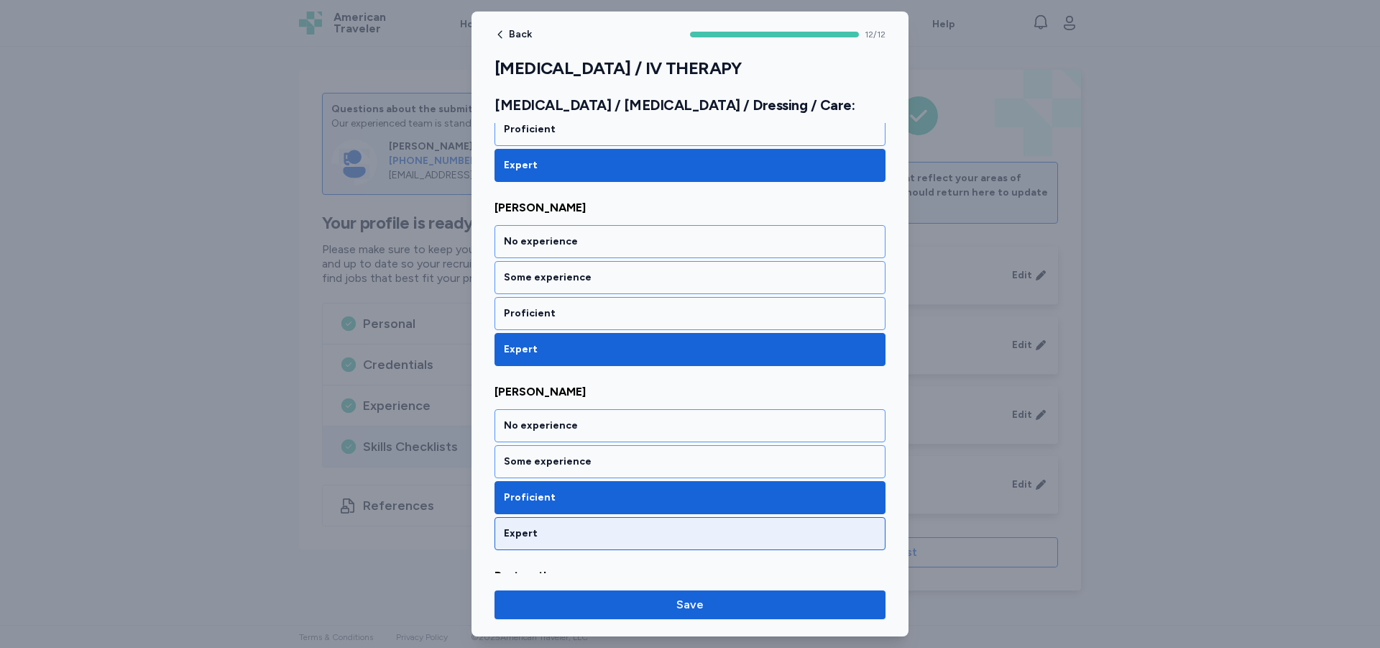
click at [533, 527] on div "Expert" at bounding box center [690, 533] width 372 height 14
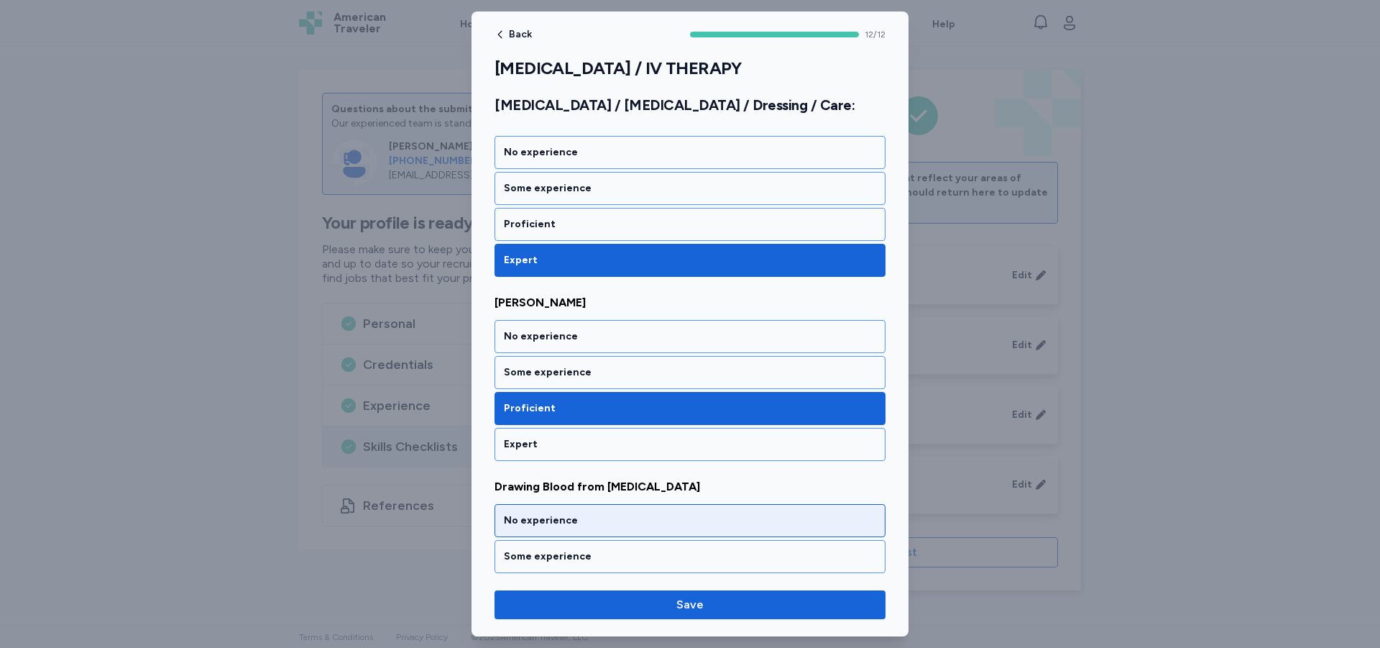
scroll to position [935, 0]
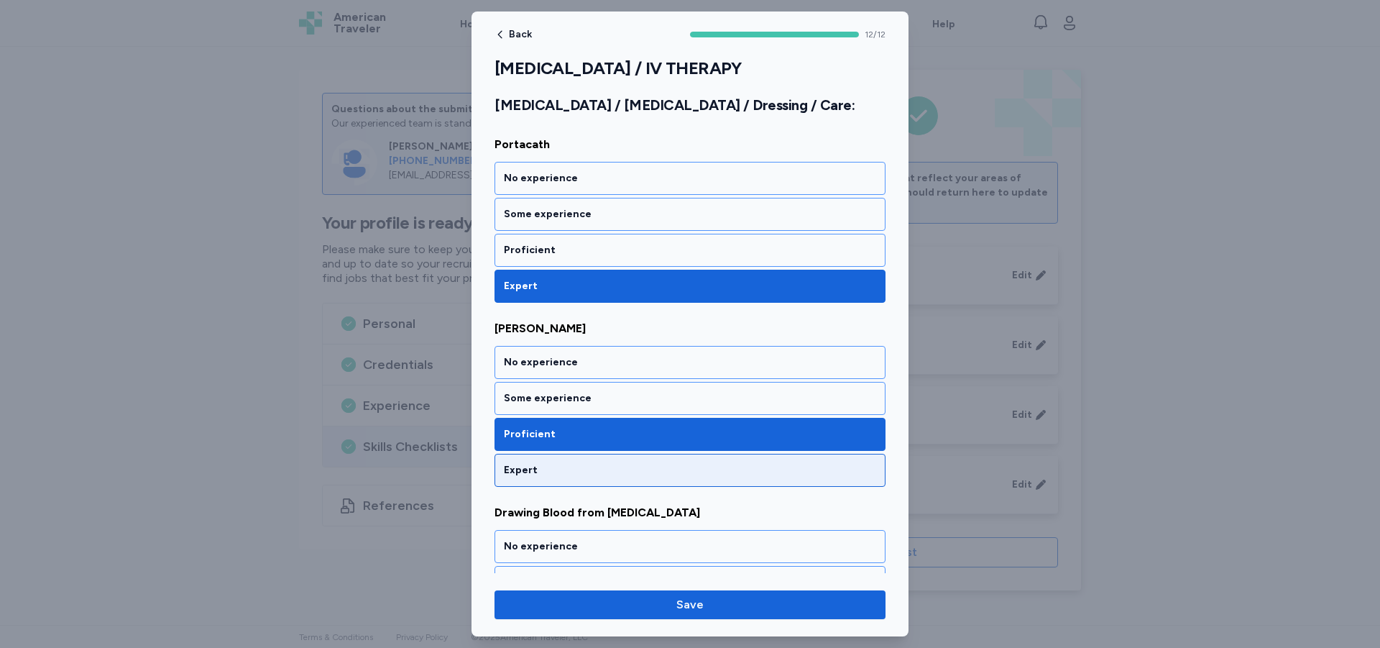
click at [528, 469] on div "Expert" at bounding box center [690, 470] width 372 height 14
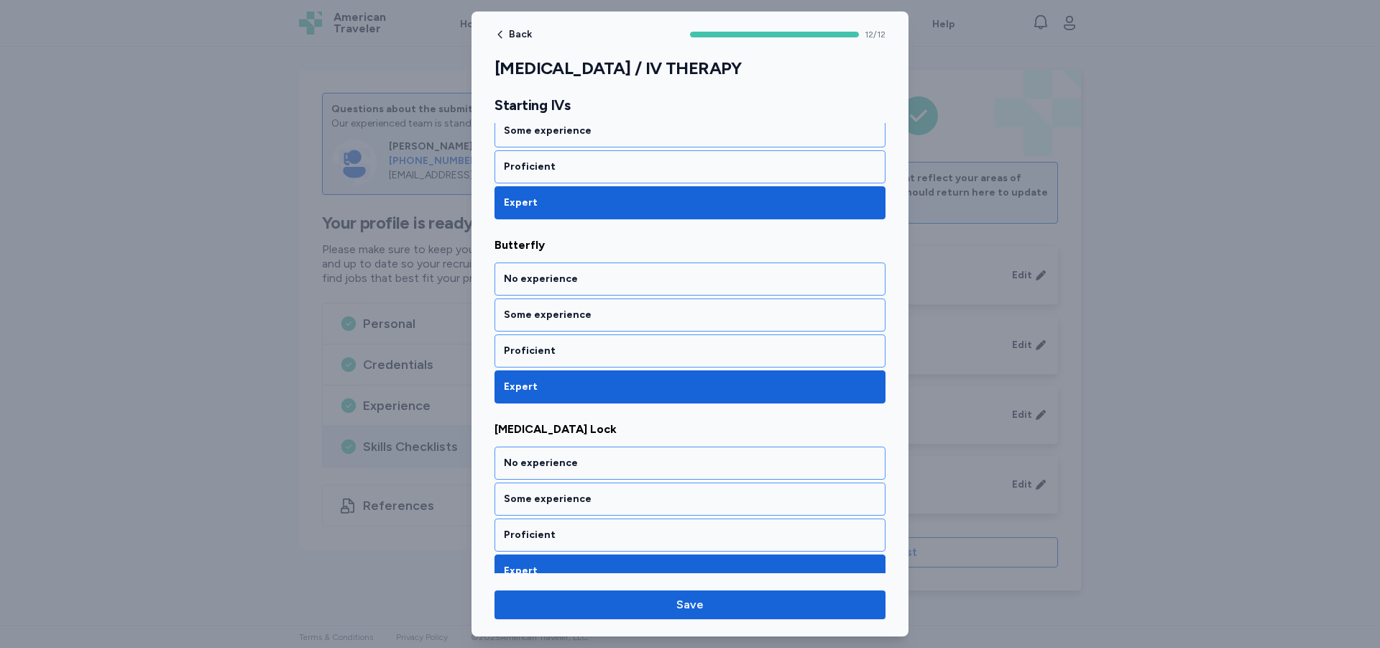
scroll to position [1991, 0]
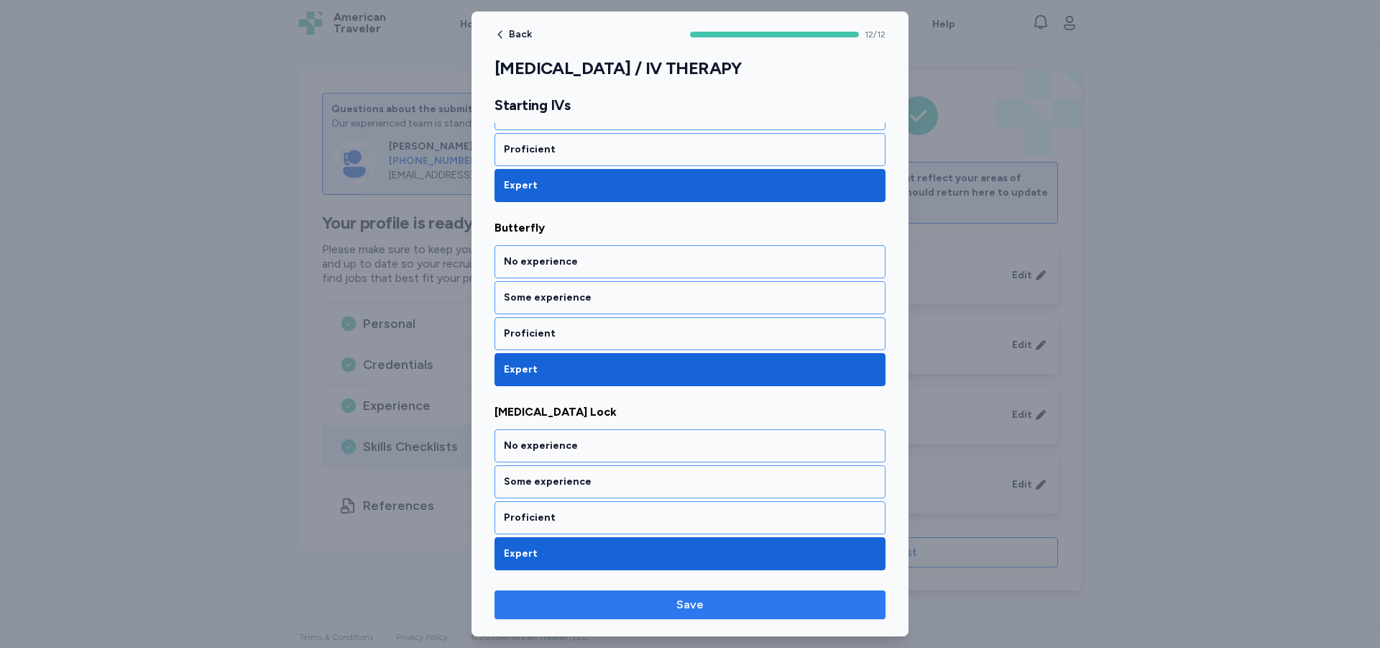
click at [579, 607] on span "Save" at bounding box center [690, 604] width 368 height 17
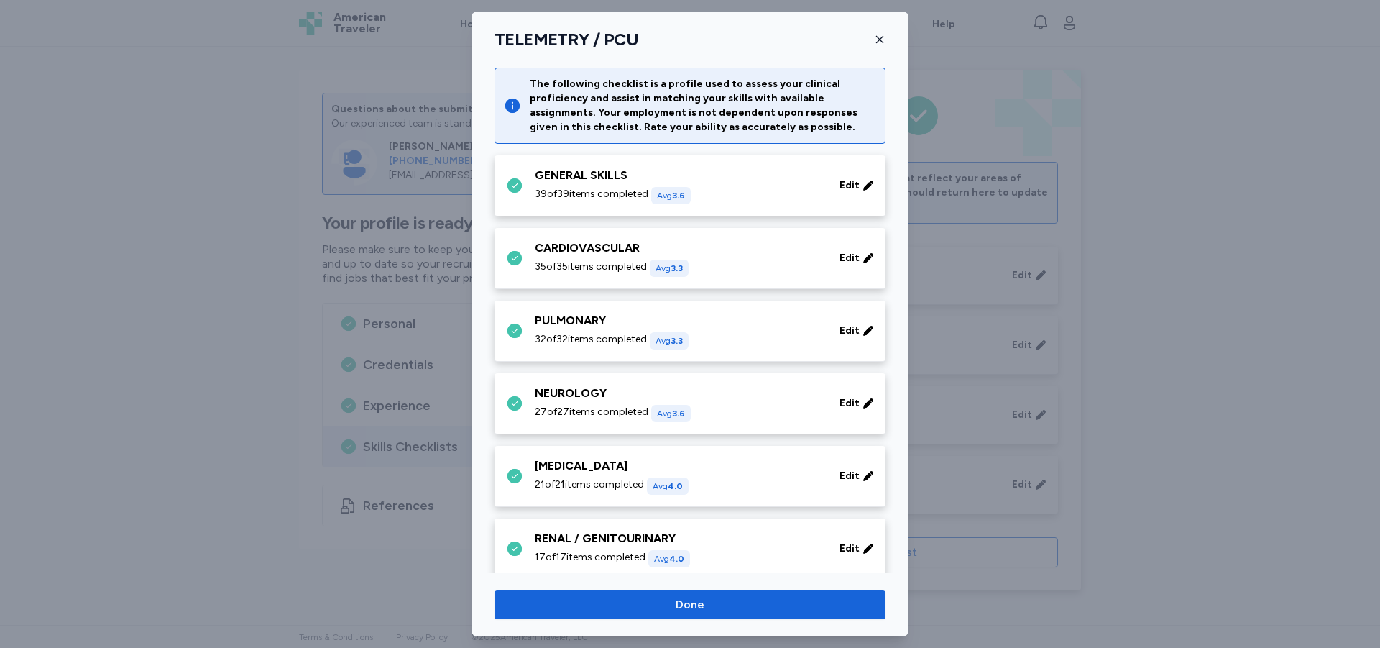
scroll to position [529, 0]
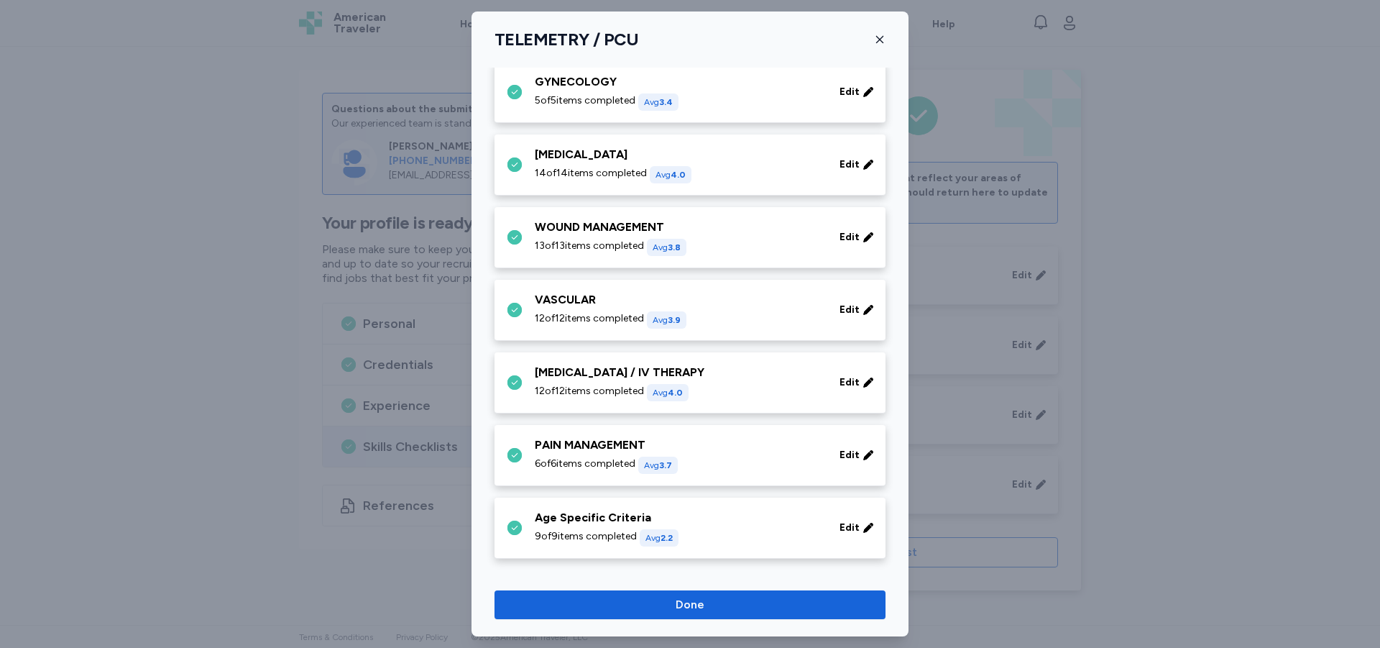
click at [621, 462] on span "6 of 6 items completed" at bounding box center [585, 464] width 101 height 14
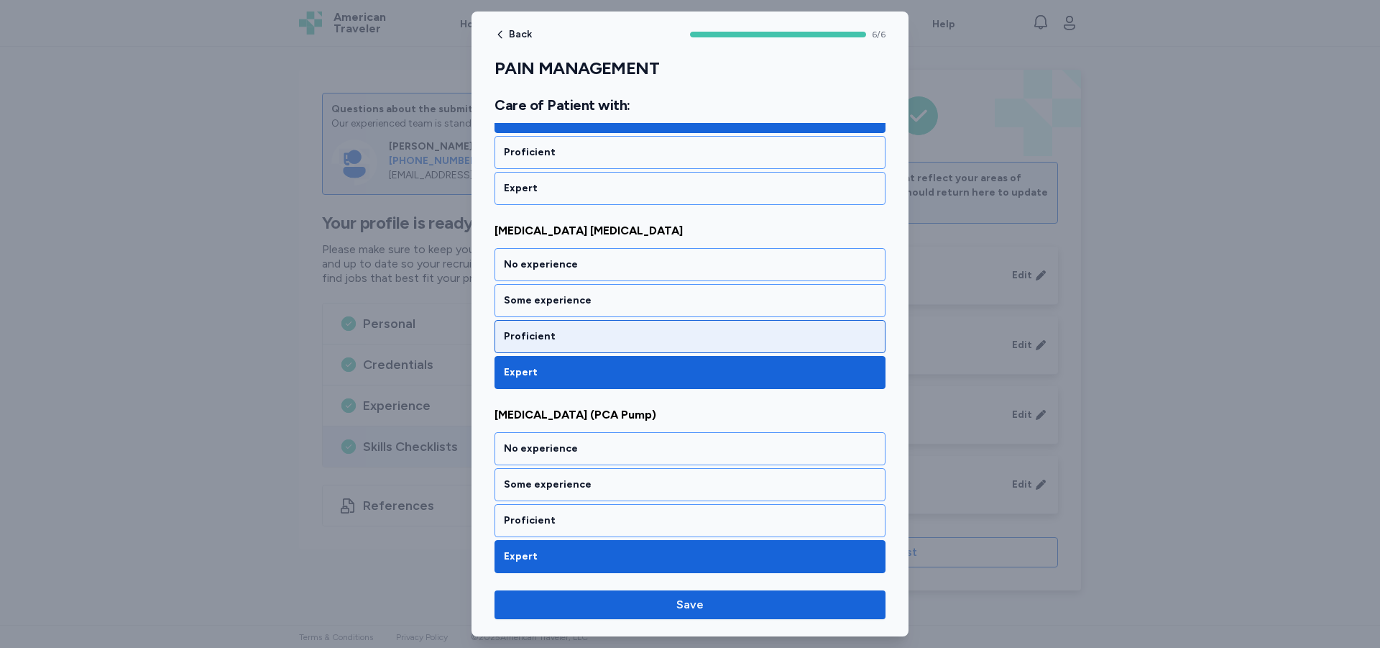
scroll to position [851, 0]
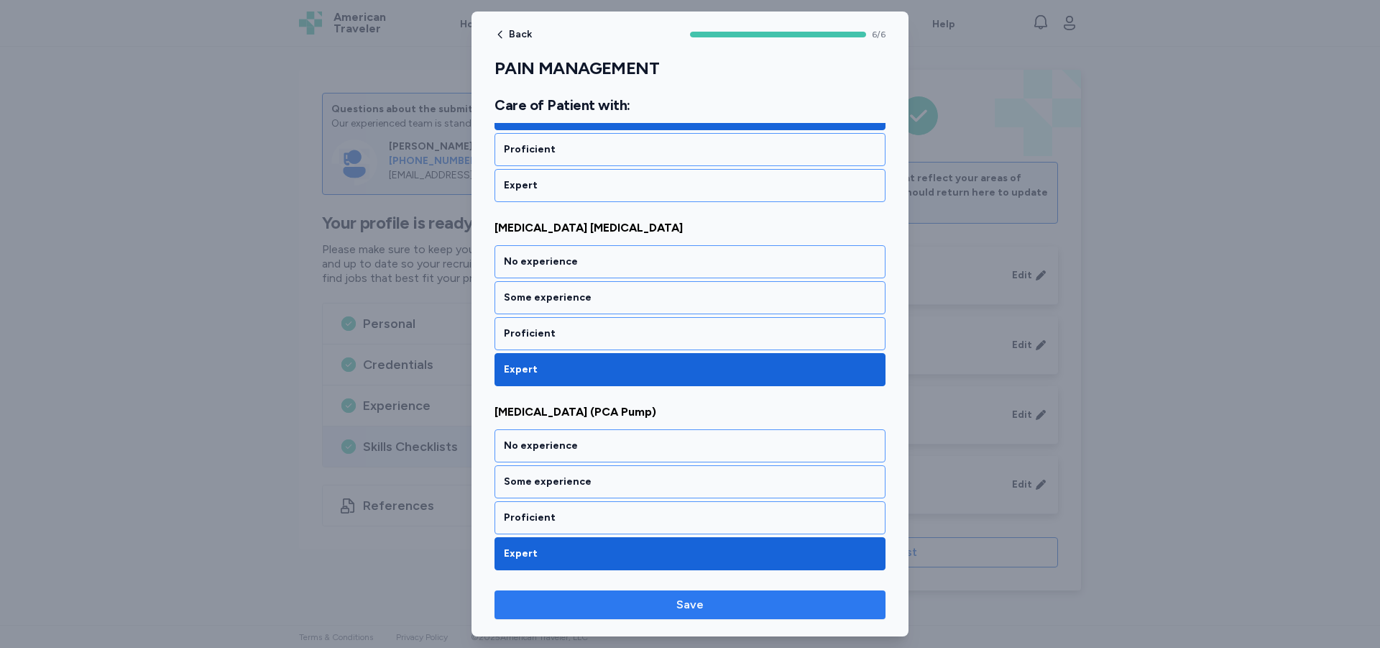
click at [654, 606] on span "Save" at bounding box center [690, 604] width 368 height 17
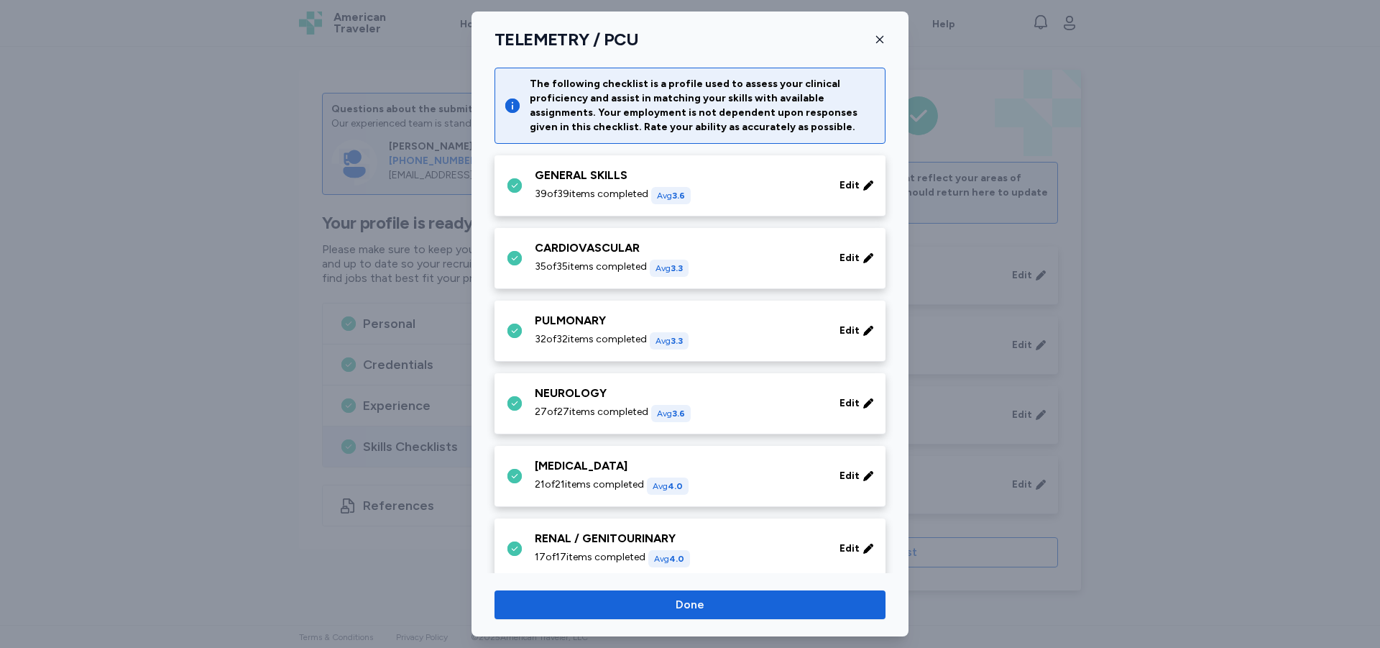
scroll to position [529, 0]
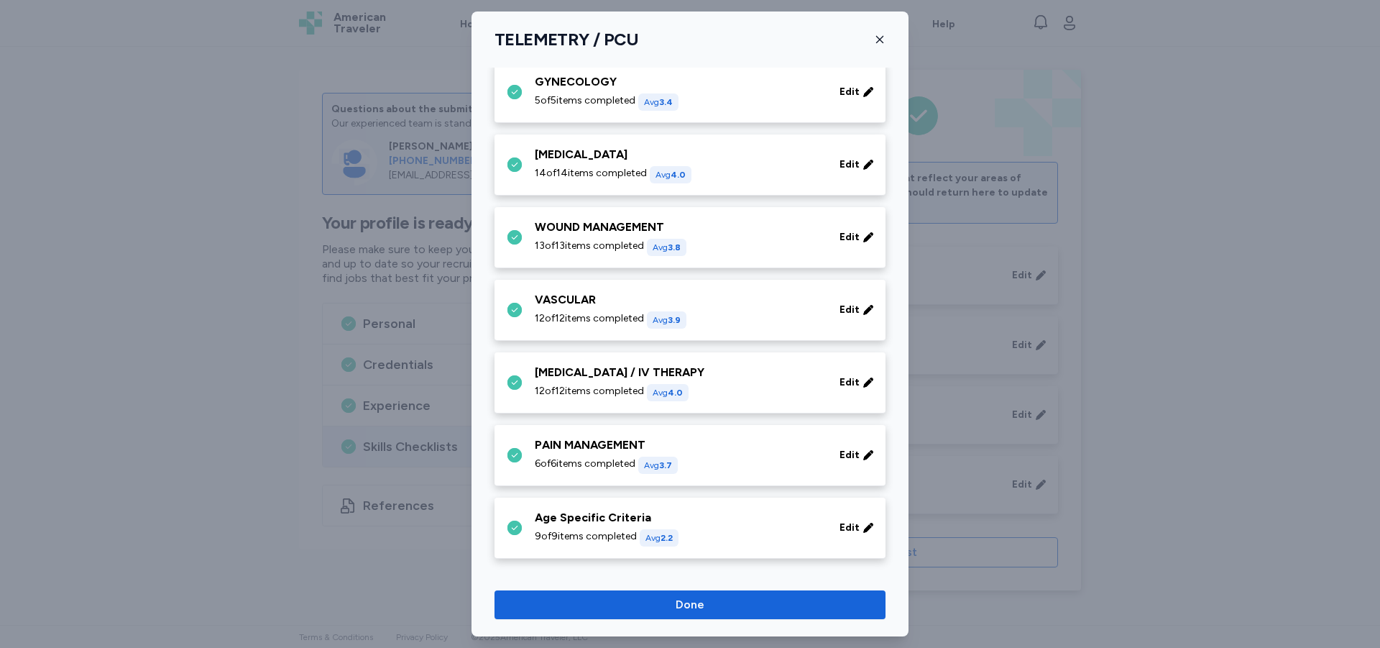
click at [636, 536] on span "9 of 9 items completed" at bounding box center [586, 536] width 102 height 14
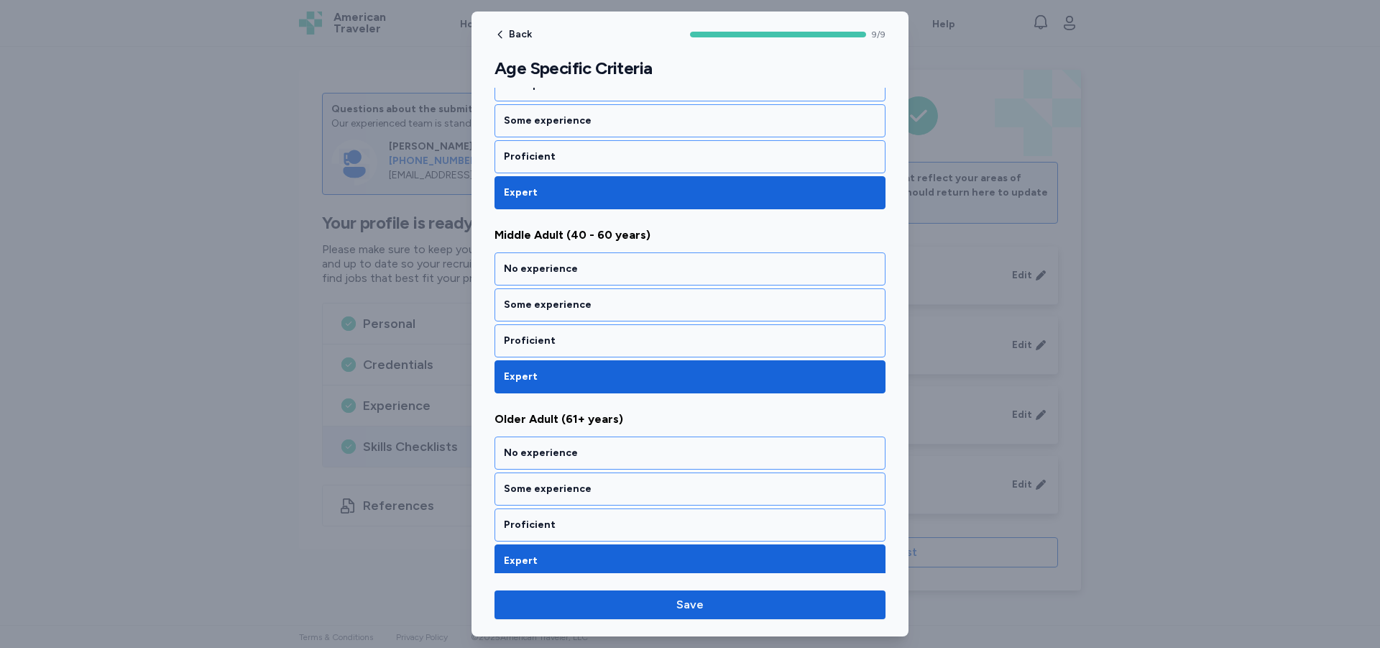
scroll to position [1368, 0]
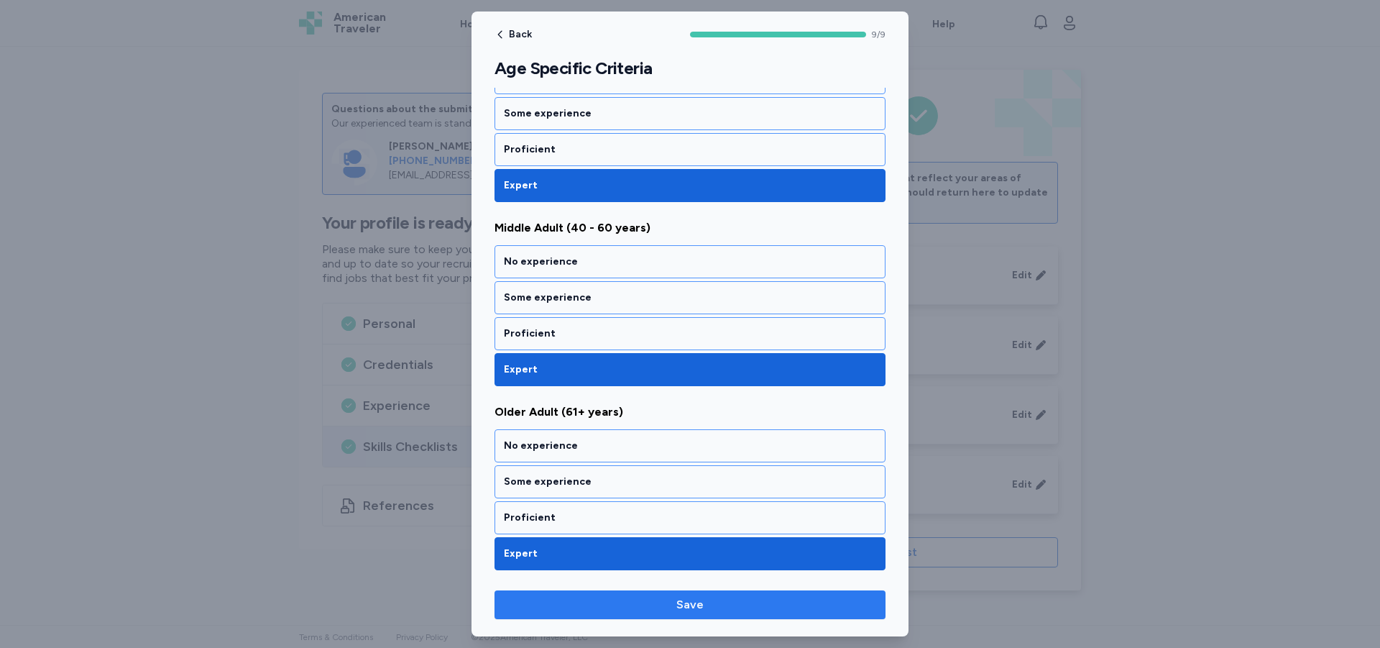
click at [644, 602] on span "Save" at bounding box center [690, 604] width 368 height 17
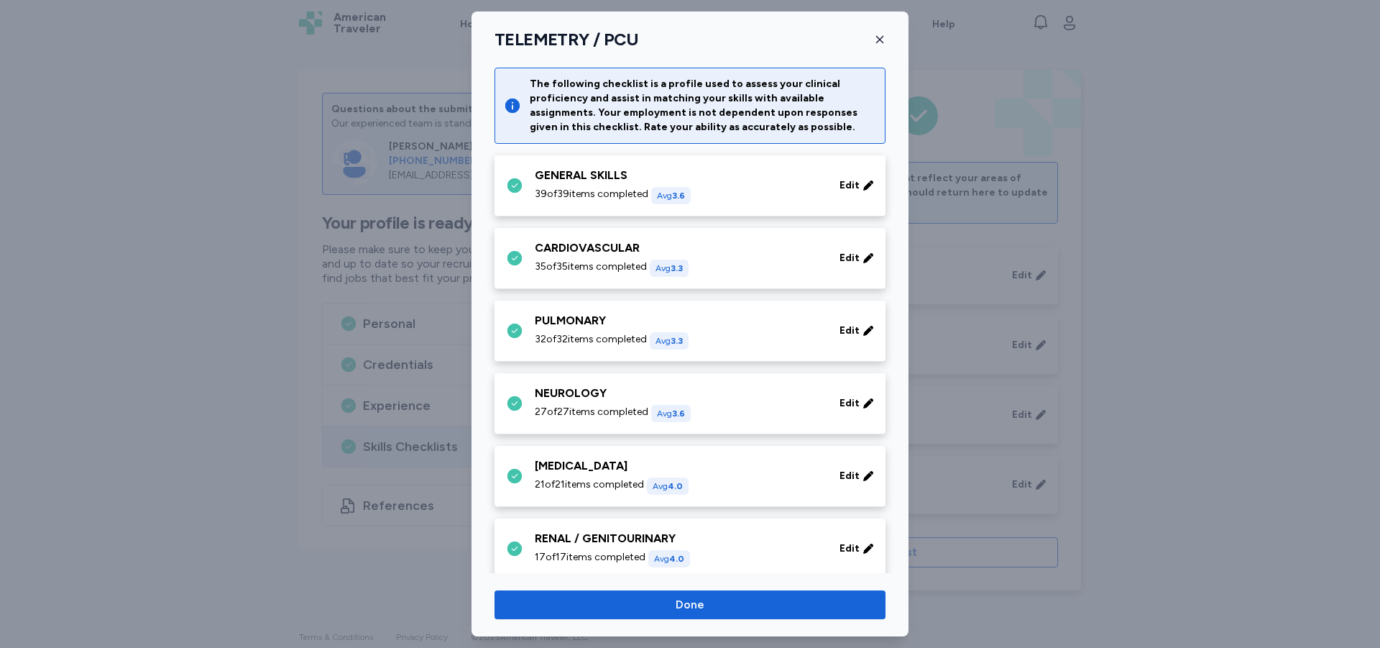
scroll to position [529, 0]
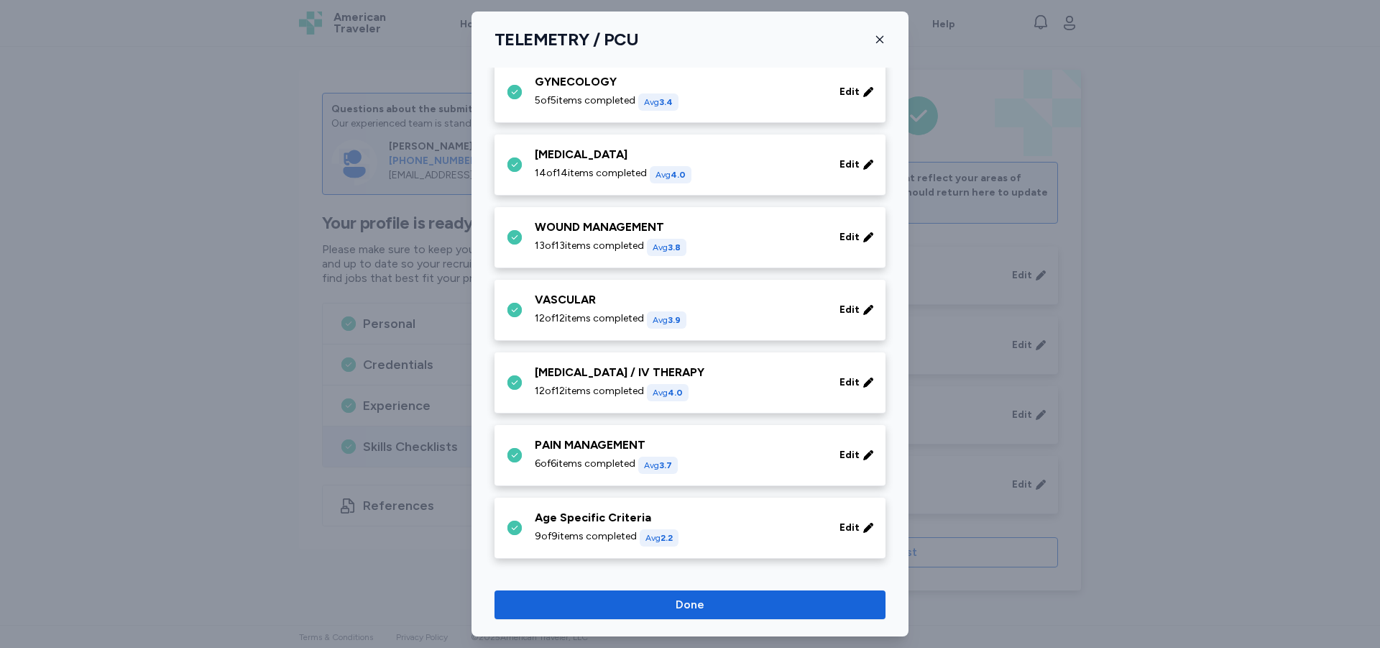
click at [643, 600] on span "Done" at bounding box center [690, 604] width 368 height 17
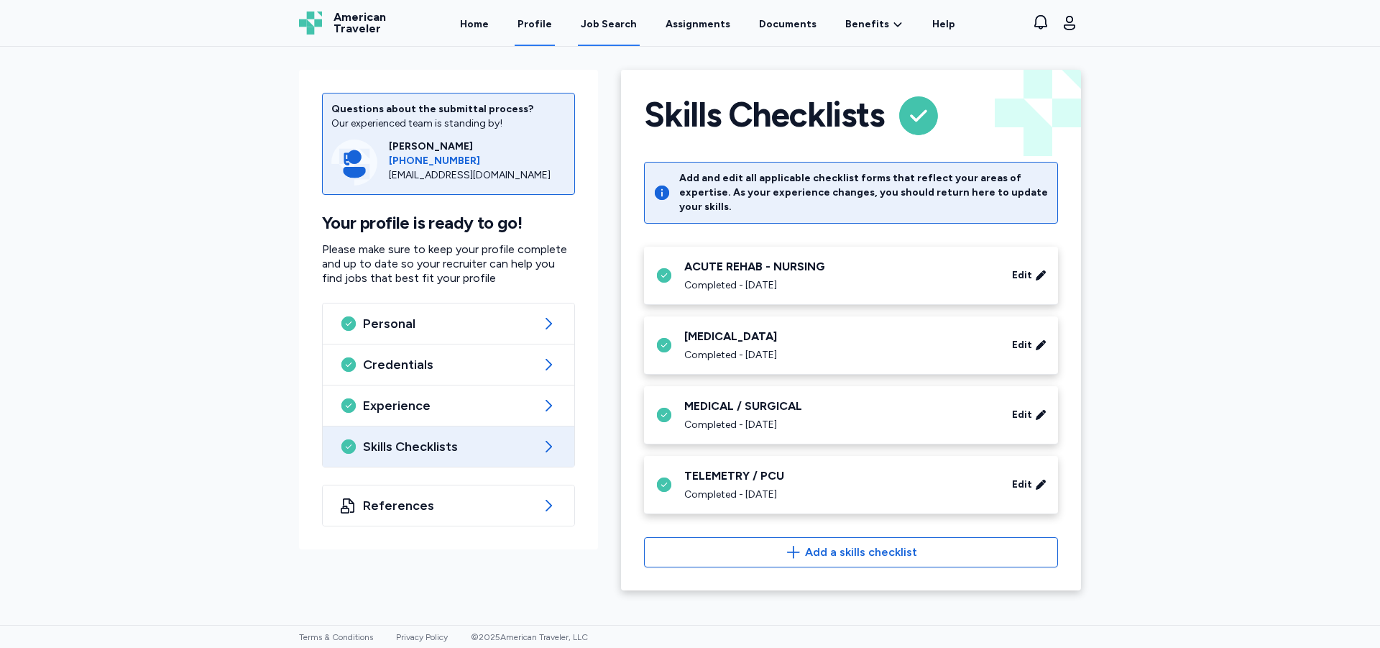
click at [615, 26] on div "Job Search" at bounding box center [609, 24] width 56 height 14
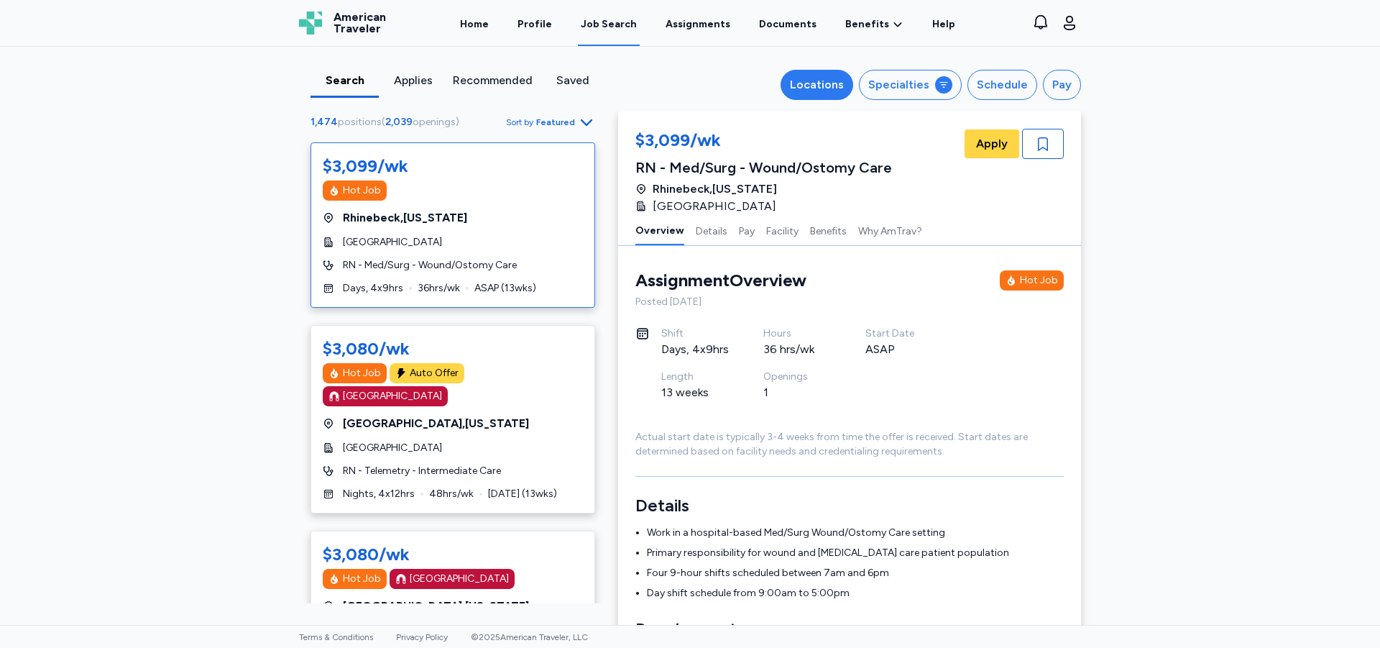
click at [812, 84] on div "Locations" at bounding box center [817, 84] width 54 height 17
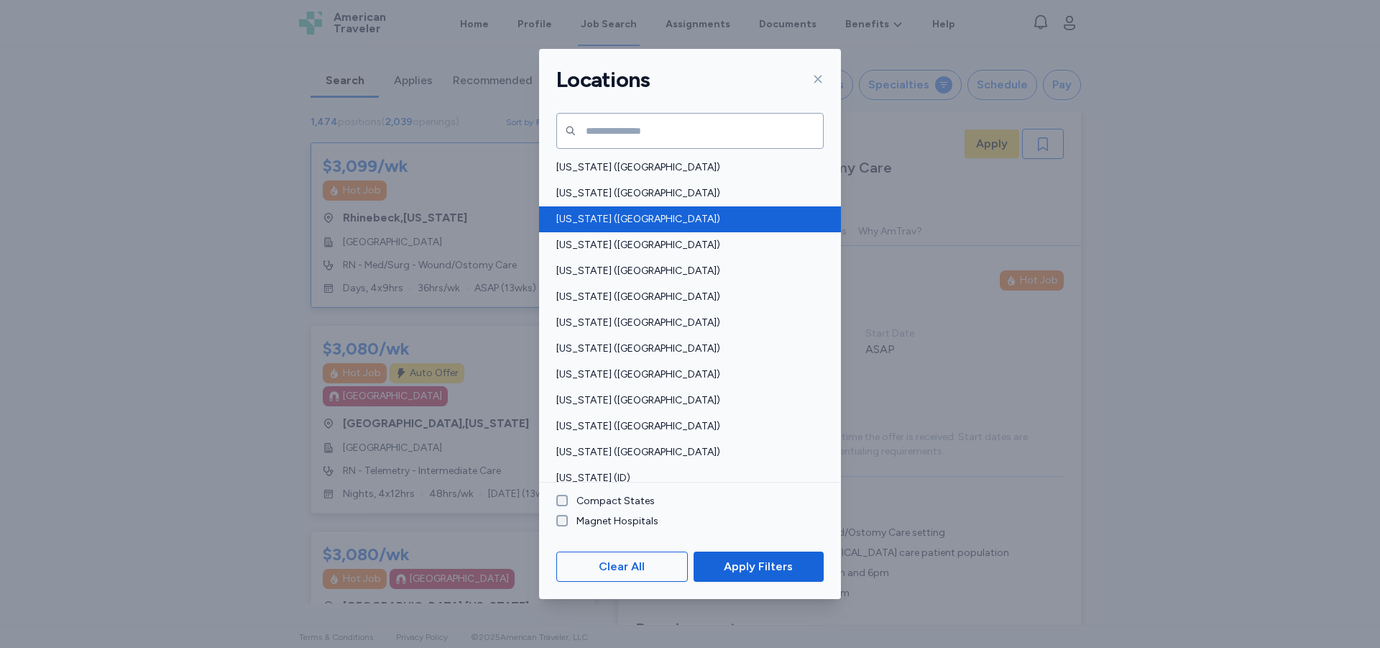
click at [580, 219] on span "[US_STATE] ([GEOGRAPHIC_DATA])" at bounding box center [685, 219] width 259 height 14
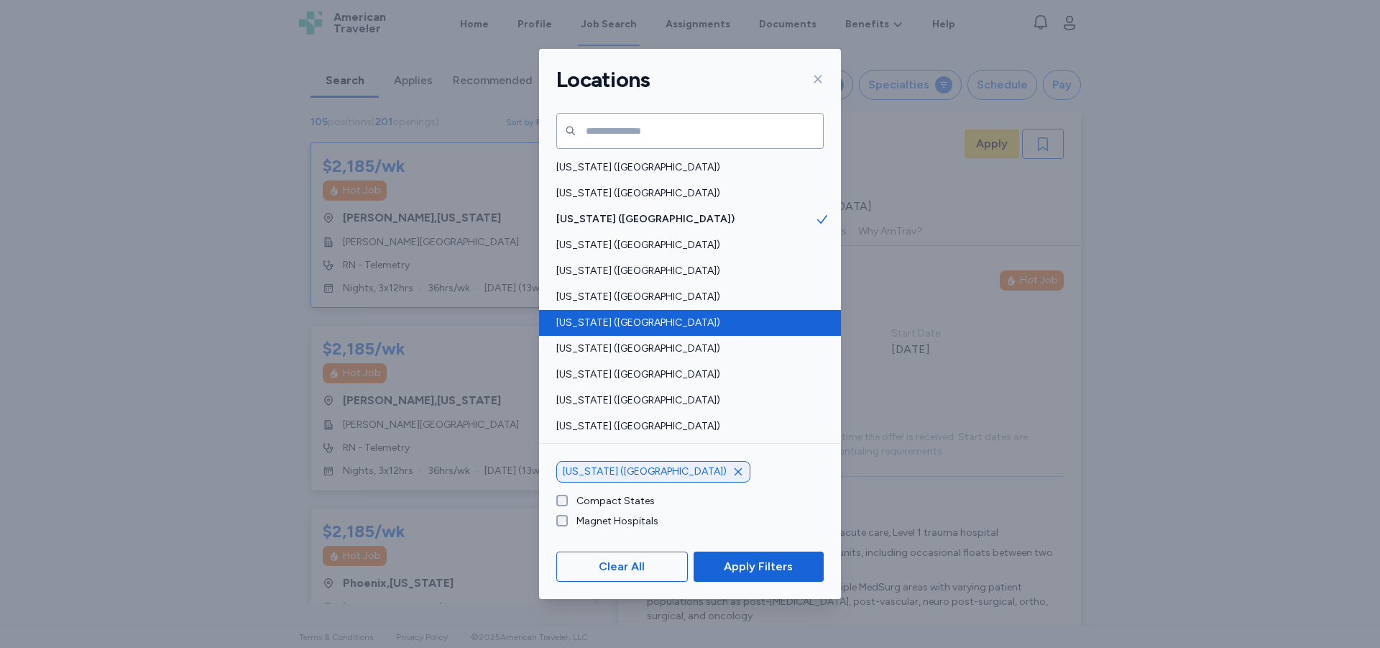
scroll to position [1, 0]
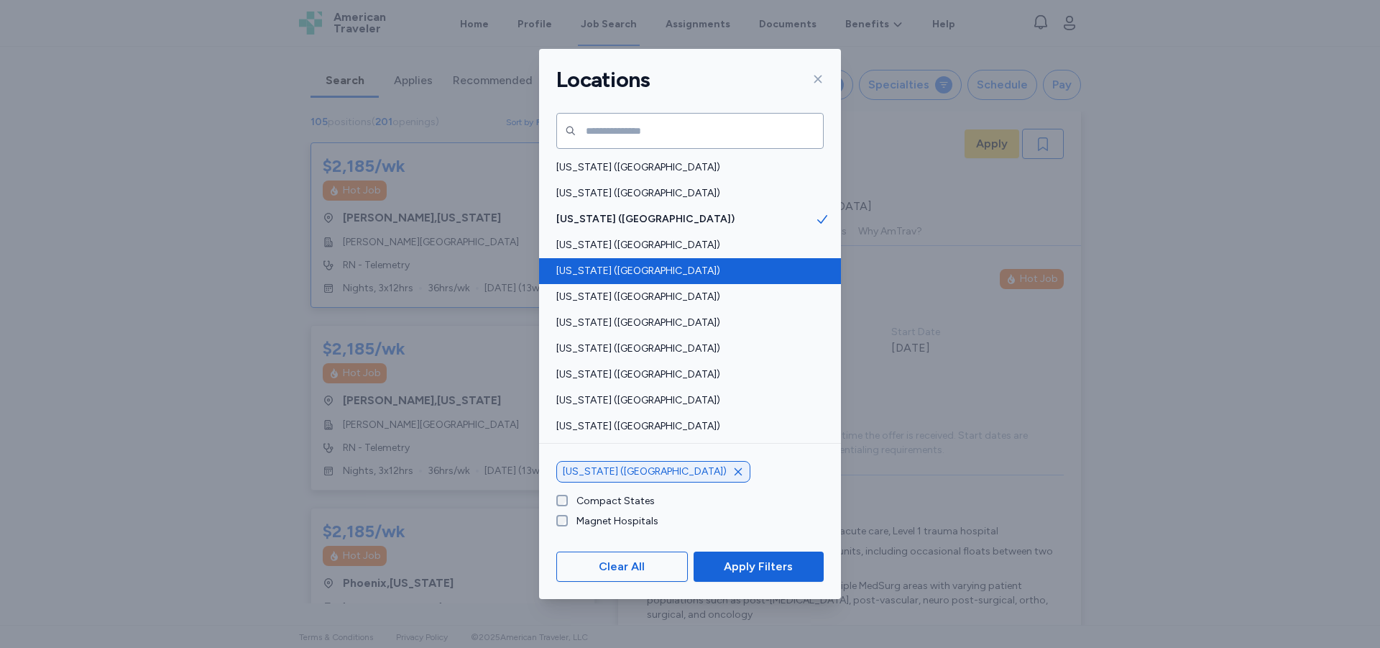
click at [588, 273] on span "[US_STATE] ([GEOGRAPHIC_DATA])" at bounding box center [685, 271] width 259 height 14
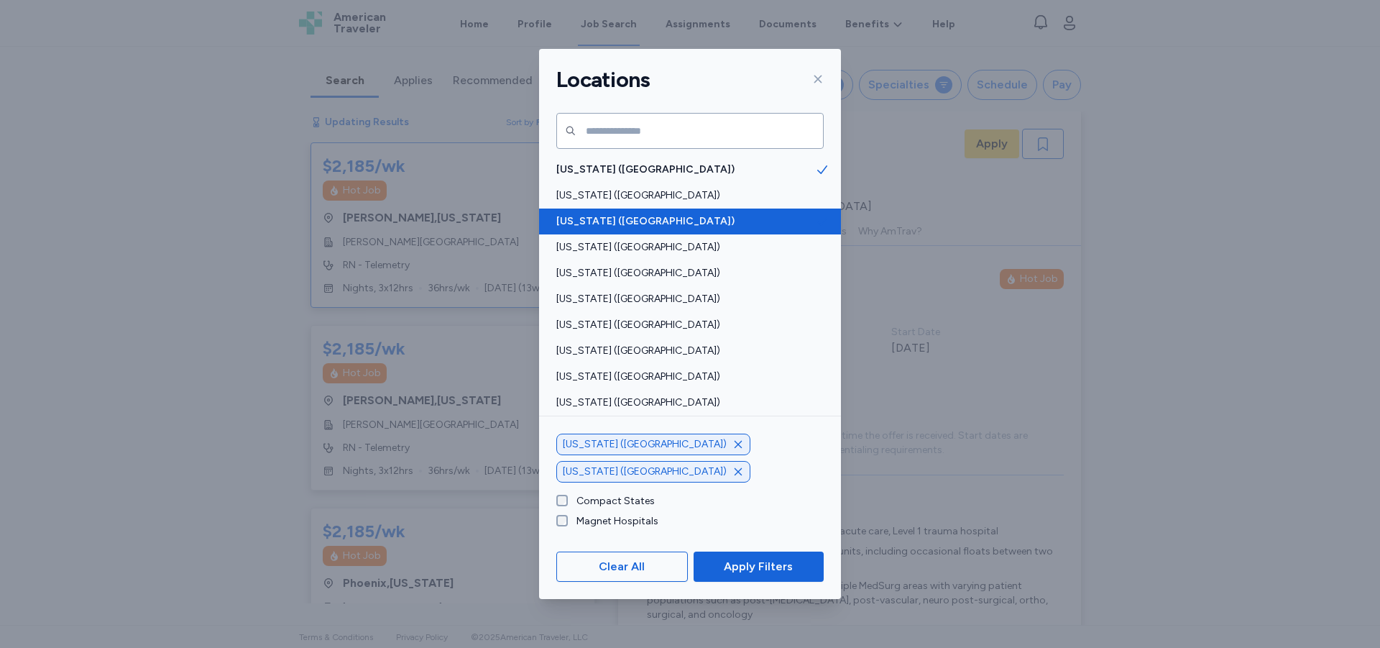
scroll to position [72, 0]
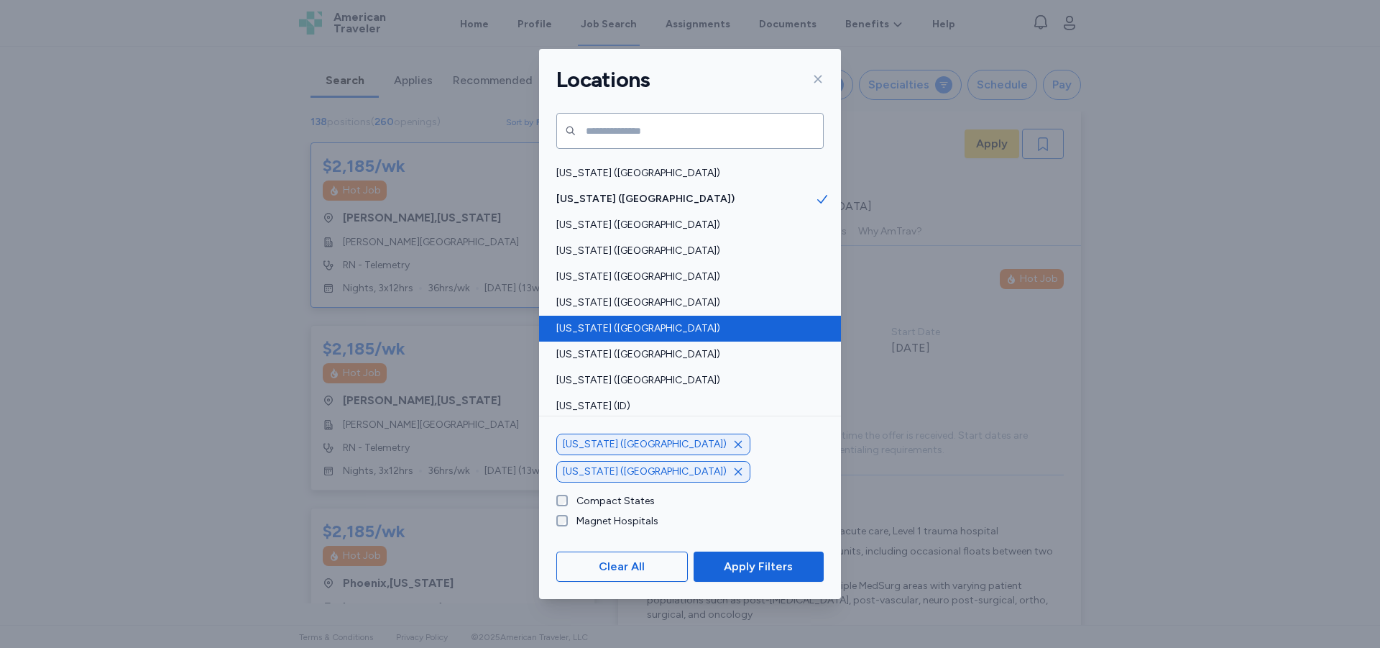
click at [584, 321] on span "[US_STATE] ([GEOGRAPHIC_DATA])" at bounding box center [685, 328] width 259 height 14
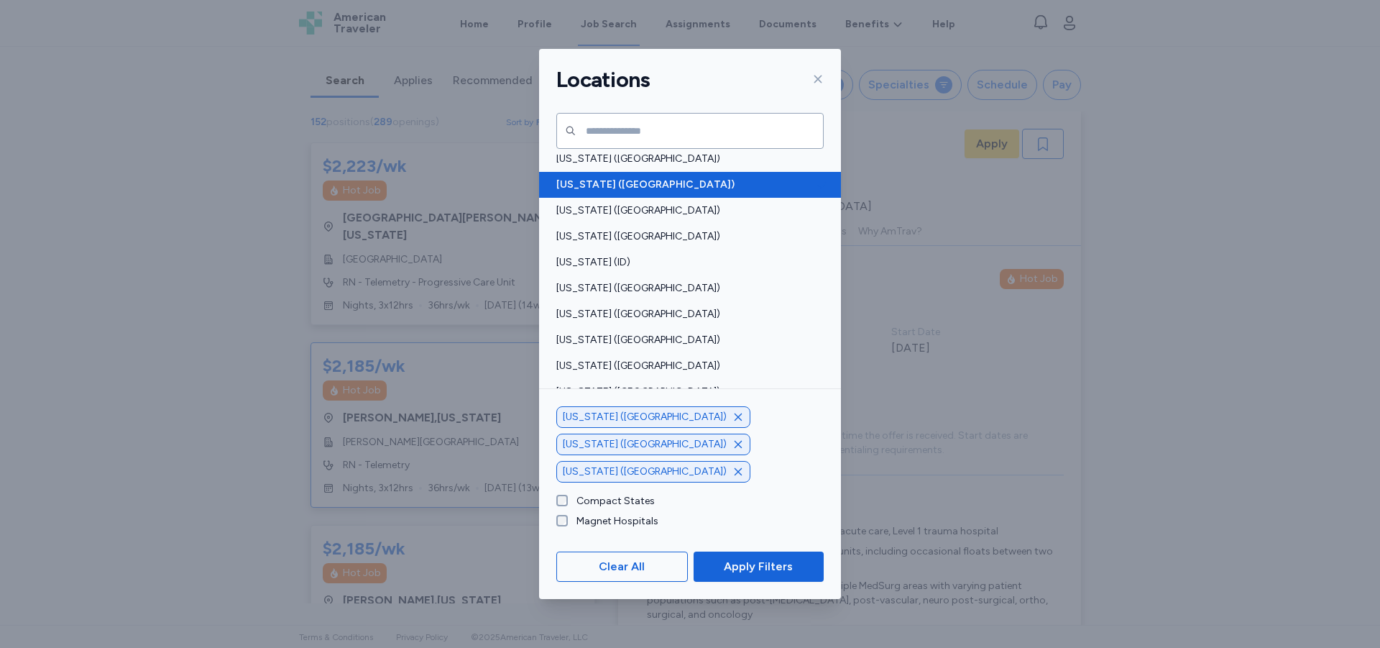
scroll to position [288, 0]
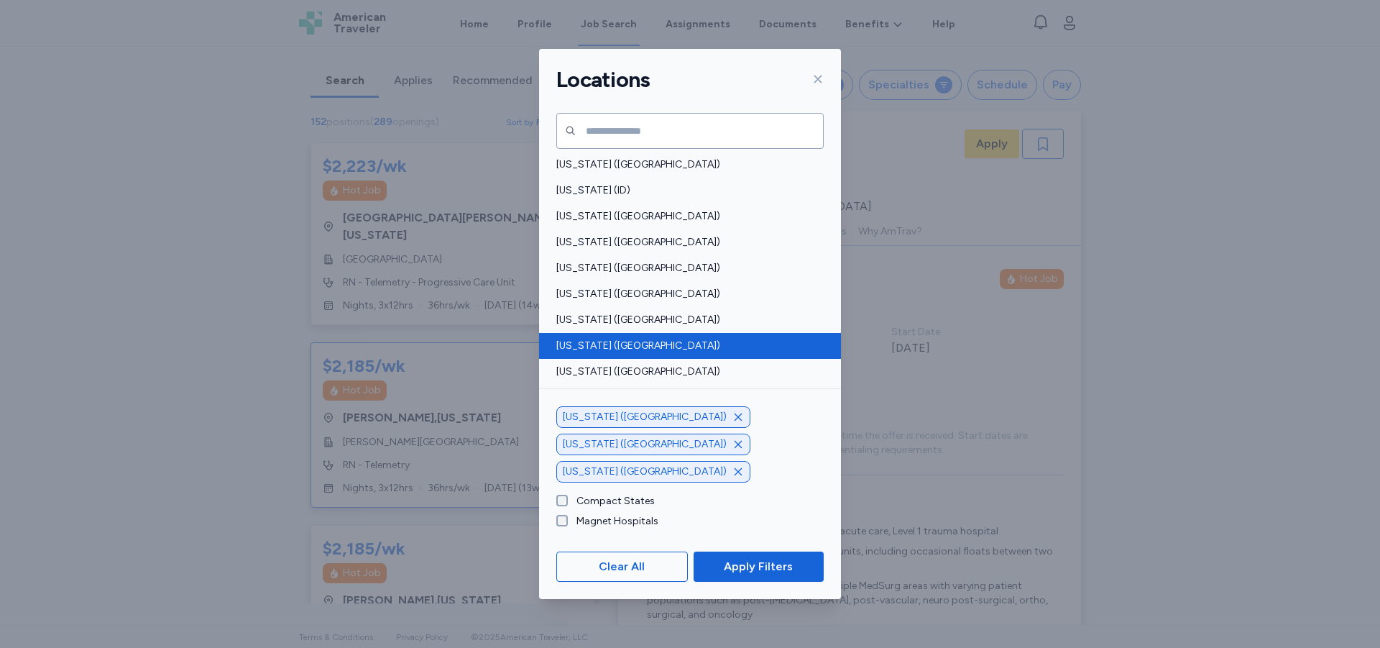
click at [587, 340] on span "[US_STATE] ([GEOGRAPHIC_DATA])" at bounding box center [685, 346] width 259 height 14
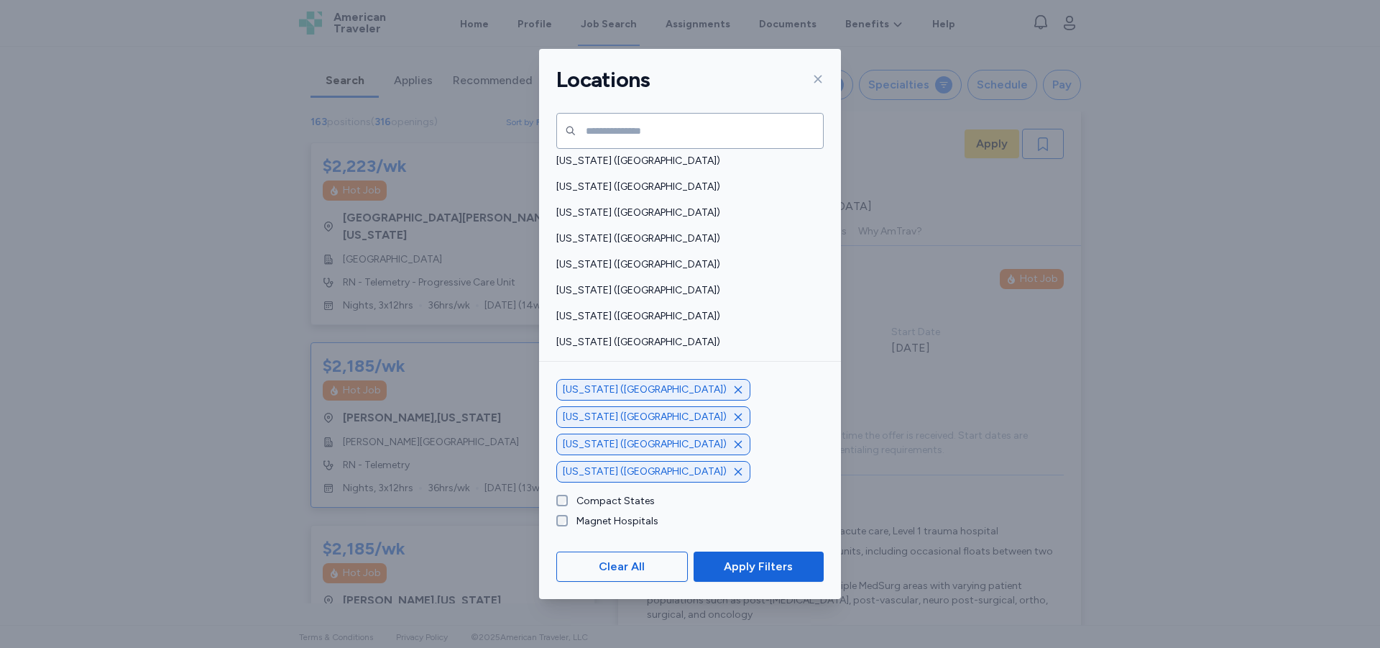
scroll to position [575, 0]
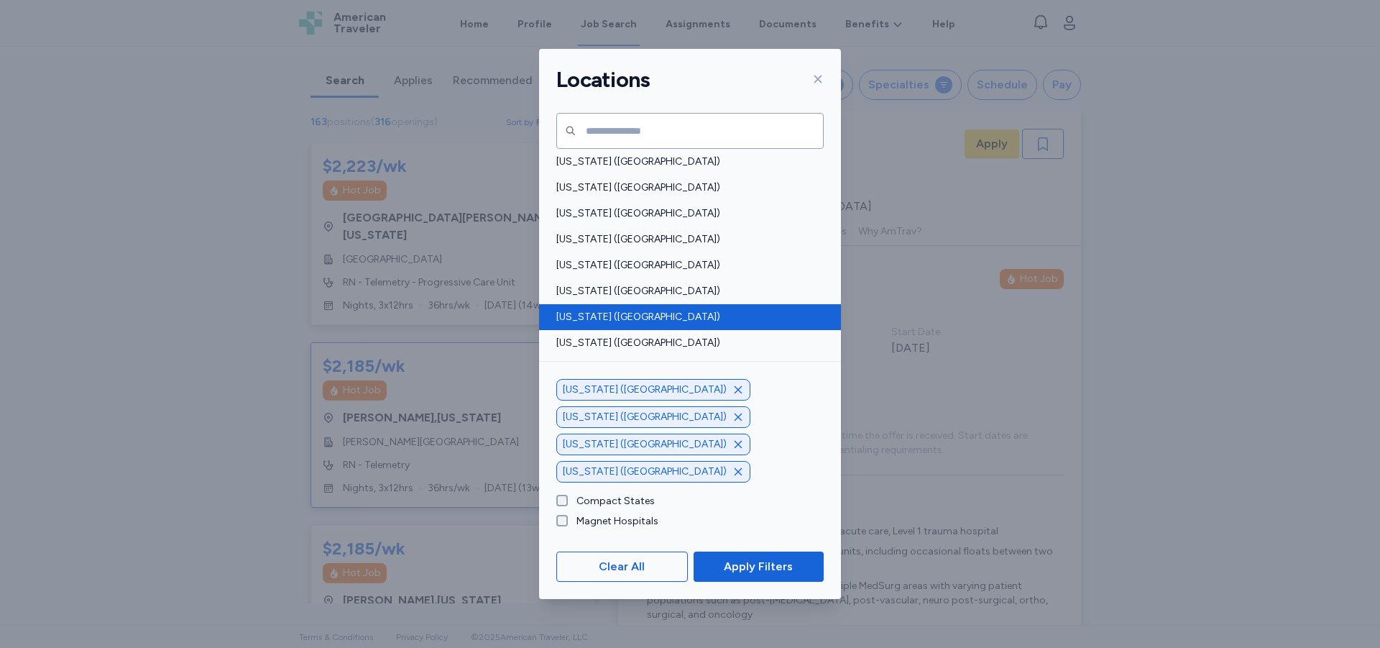
click at [589, 311] on span "[US_STATE] ([GEOGRAPHIC_DATA])" at bounding box center [685, 317] width 259 height 14
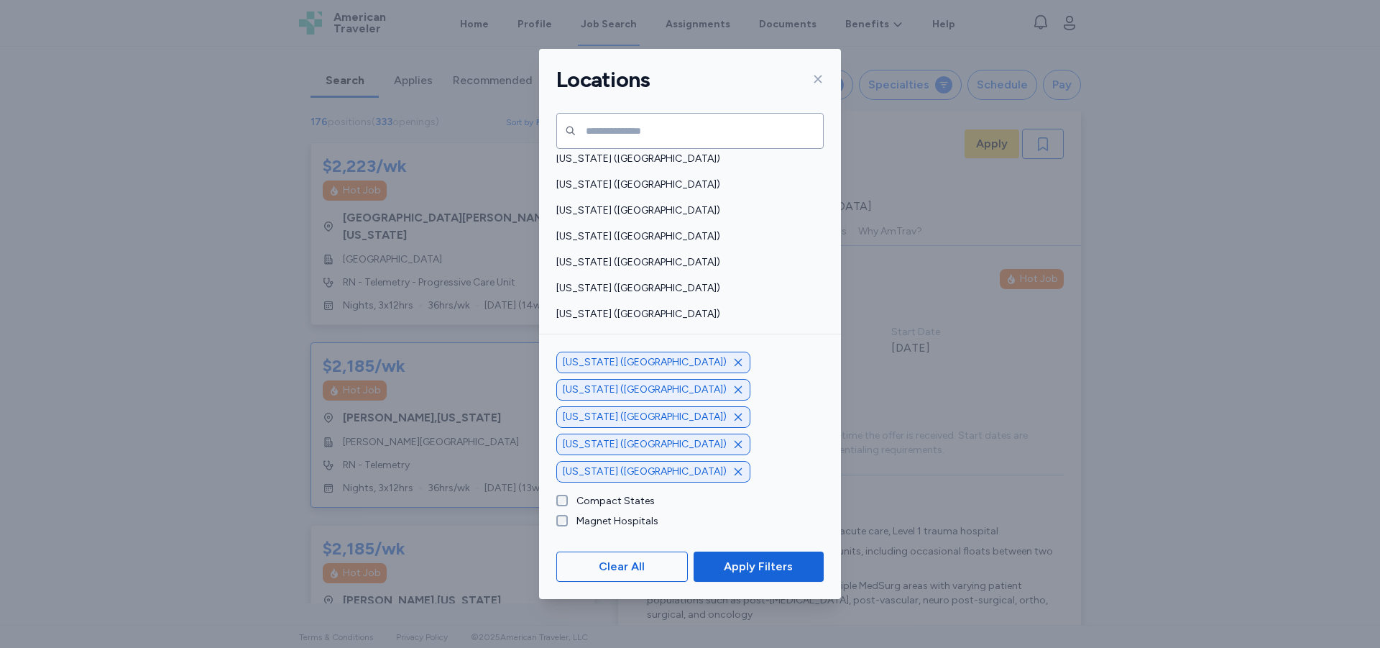
scroll to position [935, 0]
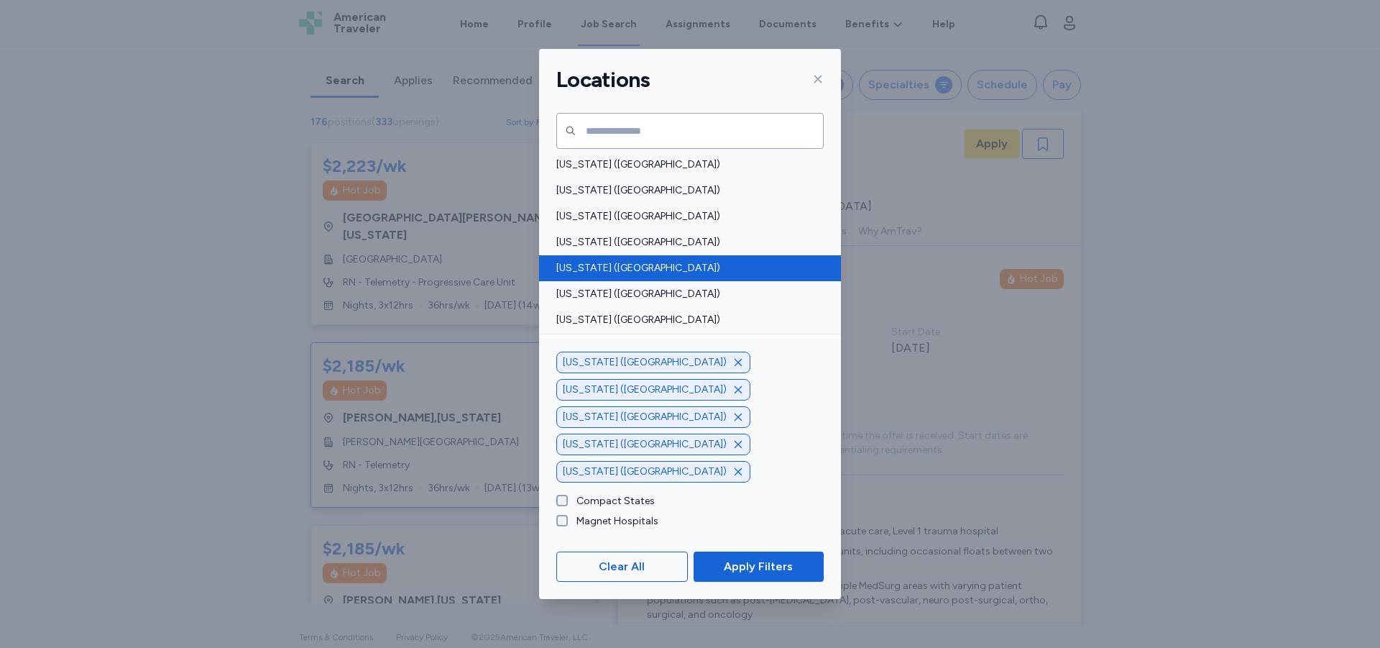
click at [586, 275] on span "[US_STATE] ([GEOGRAPHIC_DATA])" at bounding box center [685, 268] width 259 height 14
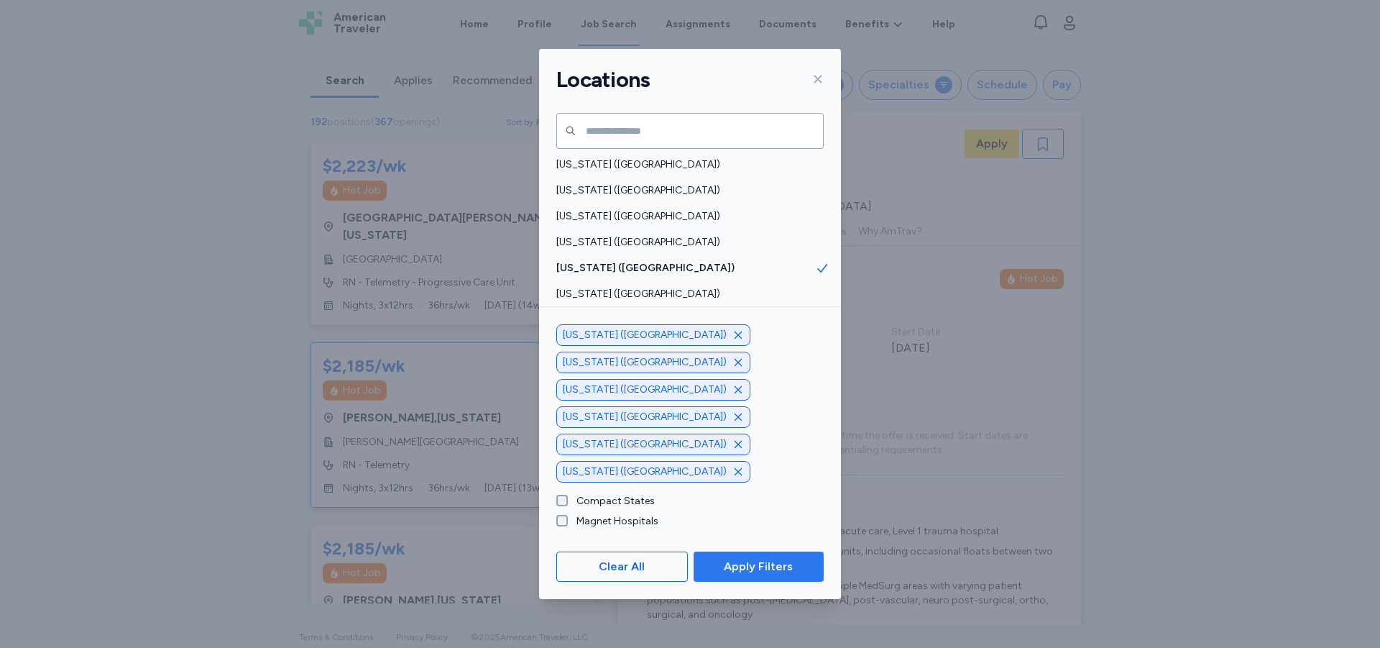
click at [763, 566] on span "Apply Filters" at bounding box center [758, 566] width 69 height 17
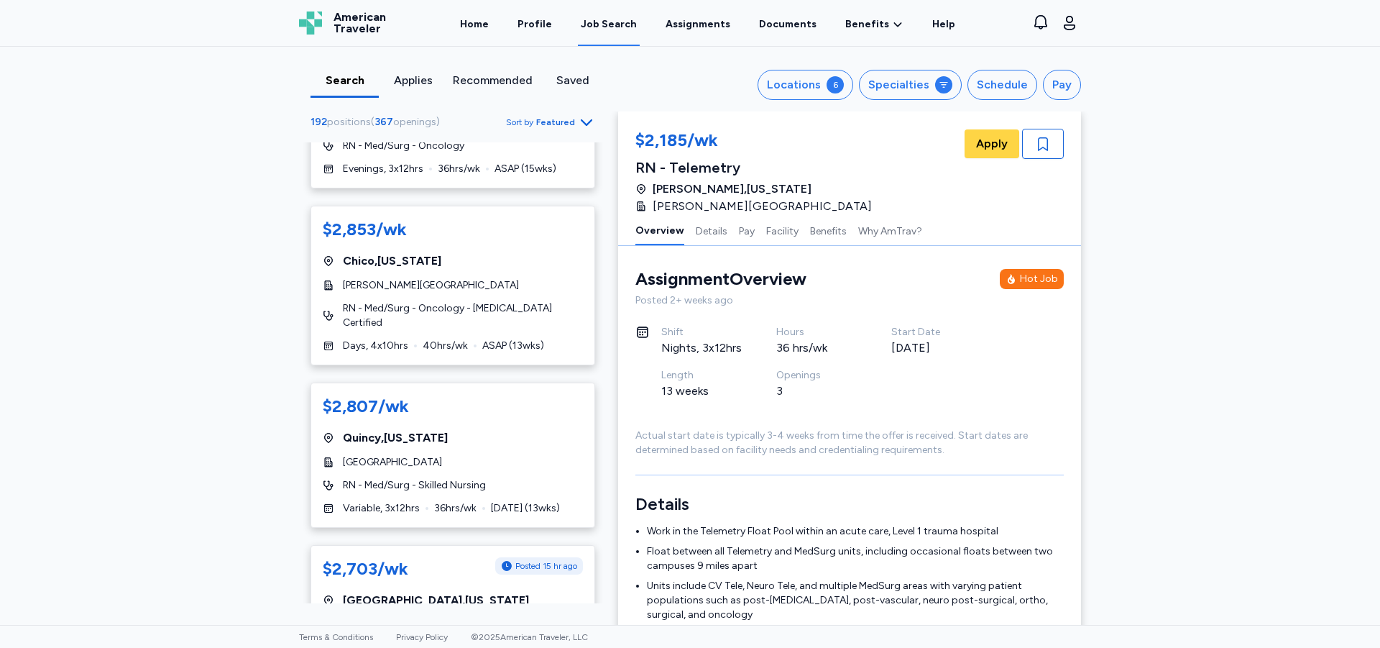
scroll to position [2157, 0]
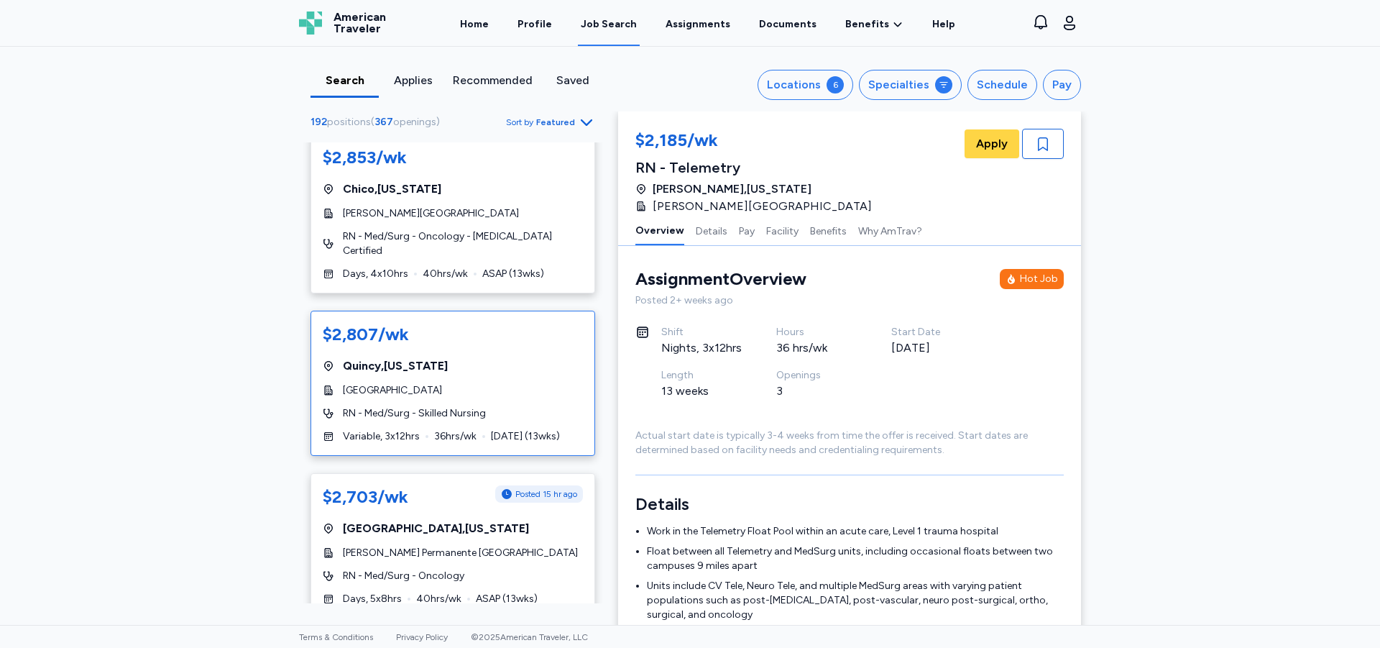
click at [517, 348] on div "$2,807/wk [GEOGRAPHIC_DATA] , [US_STATE] [GEOGRAPHIC_DATA] RN - Med/Surg - Skil…" at bounding box center [453, 383] width 285 height 145
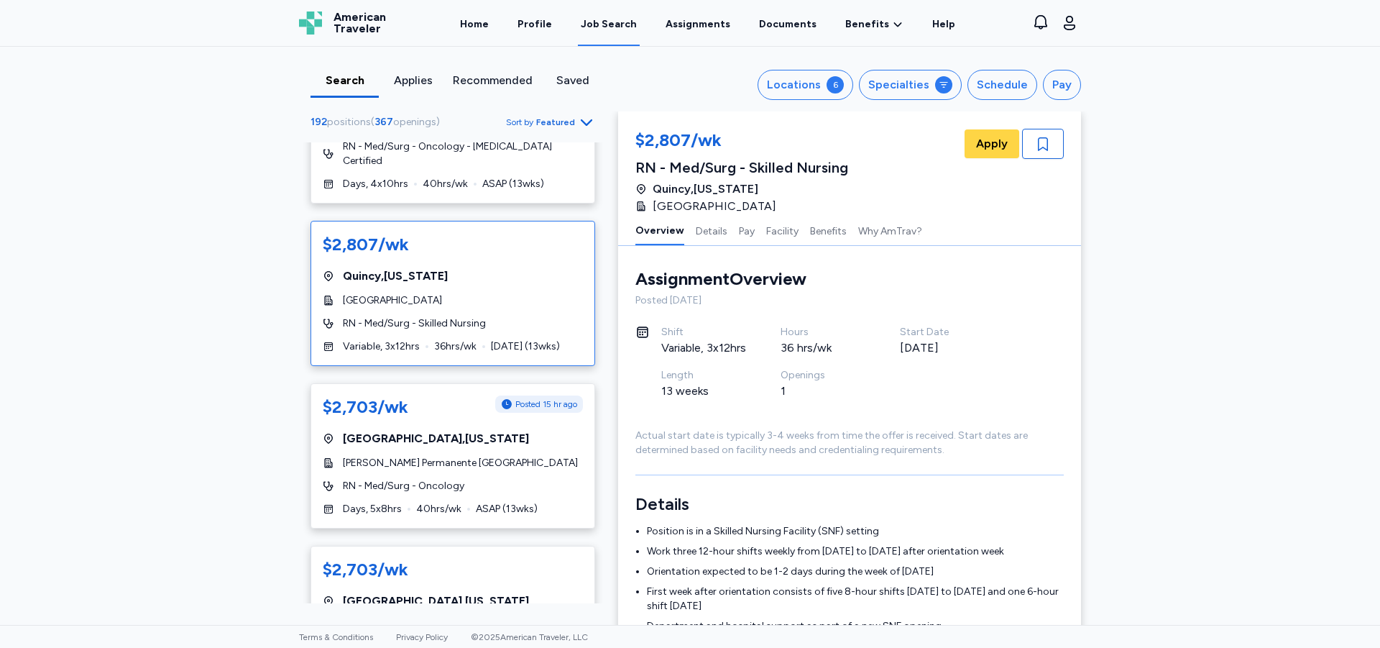
scroll to position [2229, 0]
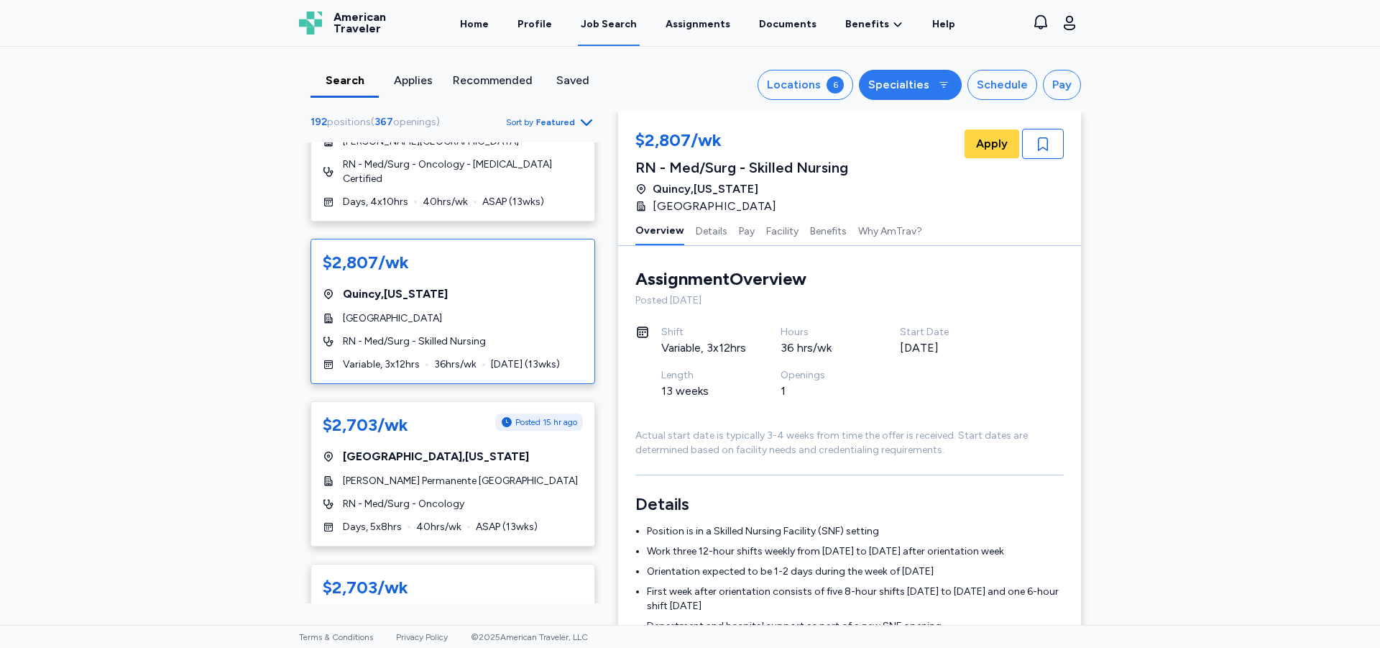
click at [931, 84] on button "Specialties" at bounding box center [910, 85] width 103 height 30
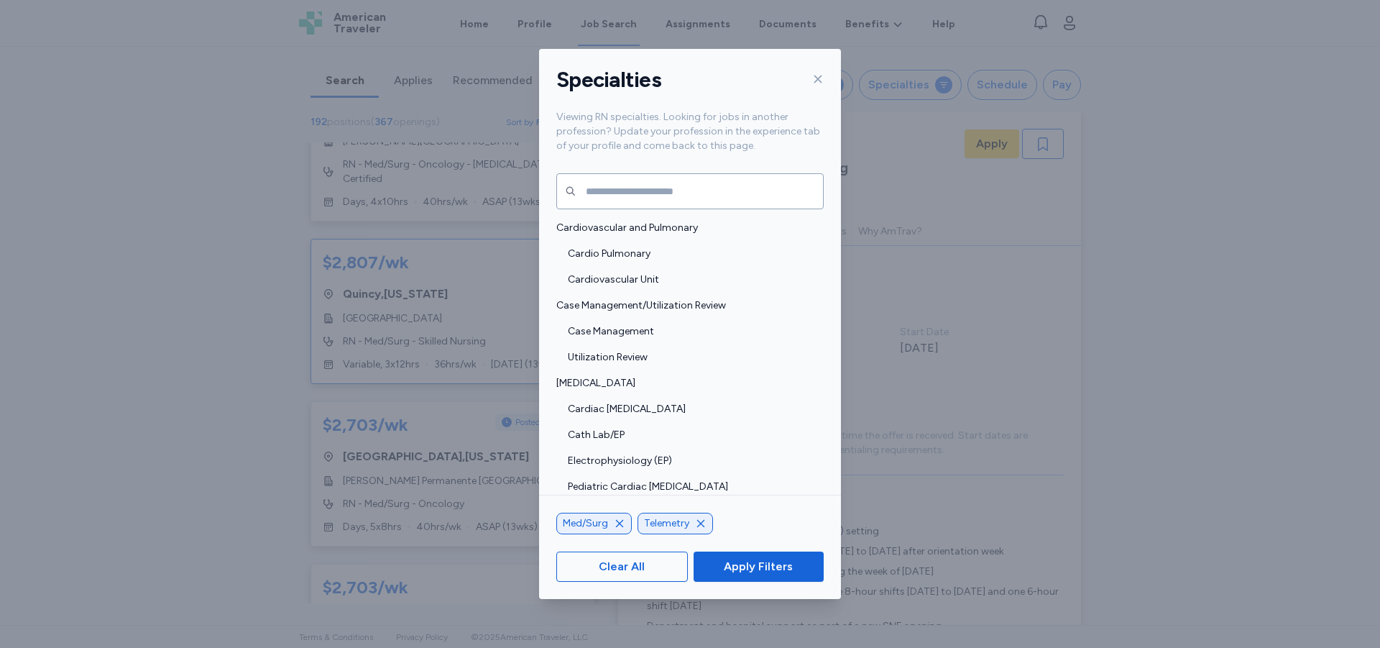
click at [815, 78] on icon at bounding box center [818, 79] width 12 height 12
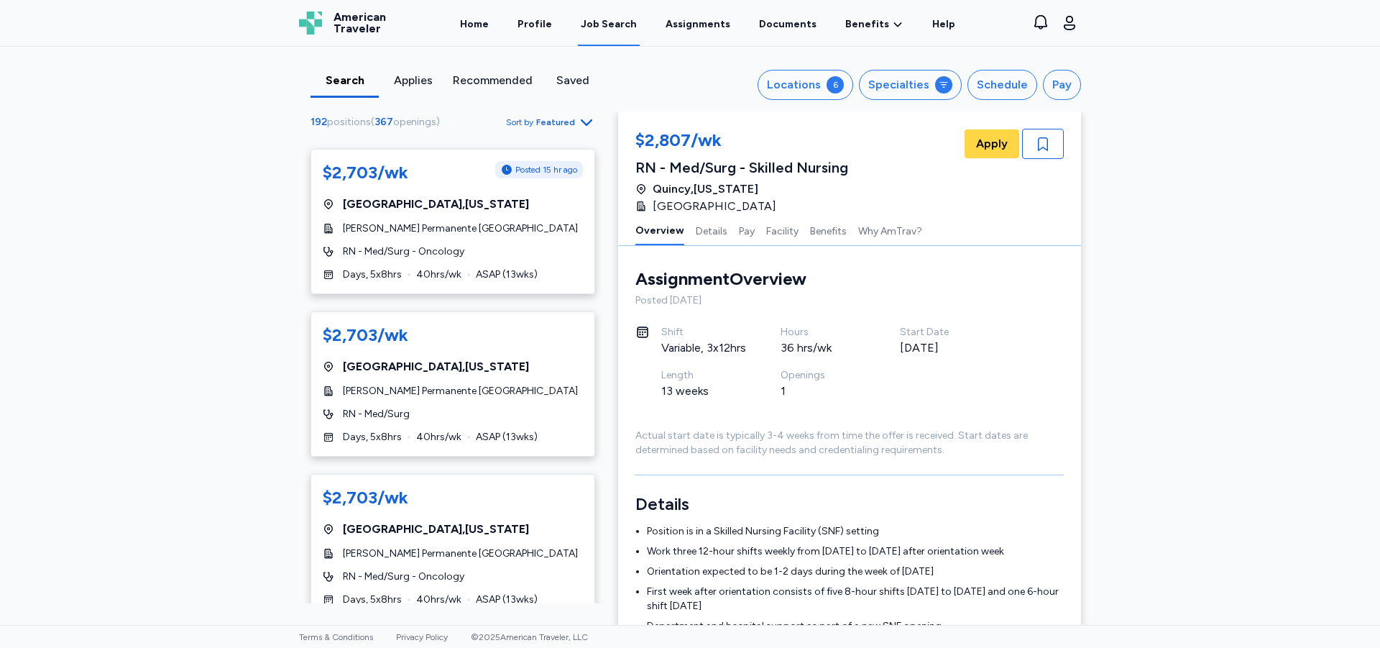
scroll to position [2516, 0]
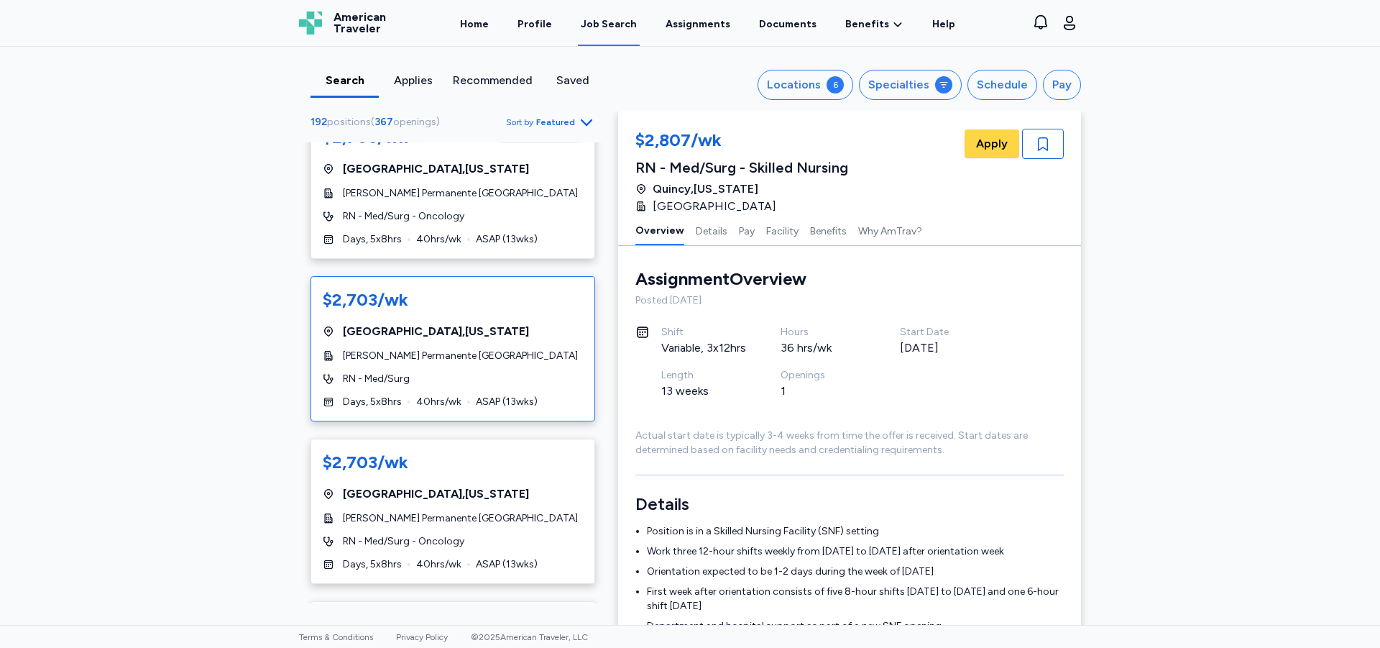
click at [443, 334] on div "$2,703/wk [GEOGRAPHIC_DATA] , [US_STATE] [PERSON_NAME] Permanente [GEOGRAPHIC_D…" at bounding box center [453, 348] width 285 height 145
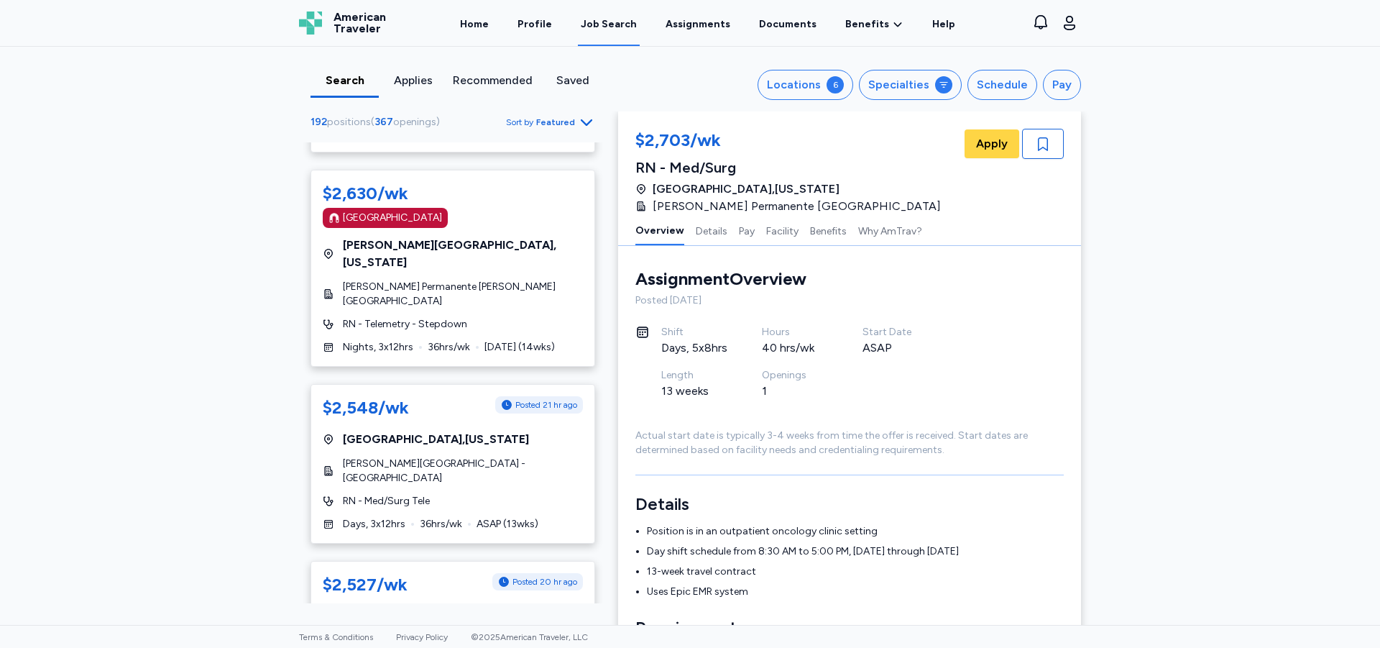
scroll to position [3020, 0]
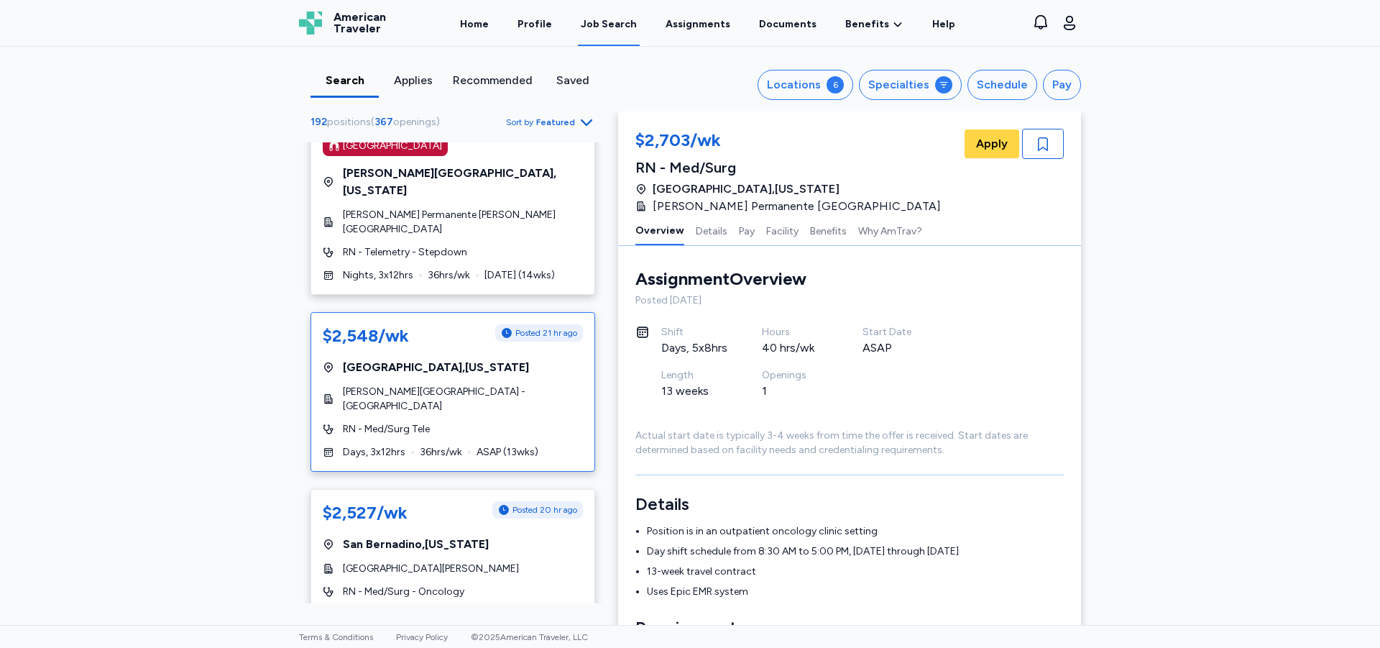
click at [445, 385] on span "[PERSON_NAME][GEOGRAPHIC_DATA] - [GEOGRAPHIC_DATA]" at bounding box center [463, 399] width 240 height 29
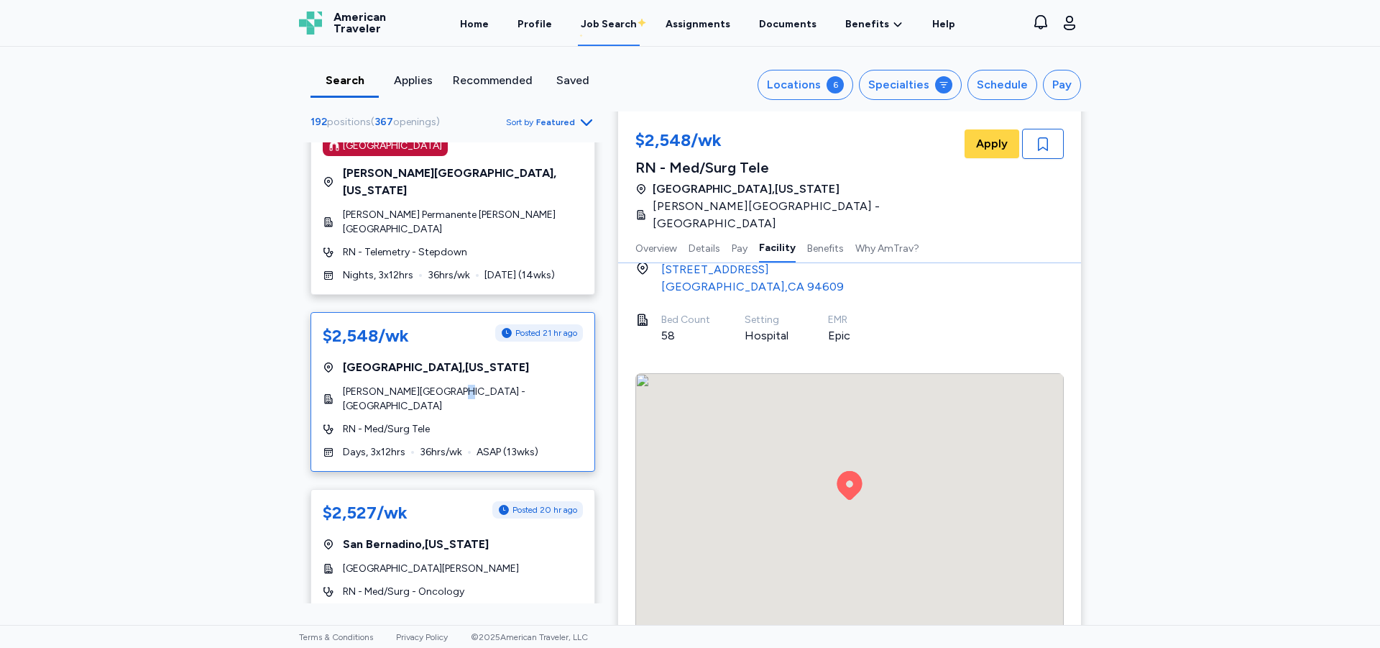
scroll to position [1583, 0]
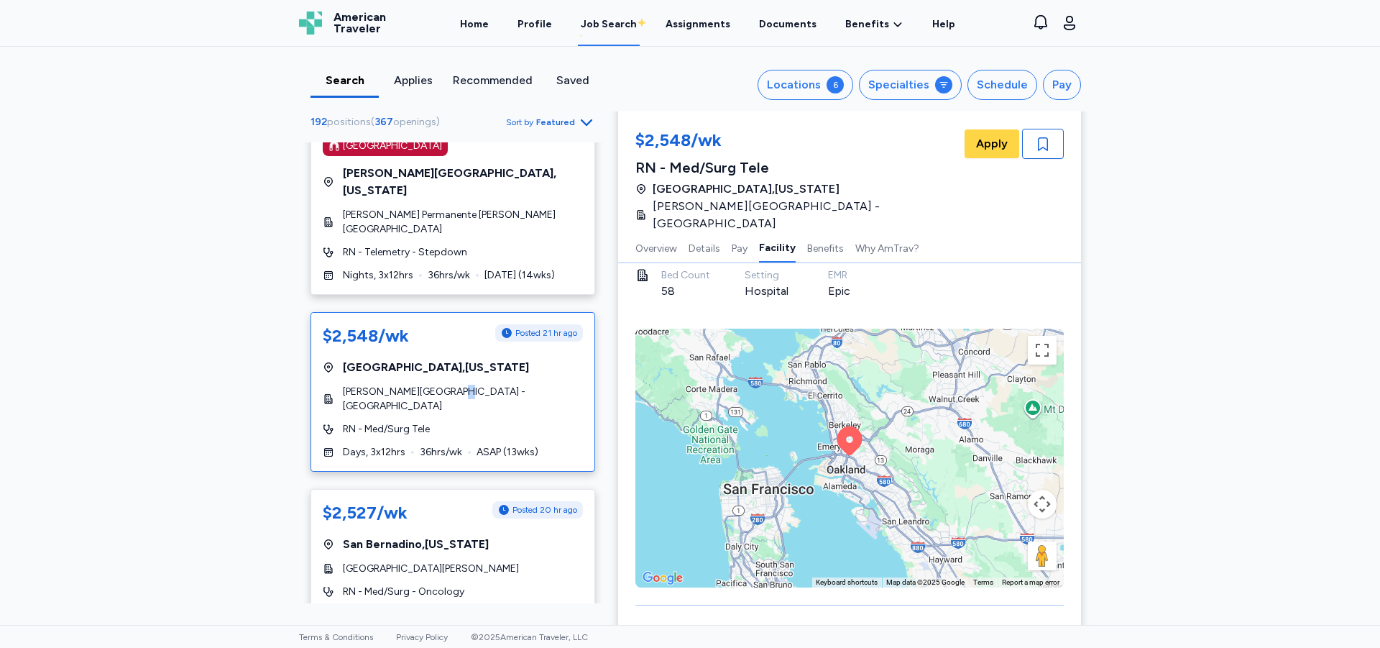
click at [892, 449] on div "To activate drag with keyboard, press Alt + Enter. Once in keyboard drag state,…" at bounding box center [850, 458] width 429 height 259
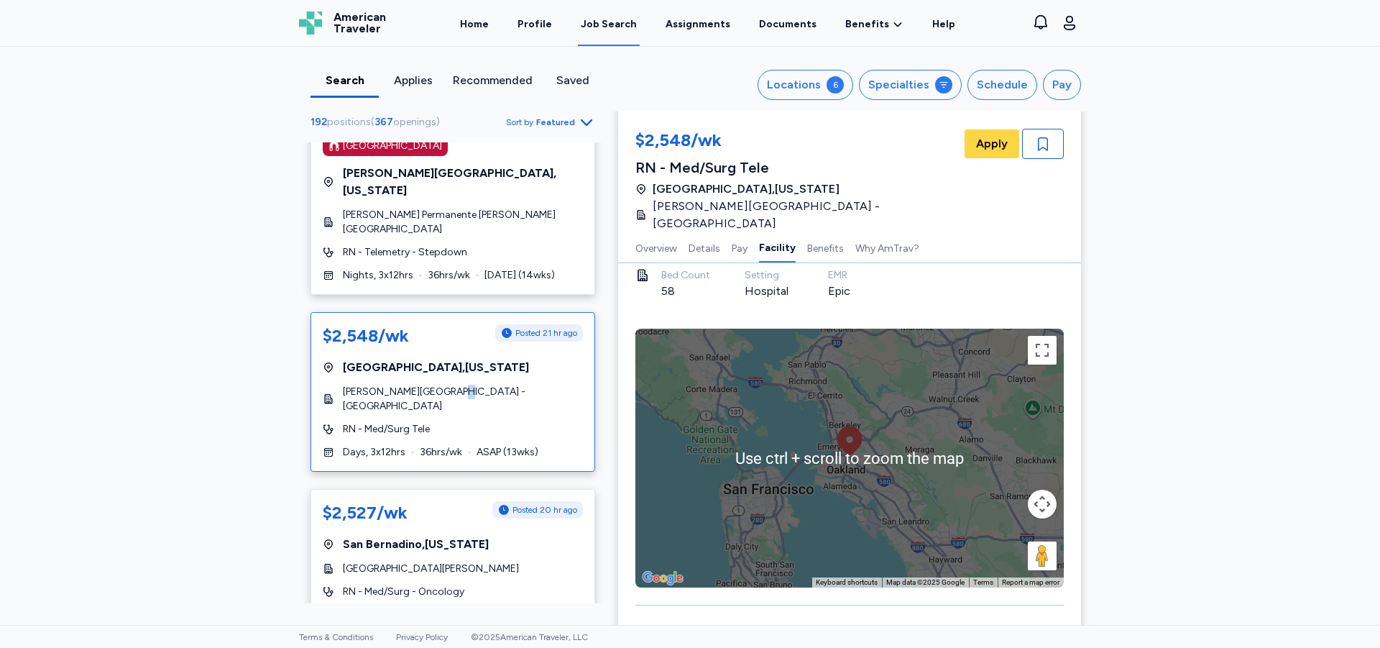
scroll to position [1655, 0]
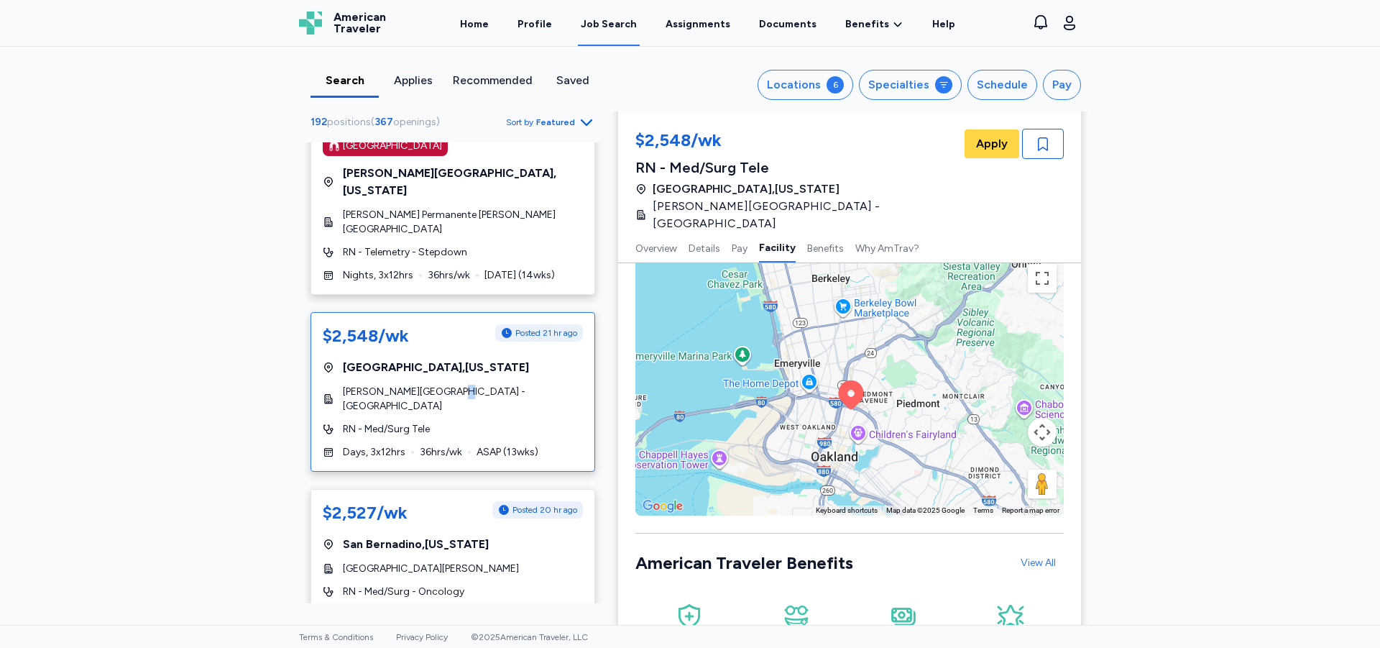
drag, startPoint x: 763, startPoint y: 356, endPoint x: 871, endPoint y: 465, distance: 154.0
click at [871, 465] on div "To activate drag with keyboard, press Alt + Enter. Once in keyboard drag state,…" at bounding box center [850, 386] width 429 height 259
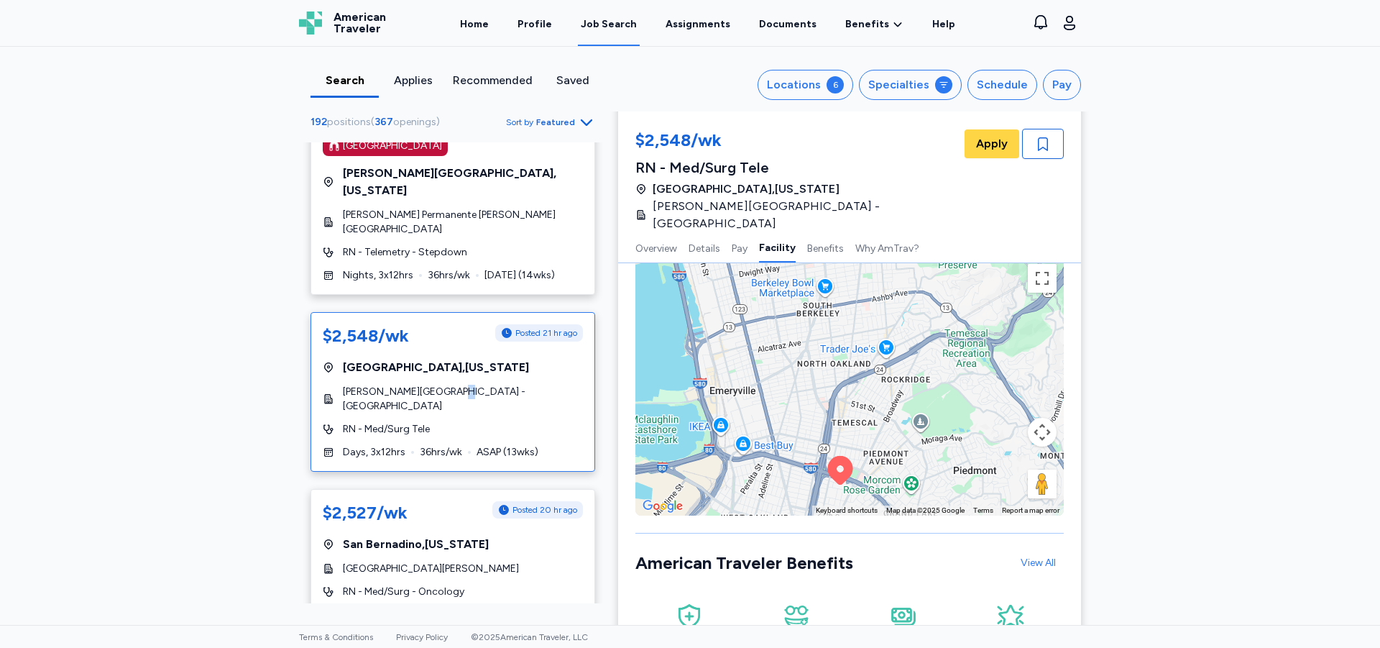
drag, startPoint x: 829, startPoint y: 338, endPoint x: 858, endPoint y: 432, distance: 98.7
click at [858, 432] on div "To activate drag with keyboard, press Alt + Enter. Once in keyboard drag state,…" at bounding box center [850, 386] width 429 height 259
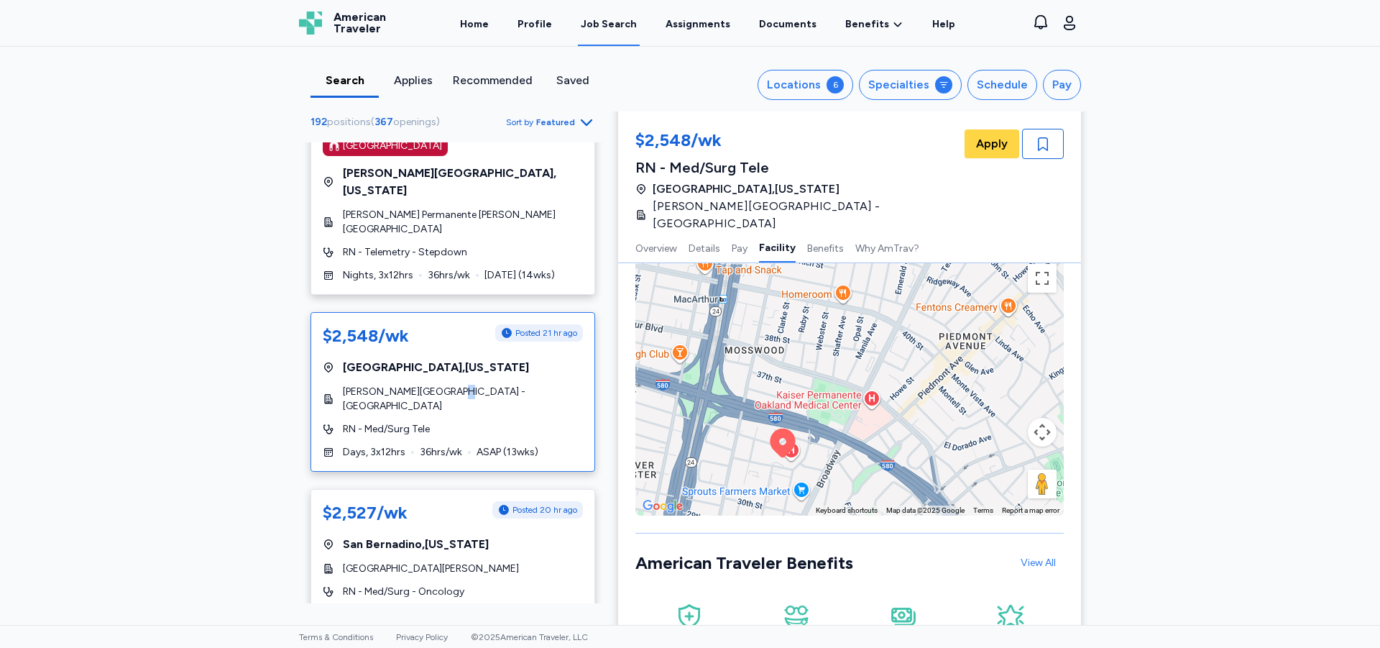
drag, startPoint x: 859, startPoint y: 432, endPoint x: 871, endPoint y: 290, distance: 142.8
click at [871, 290] on div "To activate drag with keyboard, press Alt + Enter. Once in keyboard drag state,…" at bounding box center [850, 386] width 429 height 259
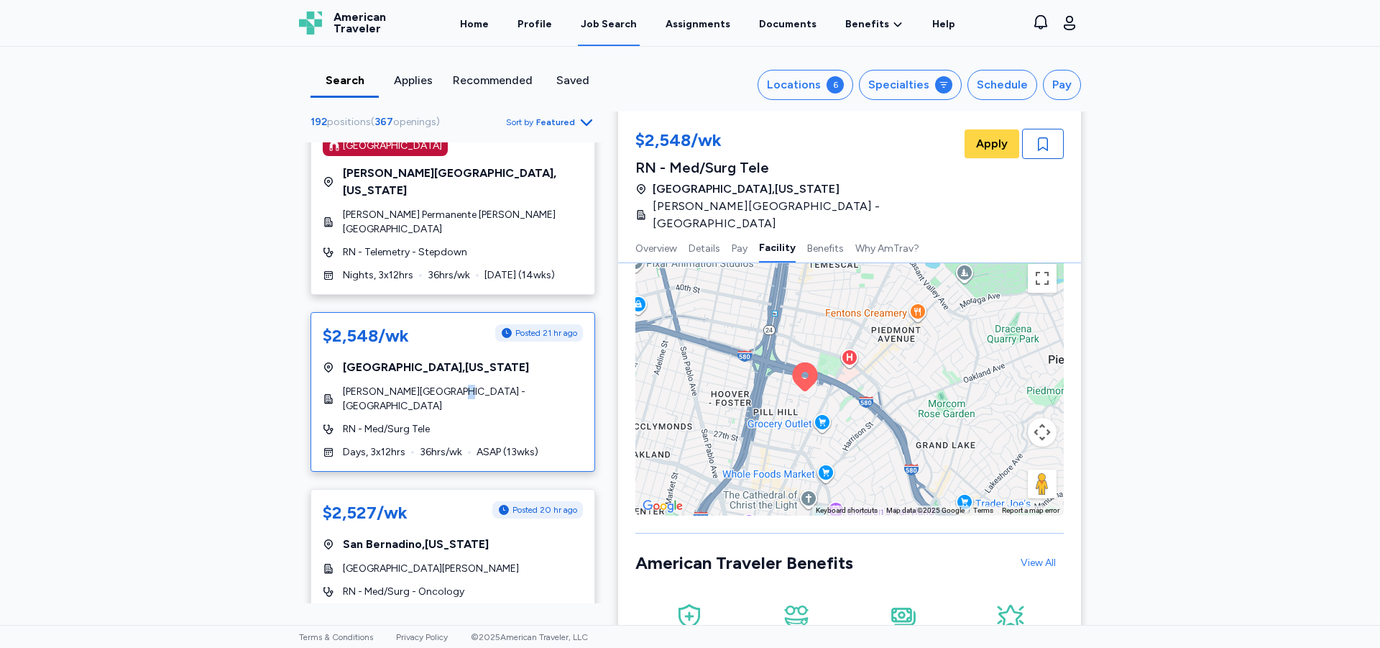
drag, startPoint x: 877, startPoint y: 403, endPoint x: 822, endPoint y: 366, distance: 65.8
click at [822, 366] on div "To activate drag with keyboard, press Alt + Enter. Once in keyboard drag state,…" at bounding box center [850, 386] width 429 height 259
